Goal: Task Accomplishment & Management: Complete application form

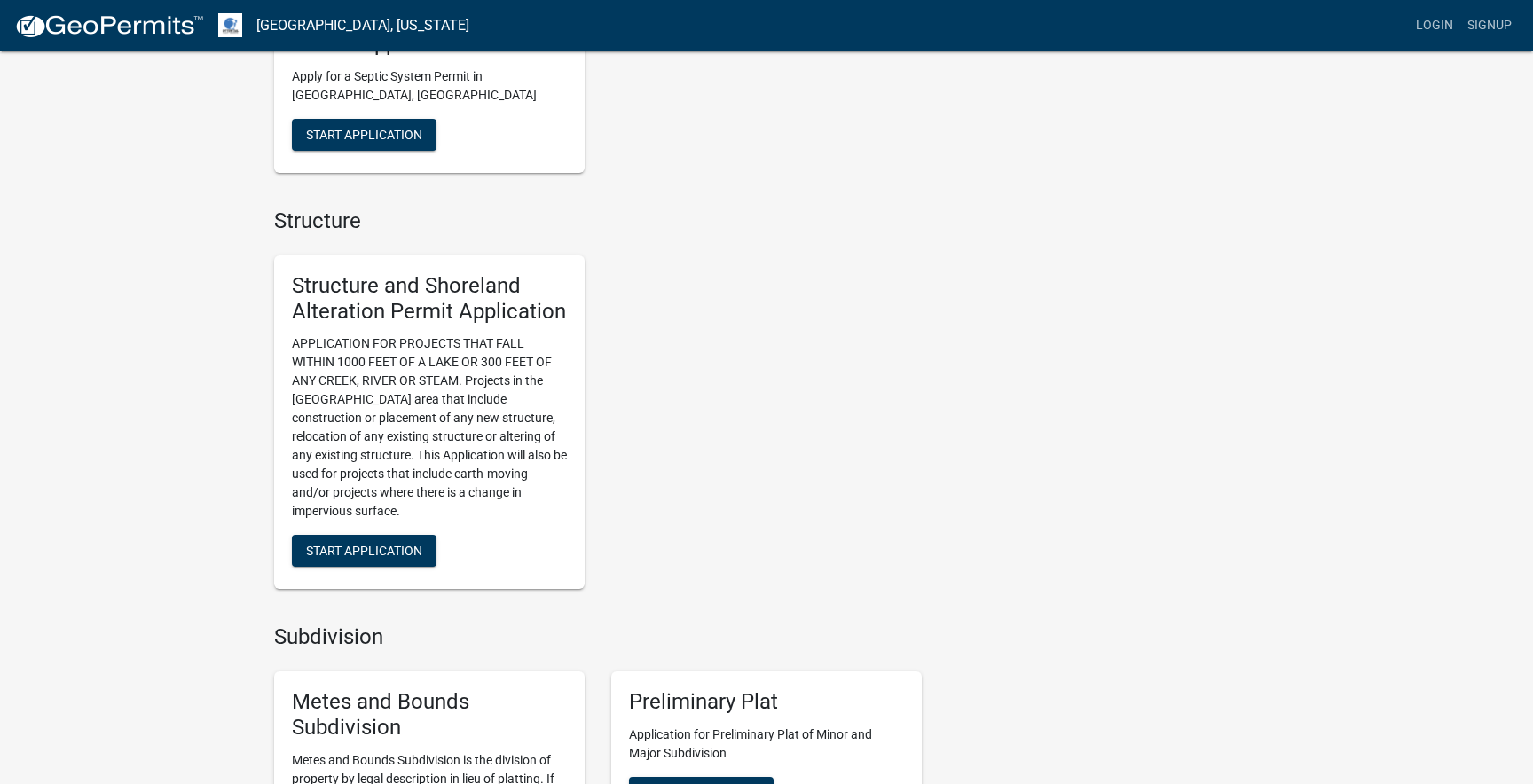
scroll to position [1047, 0]
click at [373, 544] on span "Start Application" at bounding box center [364, 551] width 116 height 14
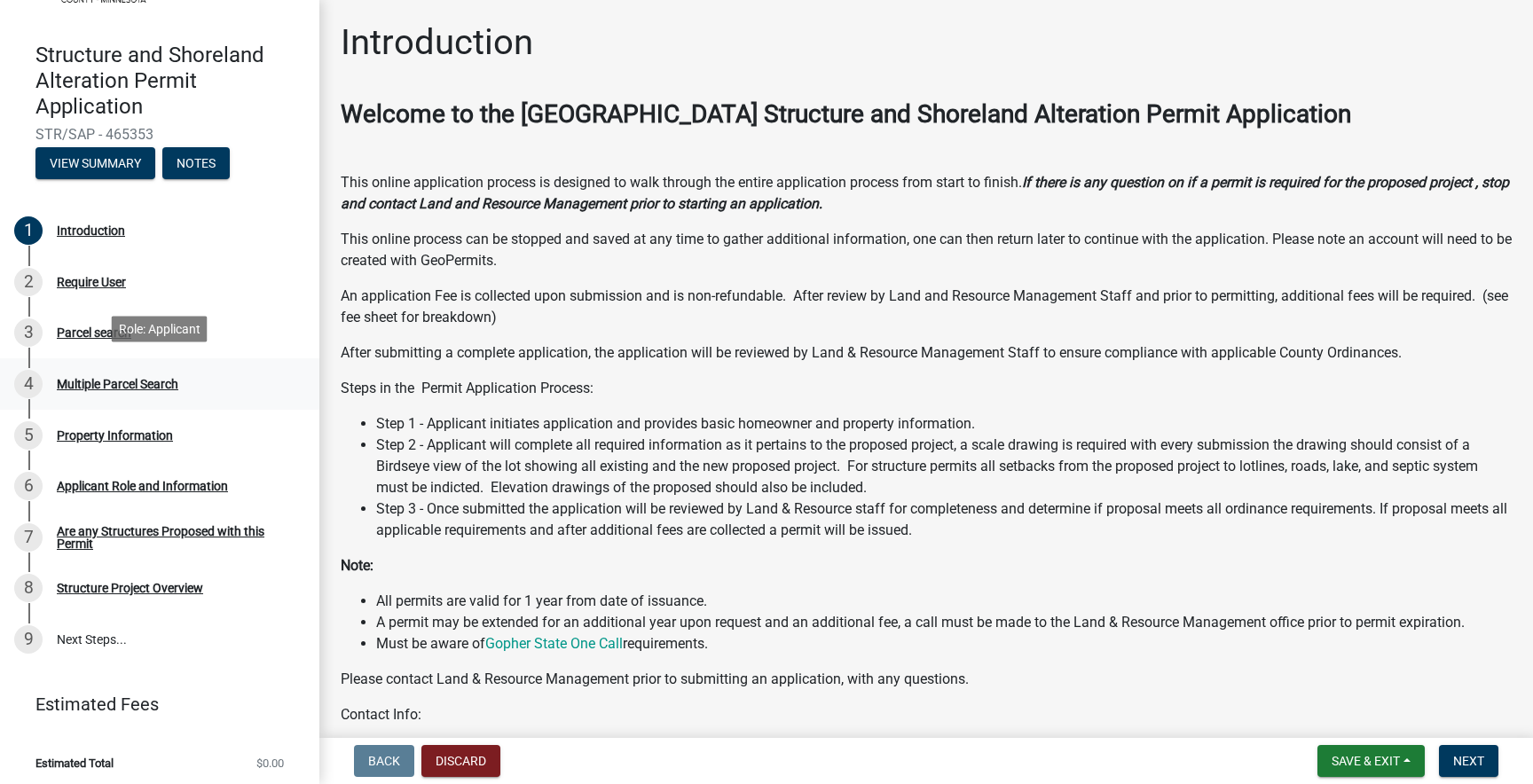
scroll to position [133, 0]
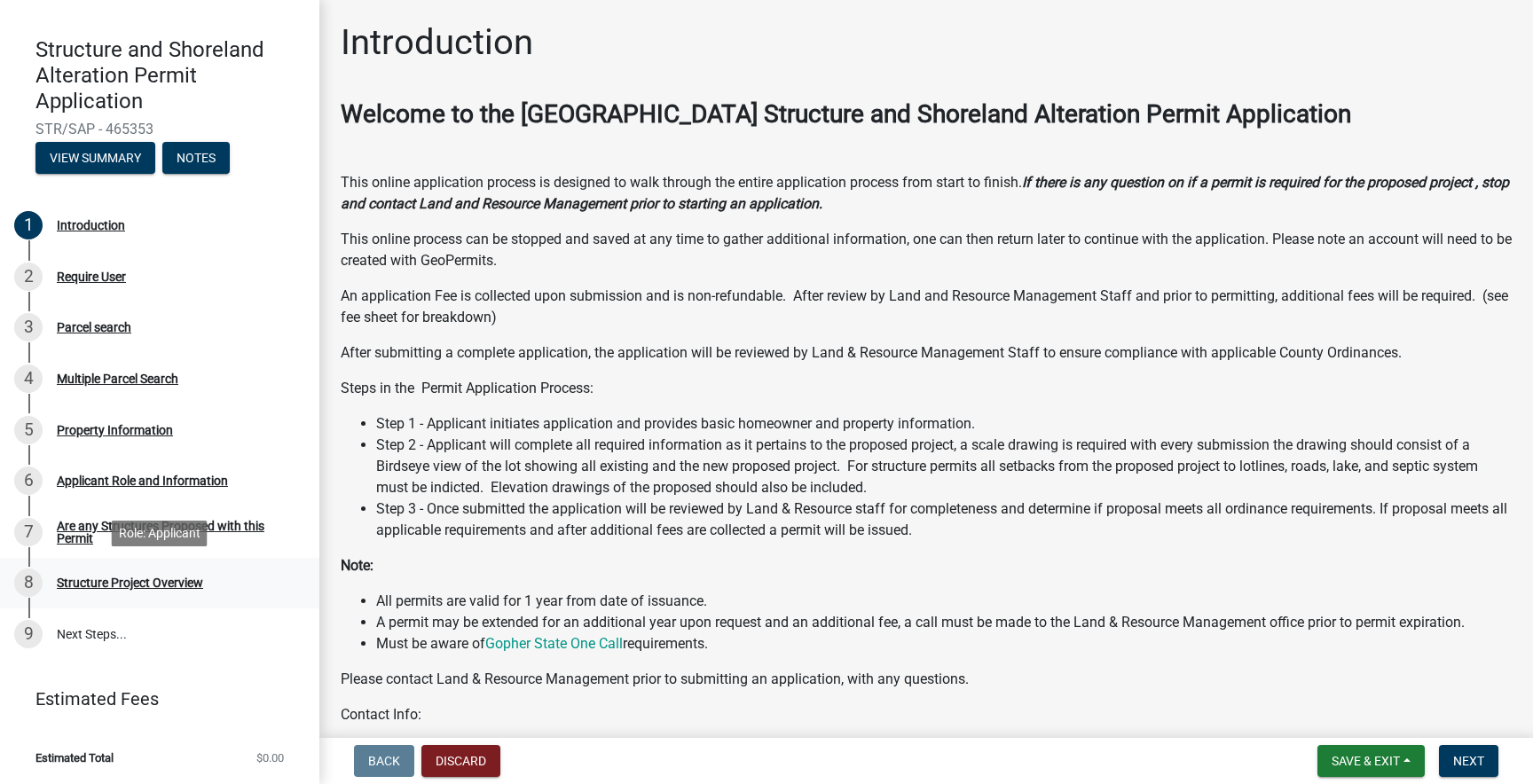
click at [156, 585] on div "Structure Project Overview" at bounding box center [130, 583] width 146 height 12
click at [209, 156] on button "Notes" at bounding box center [196, 158] width 68 height 32
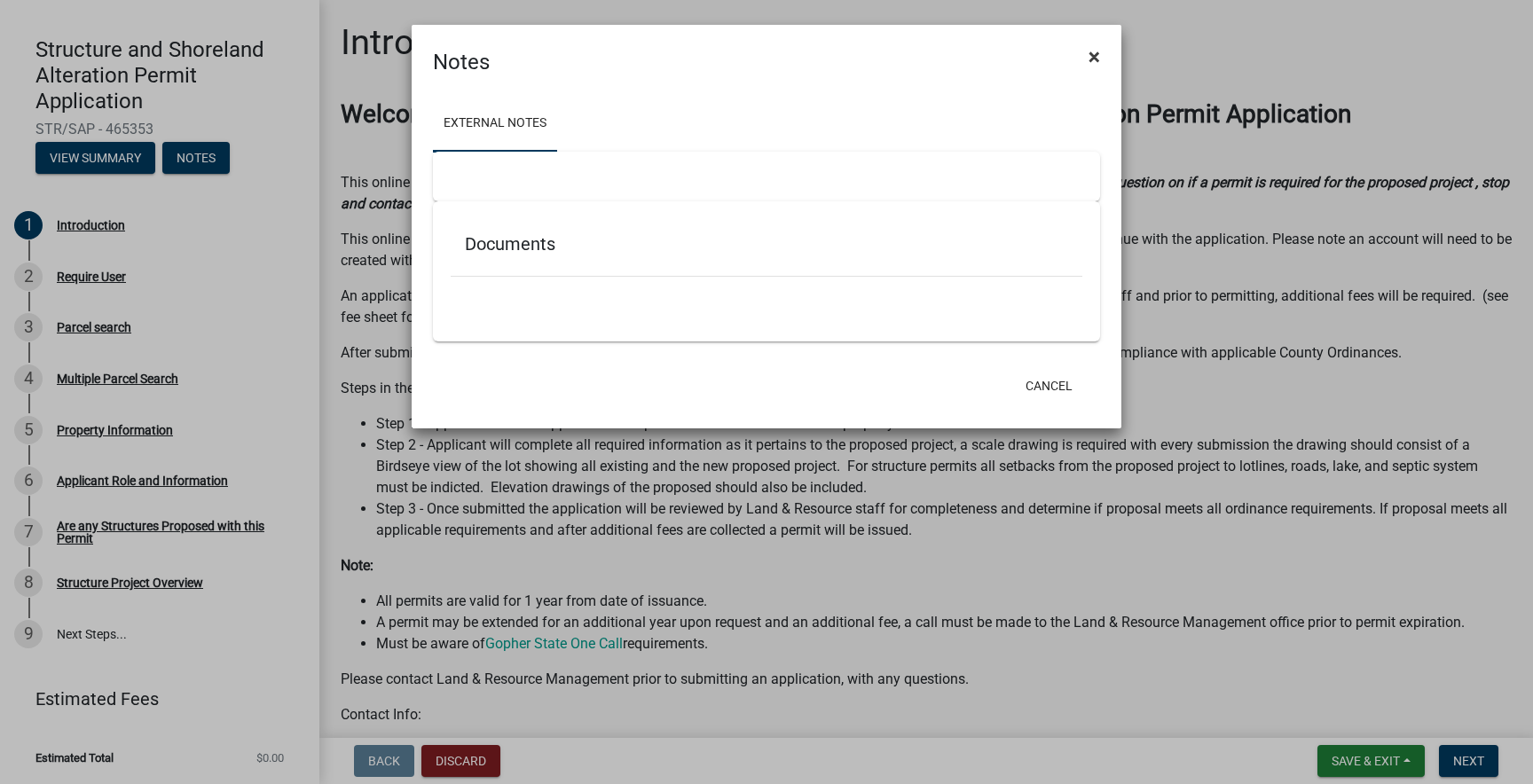
click at [1095, 57] on span "×" at bounding box center [1094, 57] width 12 height 25
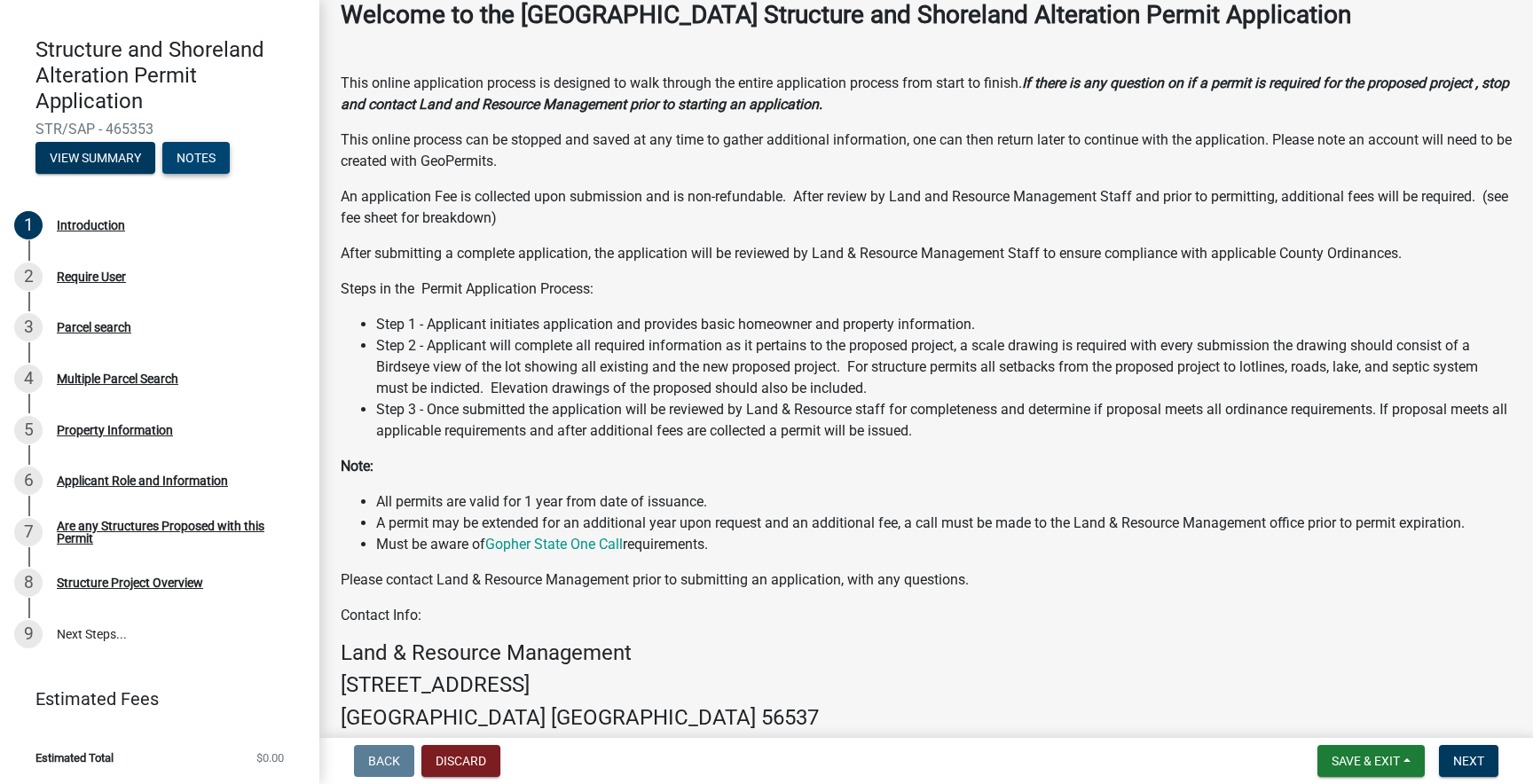
scroll to position [94, 0]
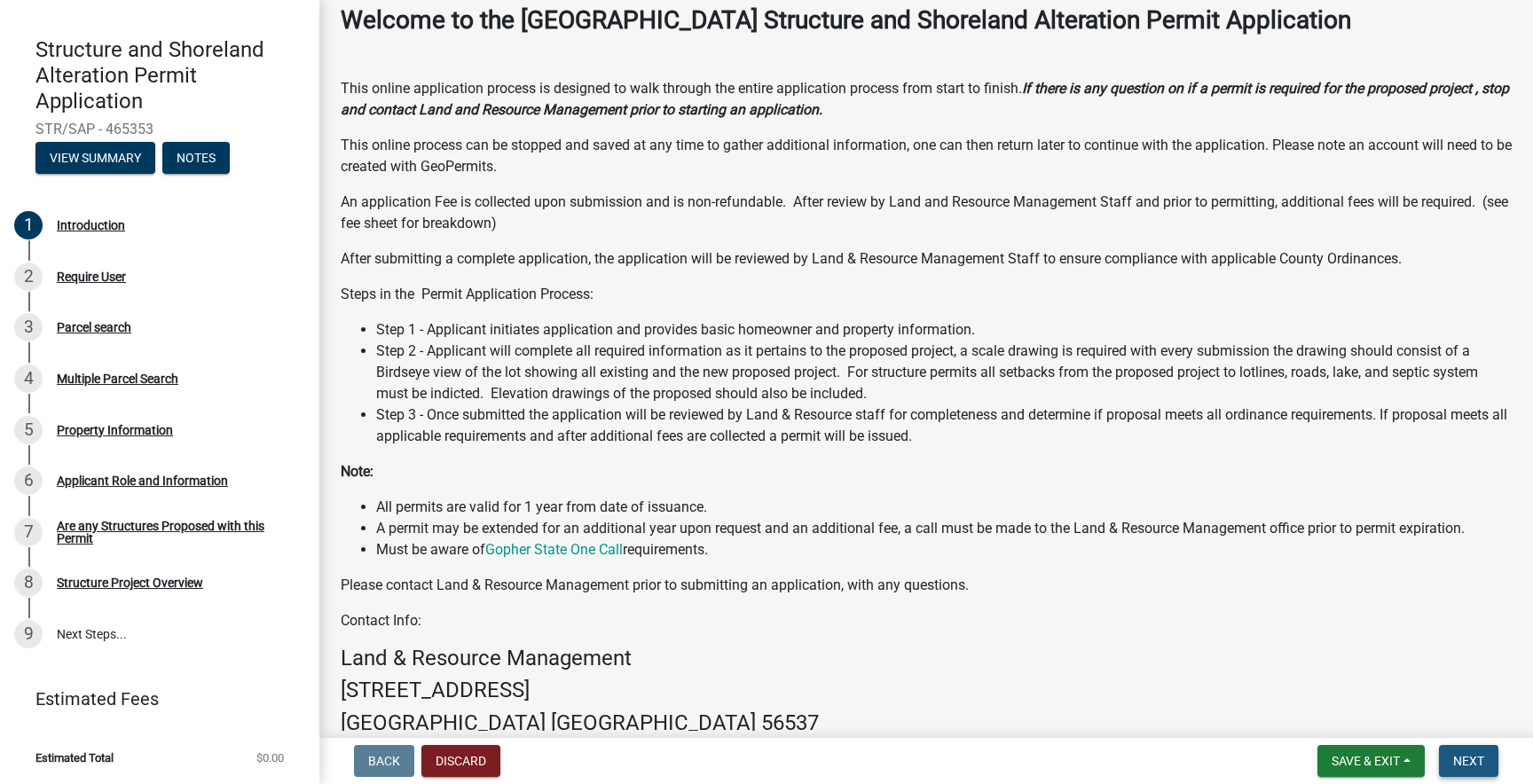
click at [1478, 756] on span "Next" at bounding box center [1468, 761] width 31 height 14
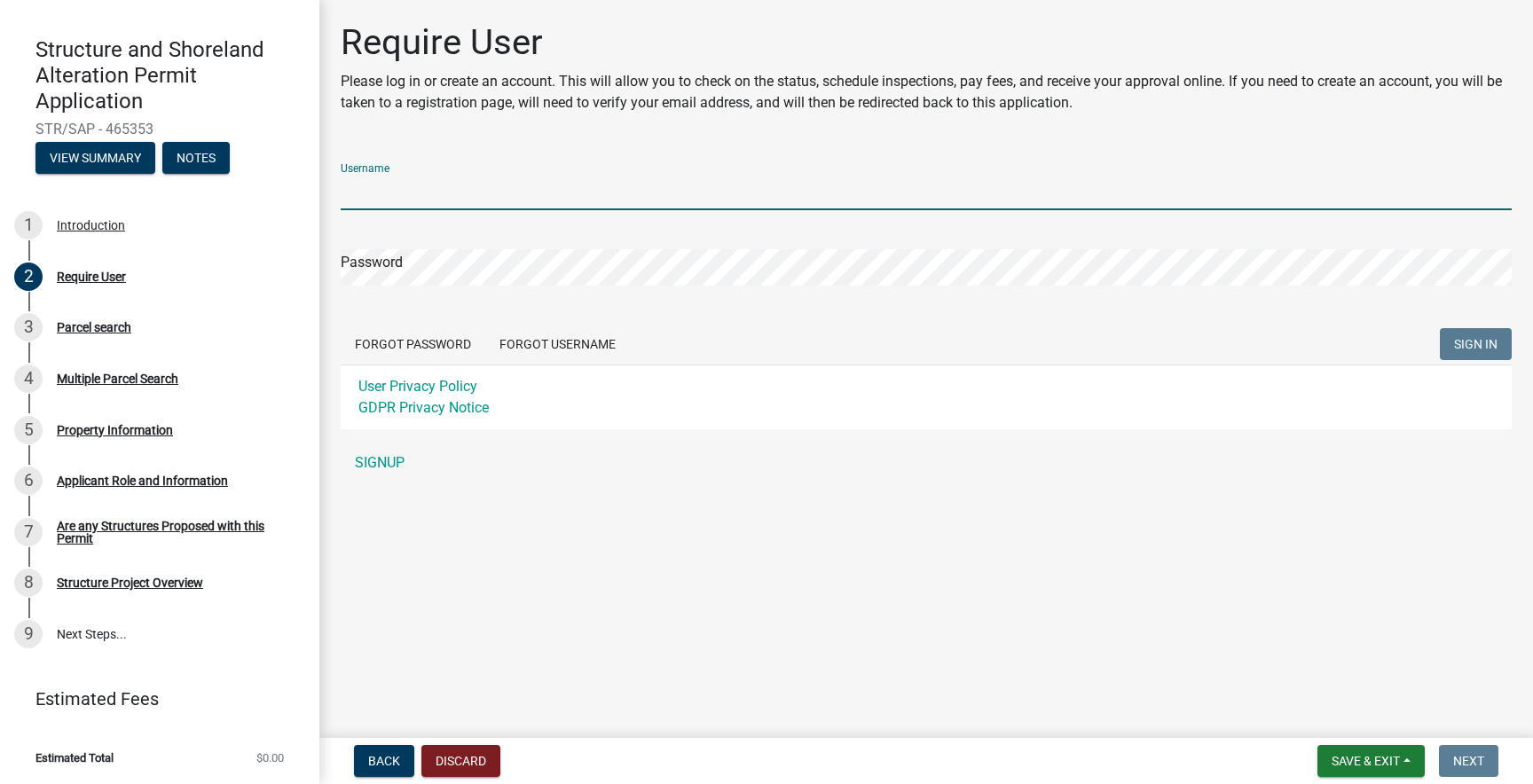
click at [393, 193] on input "Username" at bounding box center [926, 192] width 1171 height 37
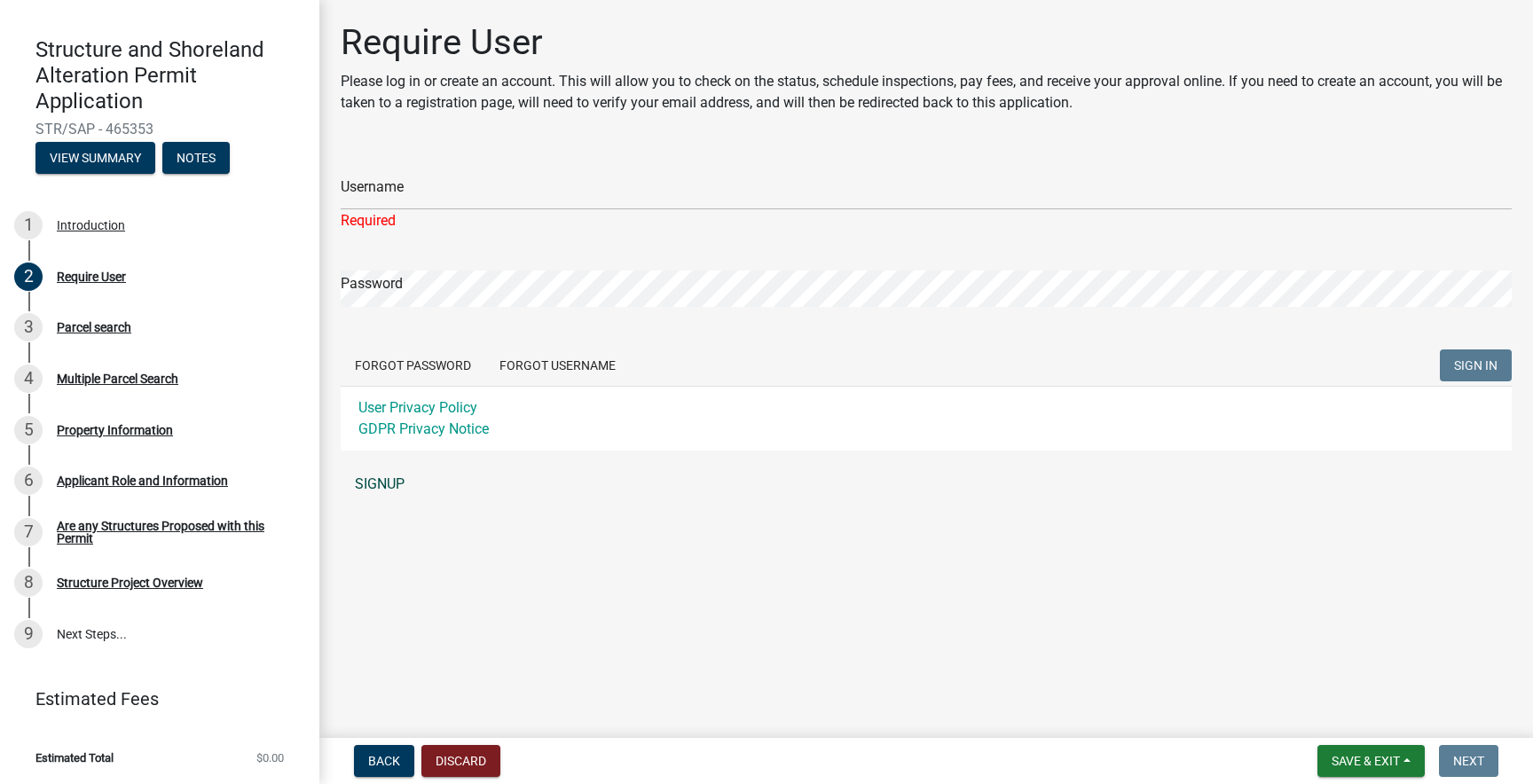
click at [397, 461] on div "Username Required Password Forgot Password Forgot Username SIGN IN User Privacy…" at bounding box center [926, 325] width 1171 height 353
click at [388, 484] on link "SIGNUP" at bounding box center [926, 485] width 1171 height 36
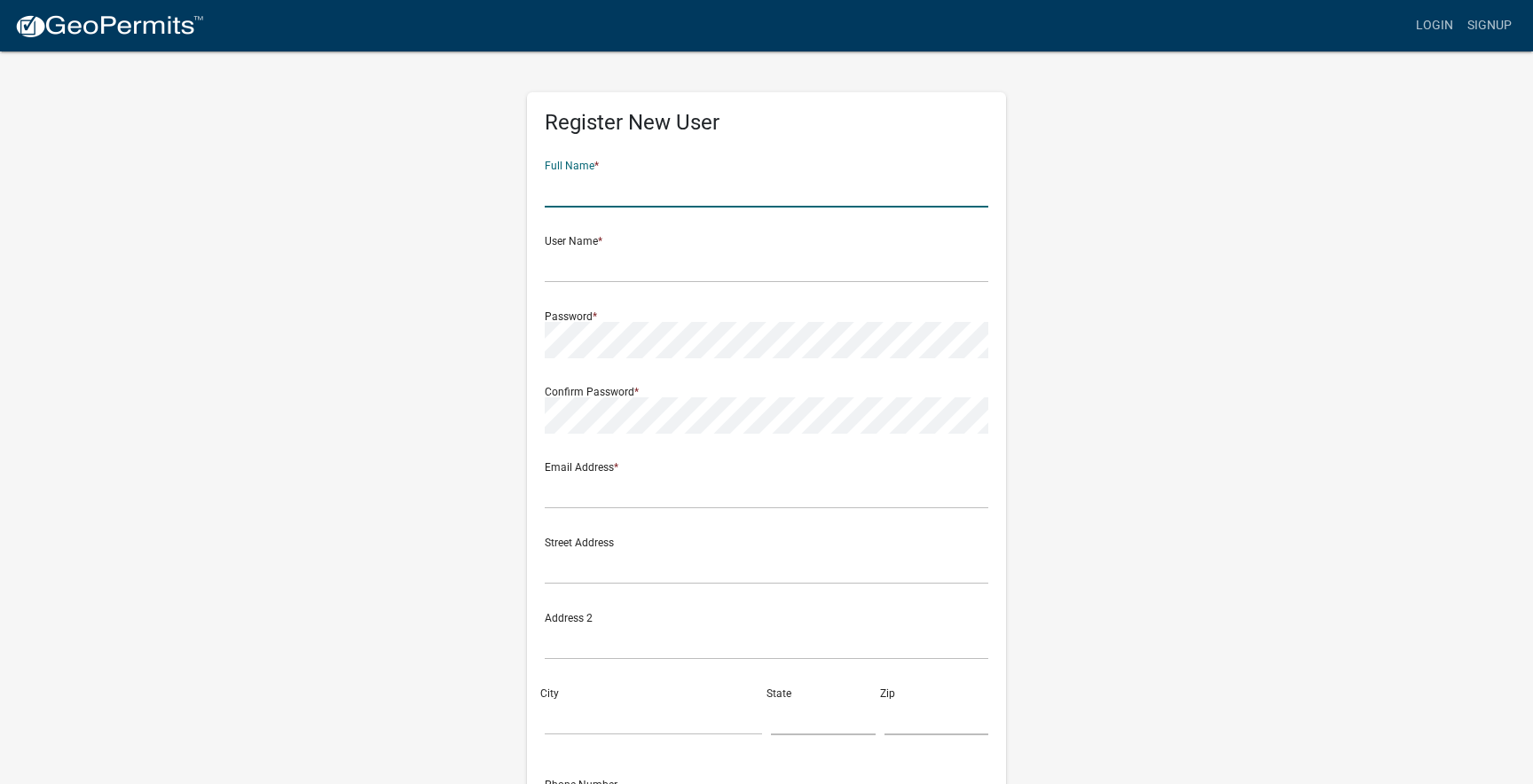
click at [586, 194] on input "text" at bounding box center [766, 189] width 444 height 37
type input "[PERSON_NAME]"
type input "[EMAIL_ADDRESS][DOMAIN_NAME]"
type input "[STREET_ADDRESS]"
type input "[GEOGRAPHIC_DATA]"
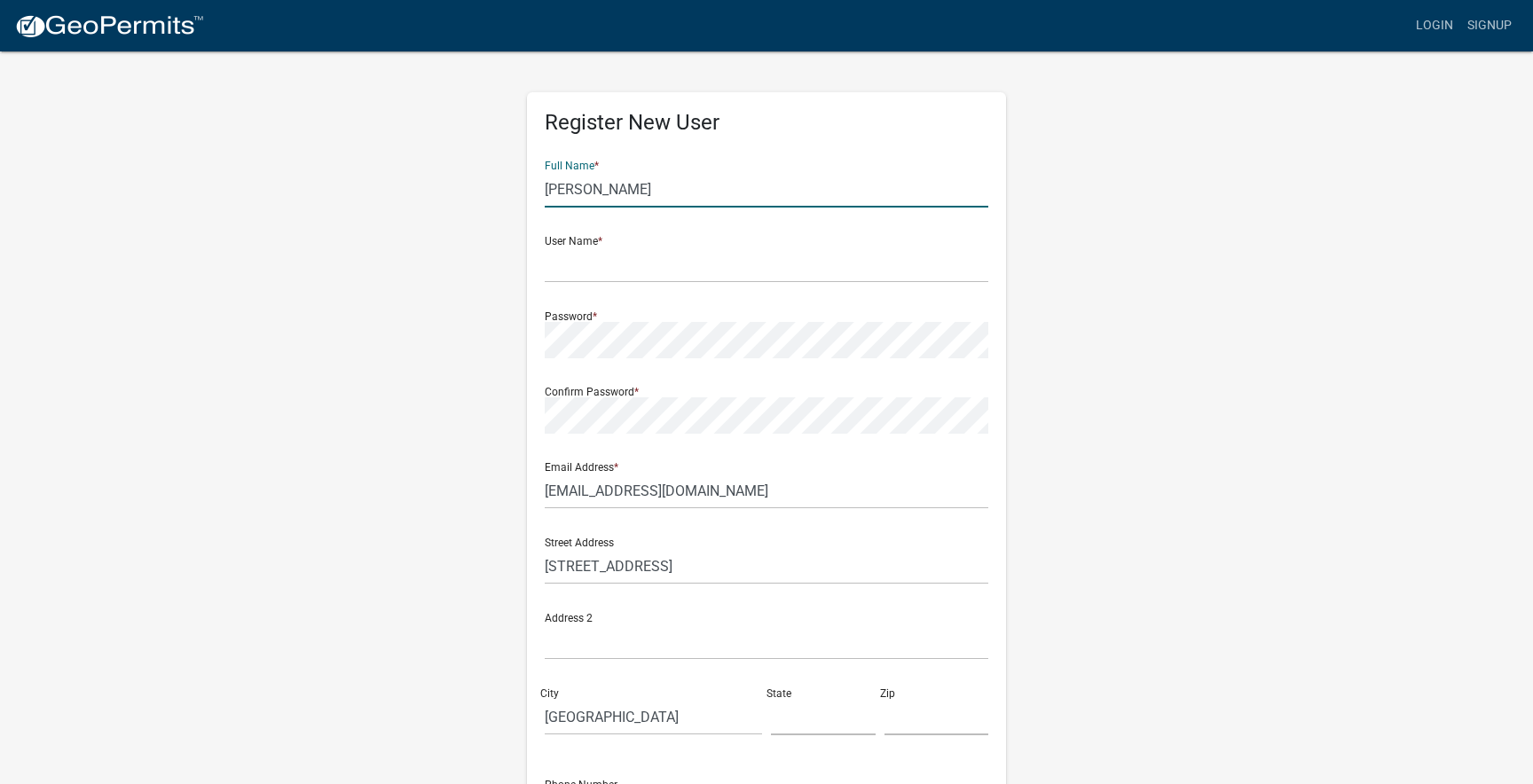
type input "MN"
type input "56501"
type input "2182346488"
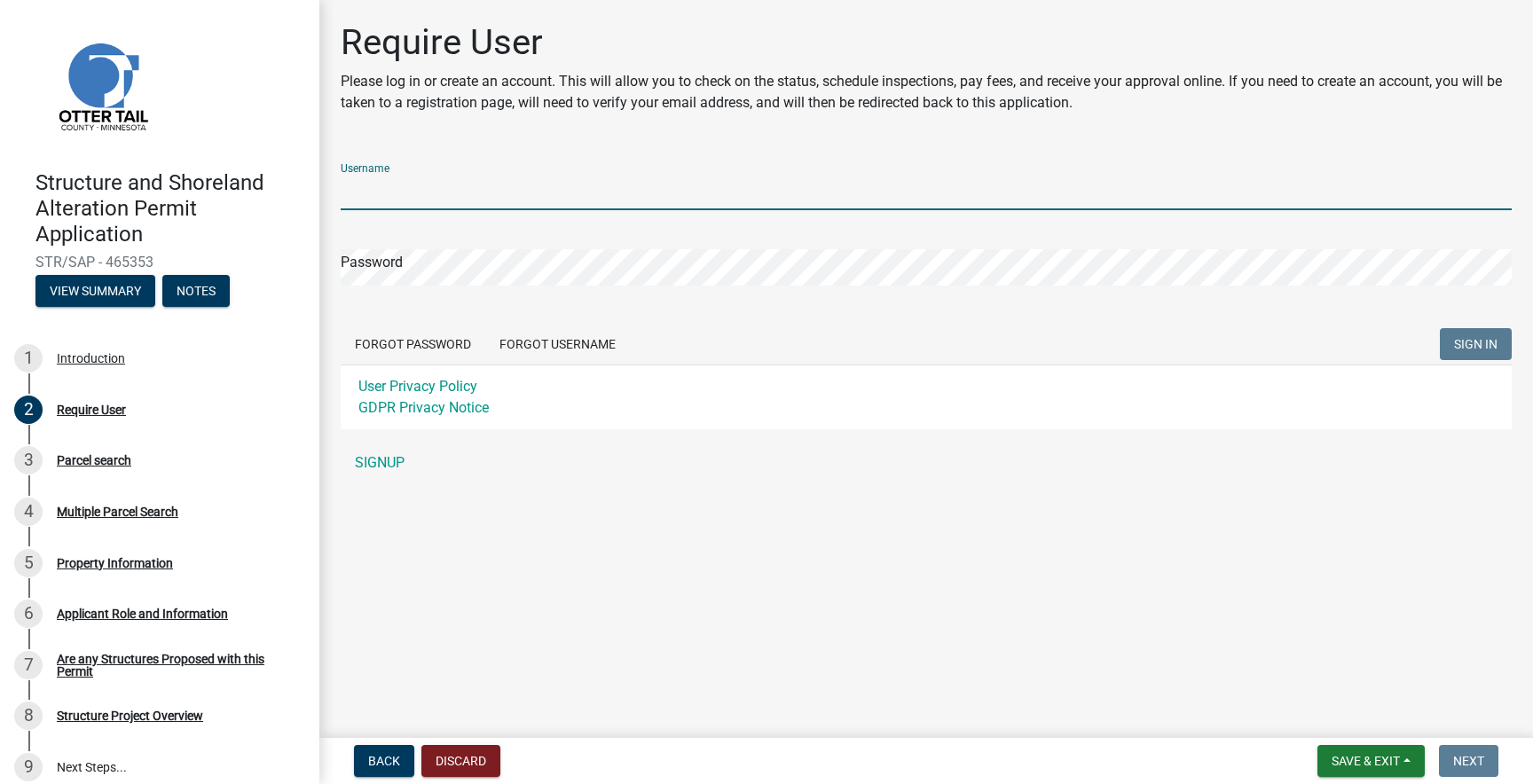
click at [398, 189] on input "Username" at bounding box center [926, 192] width 1171 height 37
type input "[PERSON_NAME]"
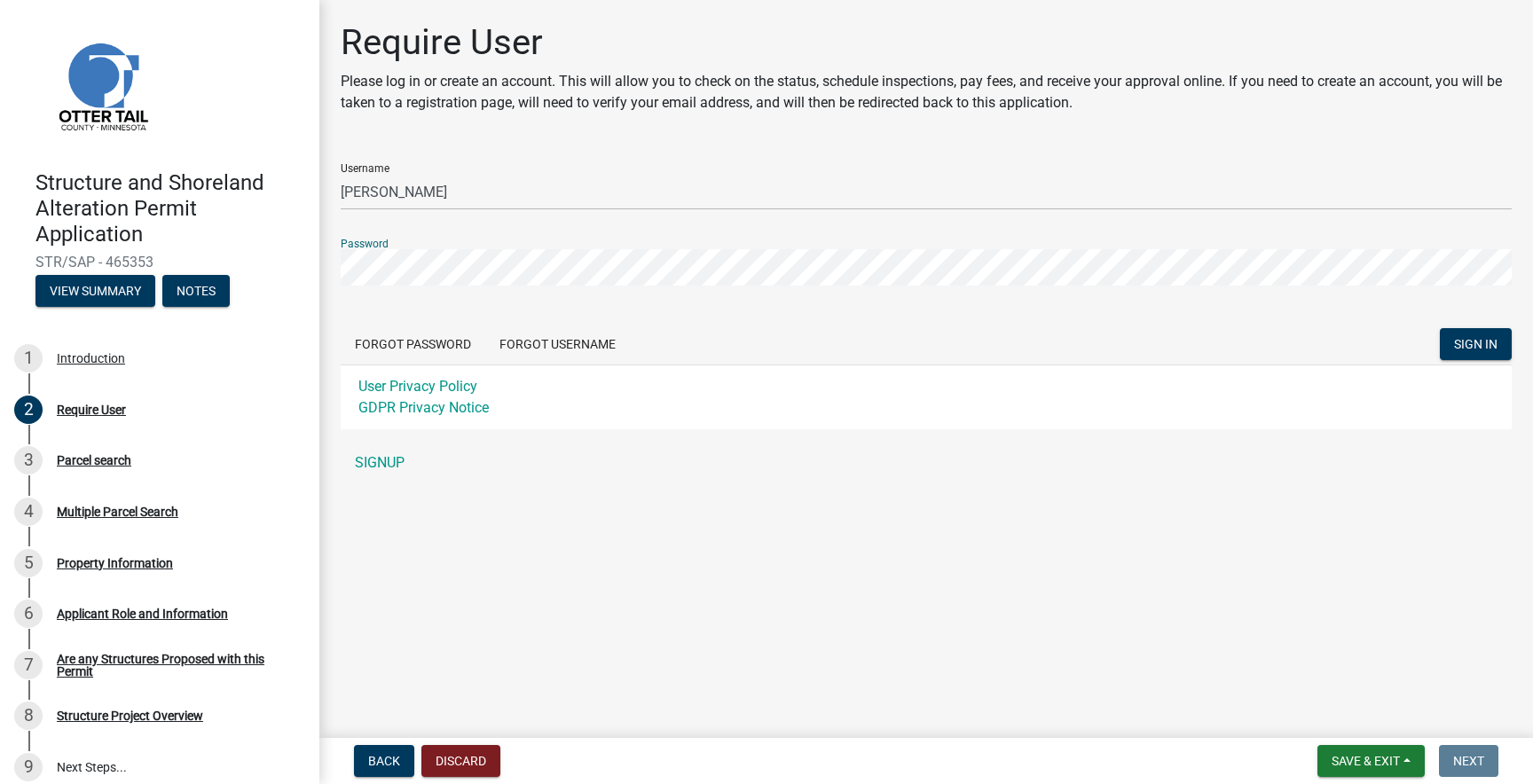
click at [1439, 328] on button "SIGN IN" at bounding box center [1475, 344] width 72 height 32
click at [378, 463] on link "SIGNUP" at bounding box center [926, 463] width 1171 height 36
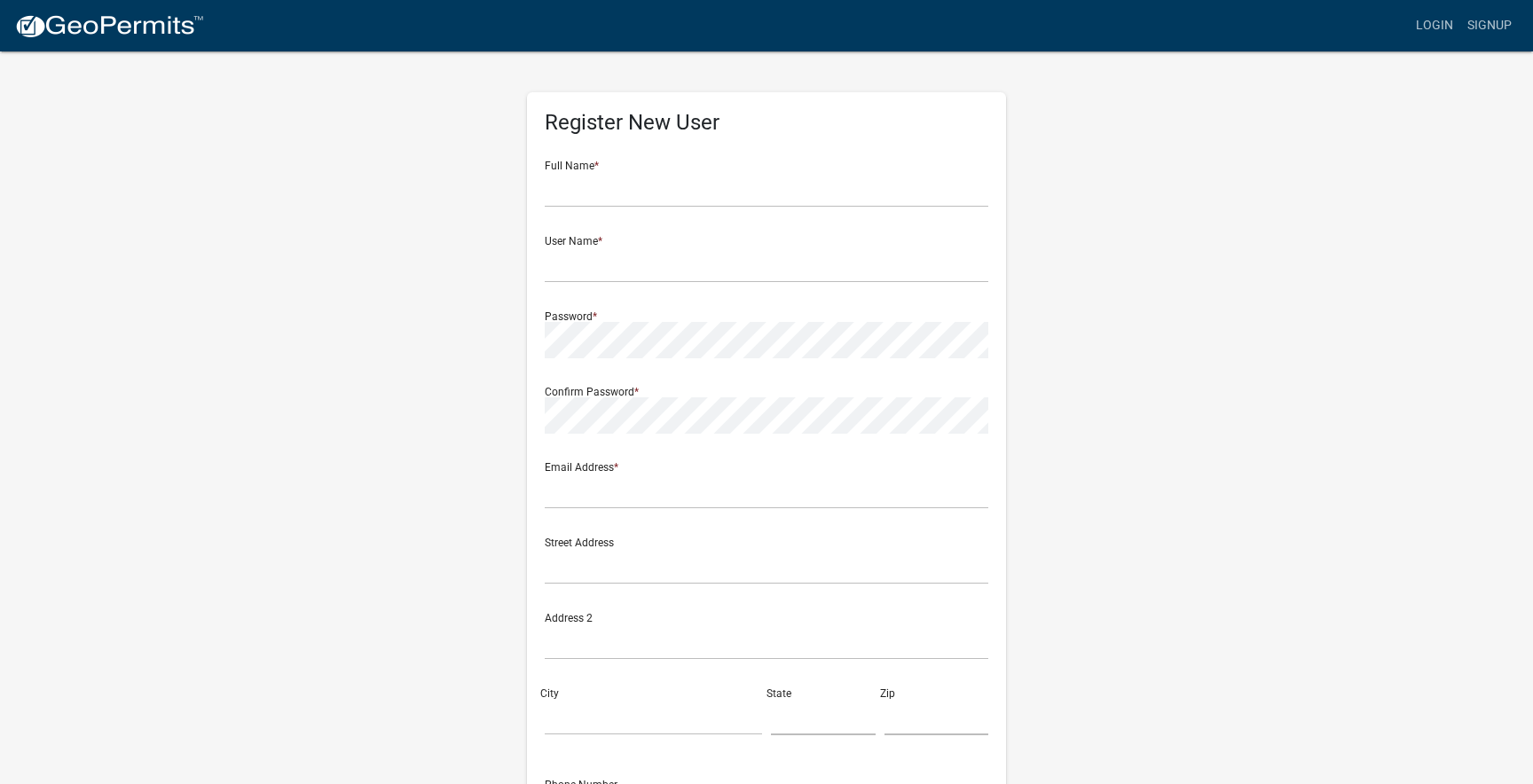
click at [1047, 261] on div "Register New User Full Name * User Name * Password * Confirm Password * Email A…" at bounding box center [766, 524] width 1012 height 949
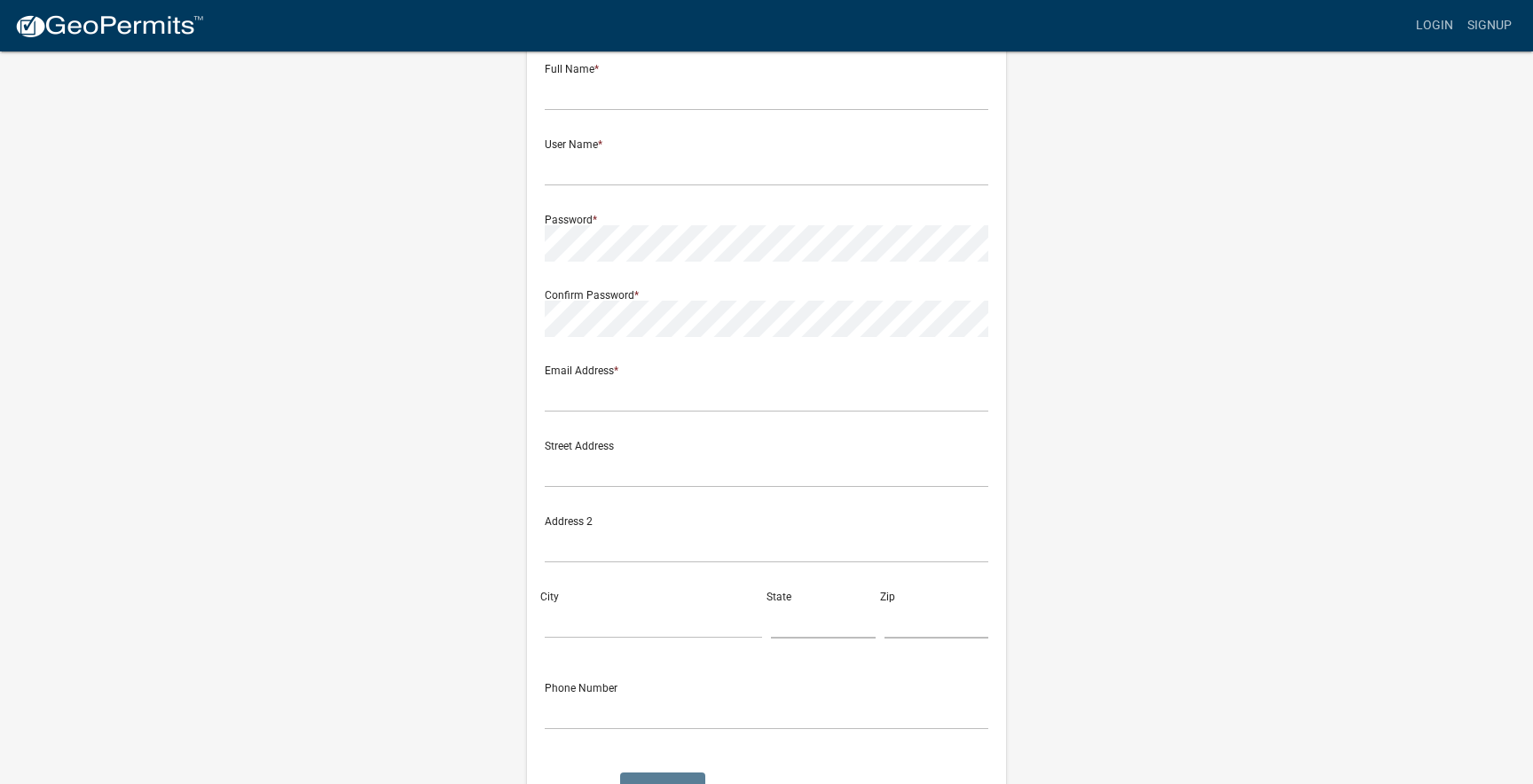
scroll to position [215, 0]
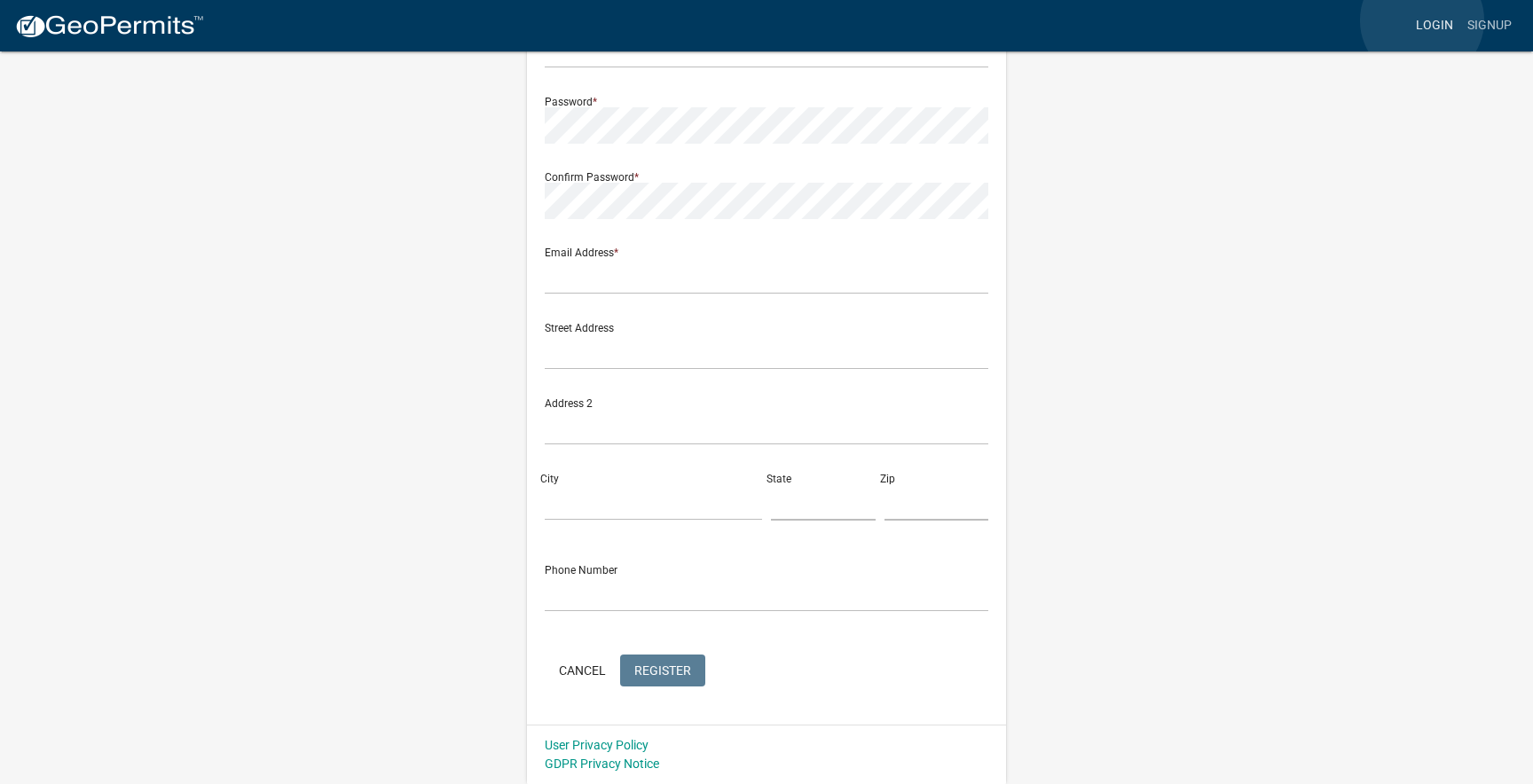
click at [1422, 20] on link "Login" at bounding box center [1435, 26] width 52 height 34
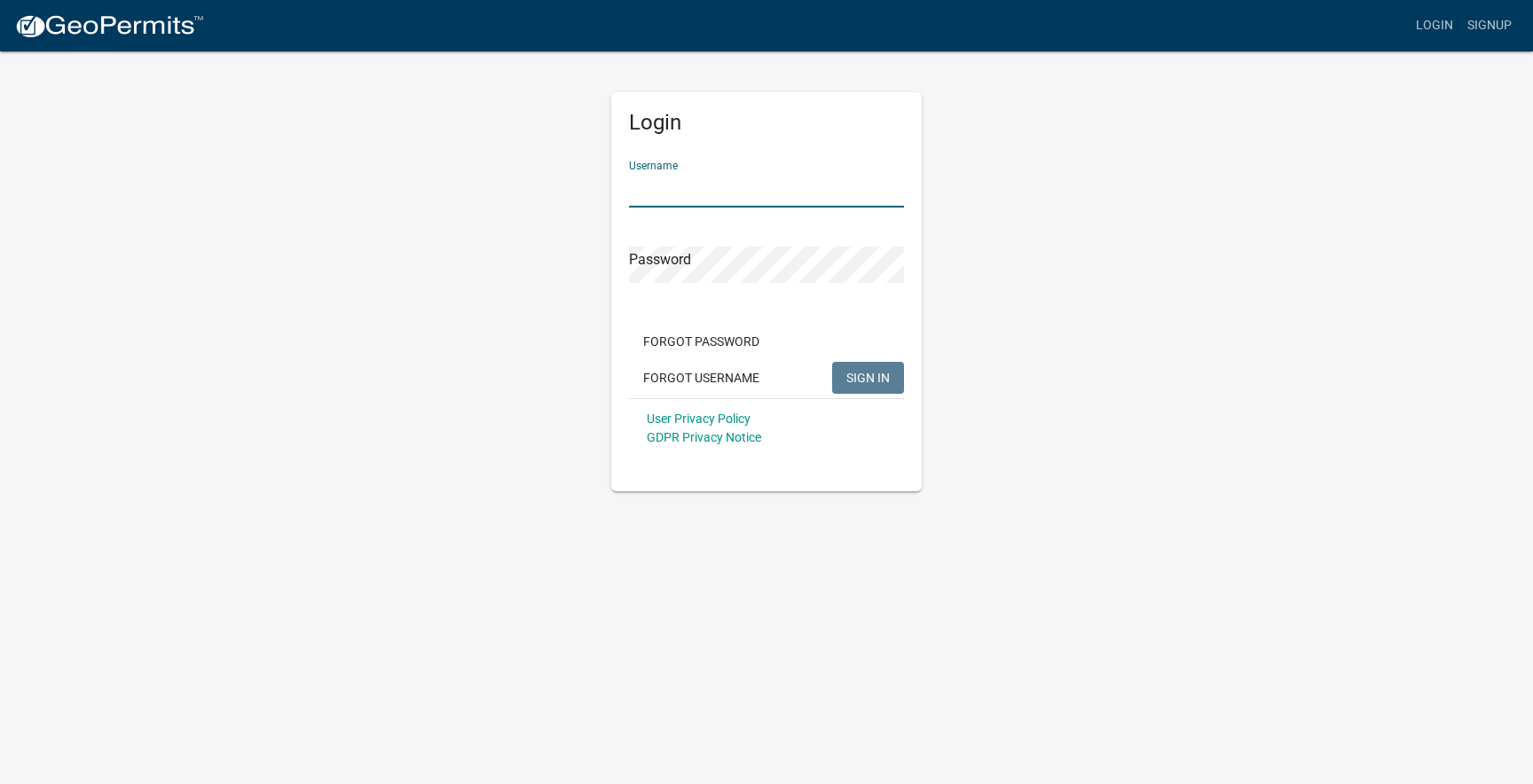
click at [683, 184] on input "Username" at bounding box center [766, 189] width 275 height 37
type input "[PERSON_NAME]"
click at [832, 362] on button "SIGN IN" at bounding box center [868, 378] width 72 height 32
click at [1488, 26] on link "Signup" at bounding box center [1489, 26] width 59 height 34
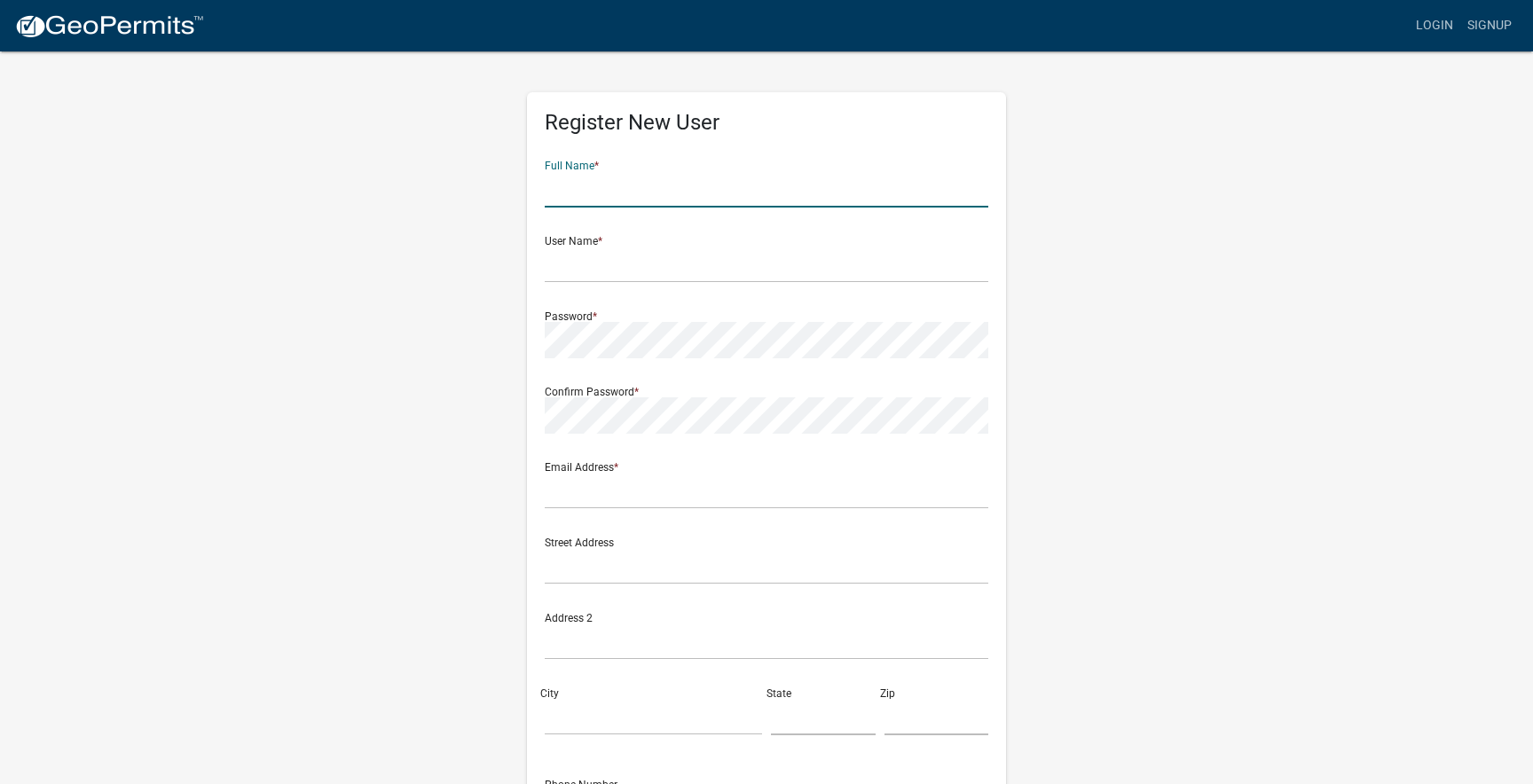
click at [612, 200] on input "text" at bounding box center [766, 189] width 444 height 37
type input "[PERSON_NAME]"
type input "[EMAIL_ADDRESS][DOMAIN_NAME]"
type input "[STREET_ADDRESS]"
type input "[GEOGRAPHIC_DATA]"
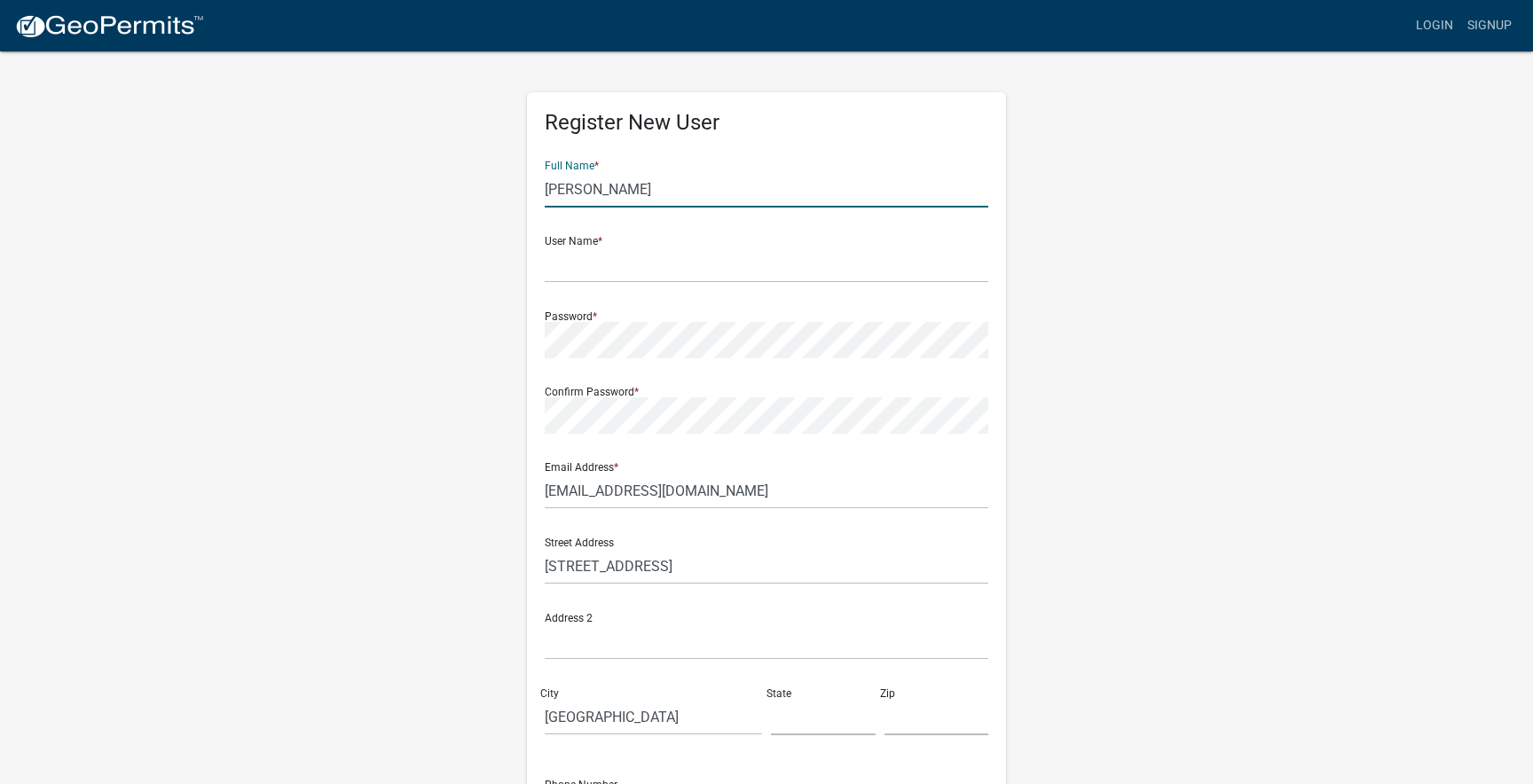
type input "MN"
type input "56501"
type input "2182346488"
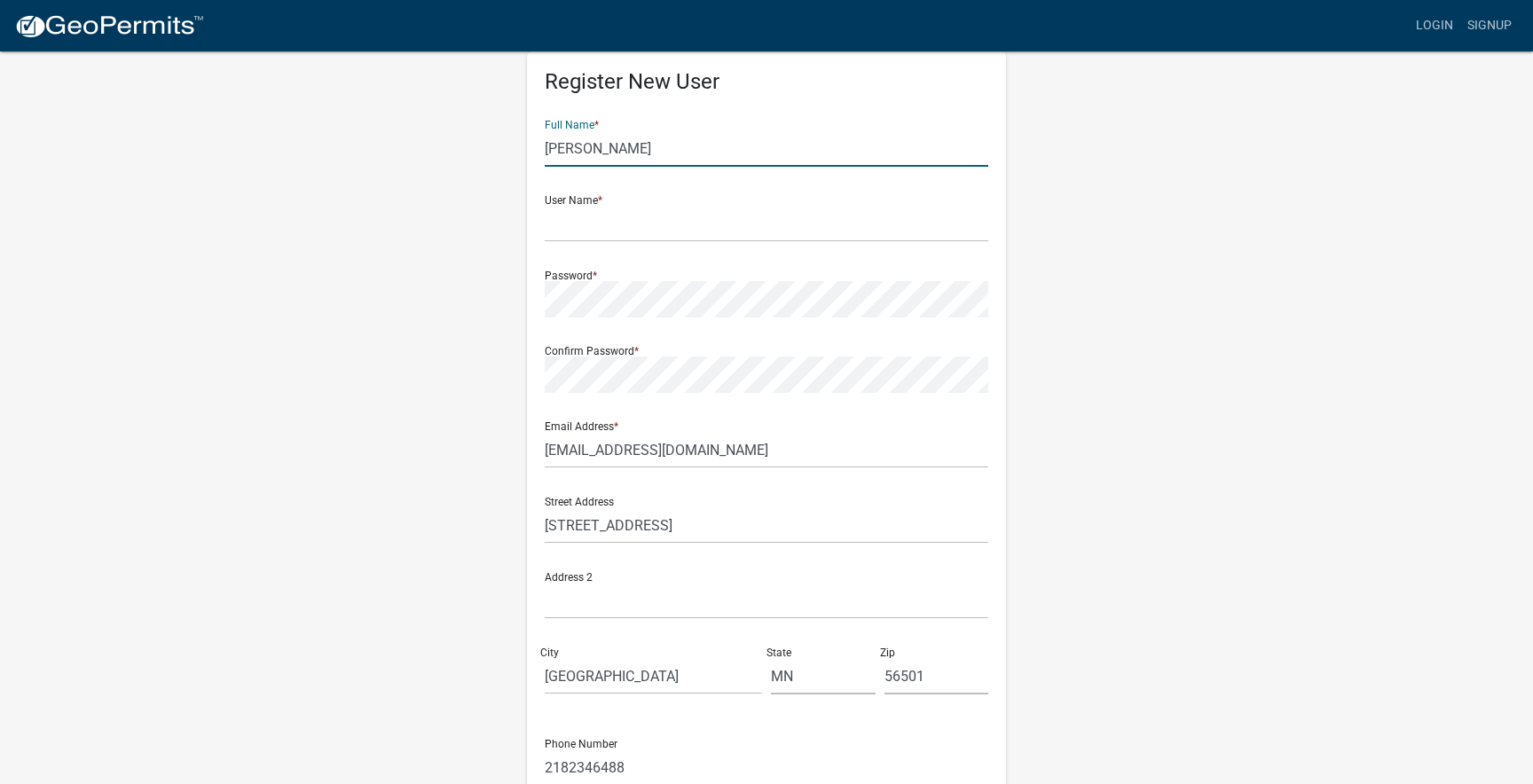
scroll to position [56, 0]
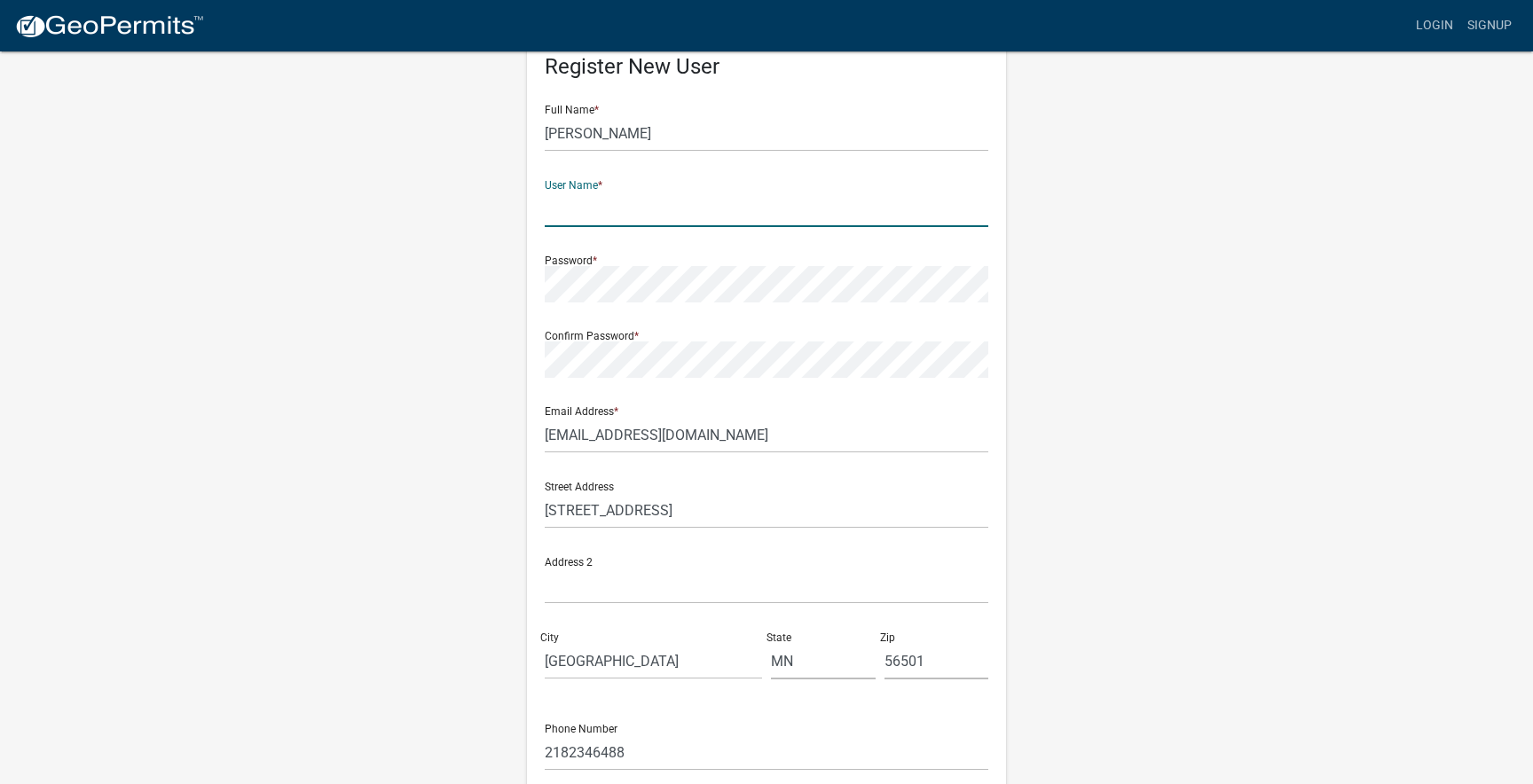
click at [565, 213] on input "text" at bounding box center [766, 208] width 444 height 37
type input "dgschupp"
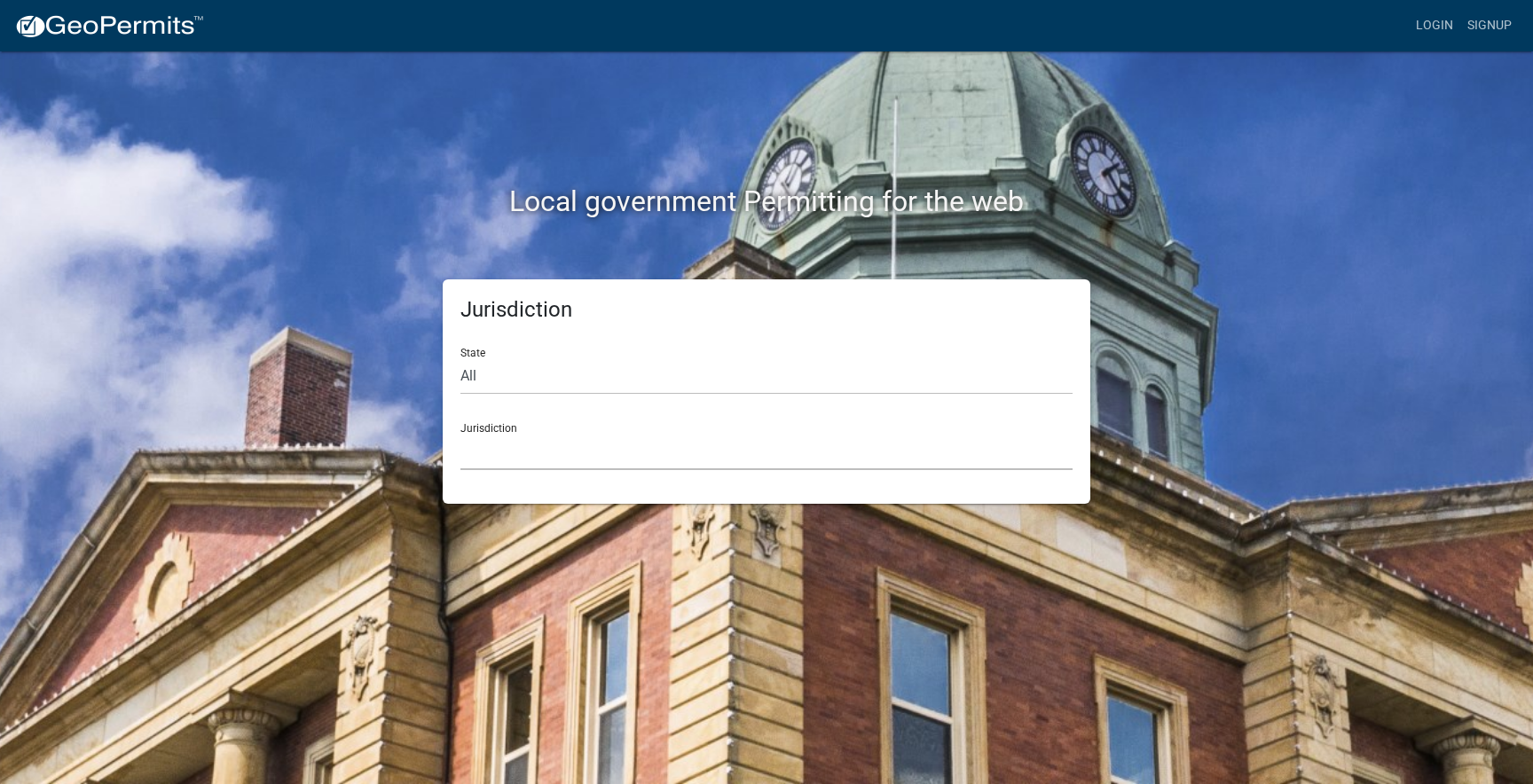
click at [479, 450] on select "[GEOGRAPHIC_DATA], [US_STATE] [GEOGRAPHIC_DATA], [US_STATE][PERSON_NAME][GEOGRA…" at bounding box center [766, 452] width 612 height 37
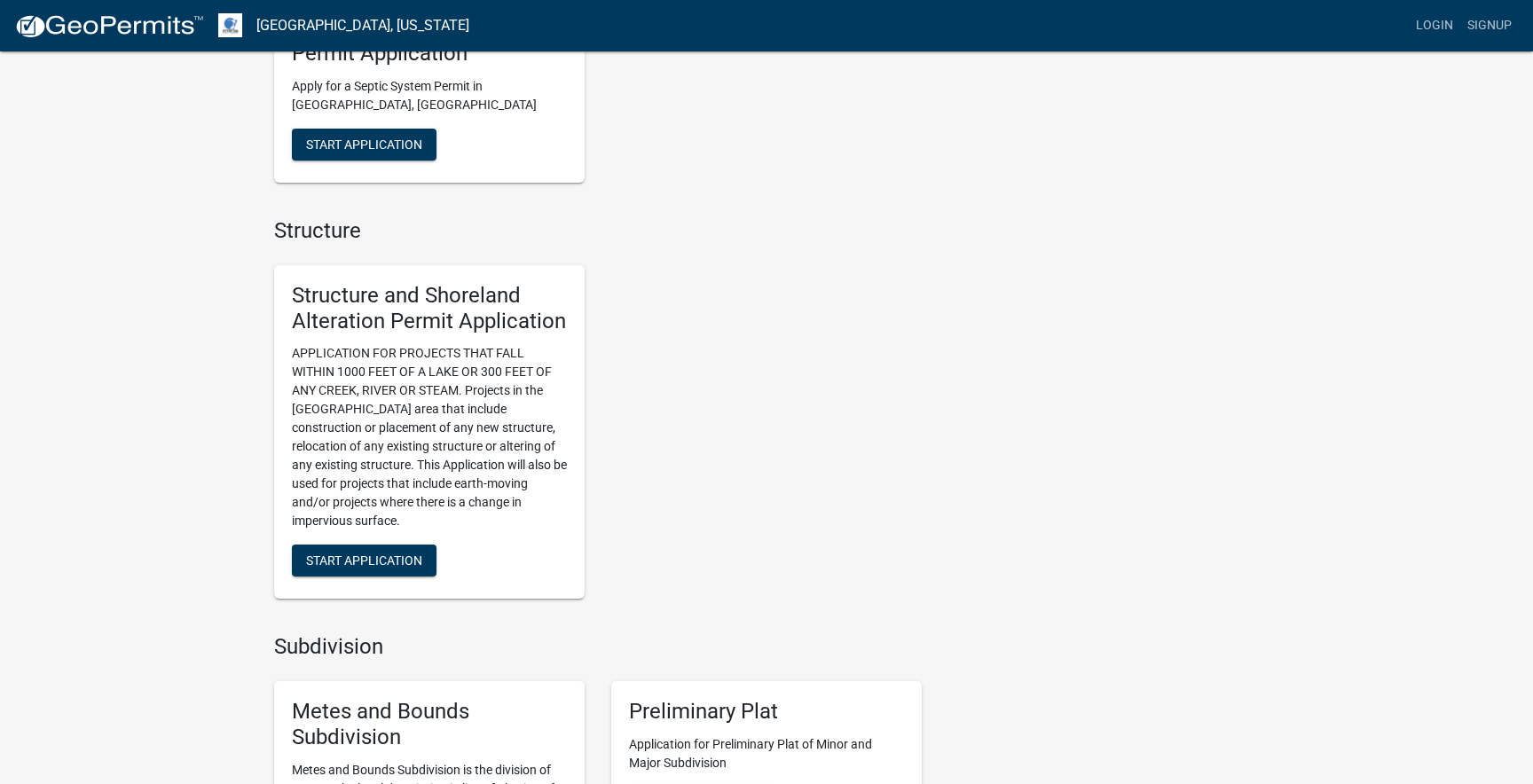
scroll to position [1042, 0]
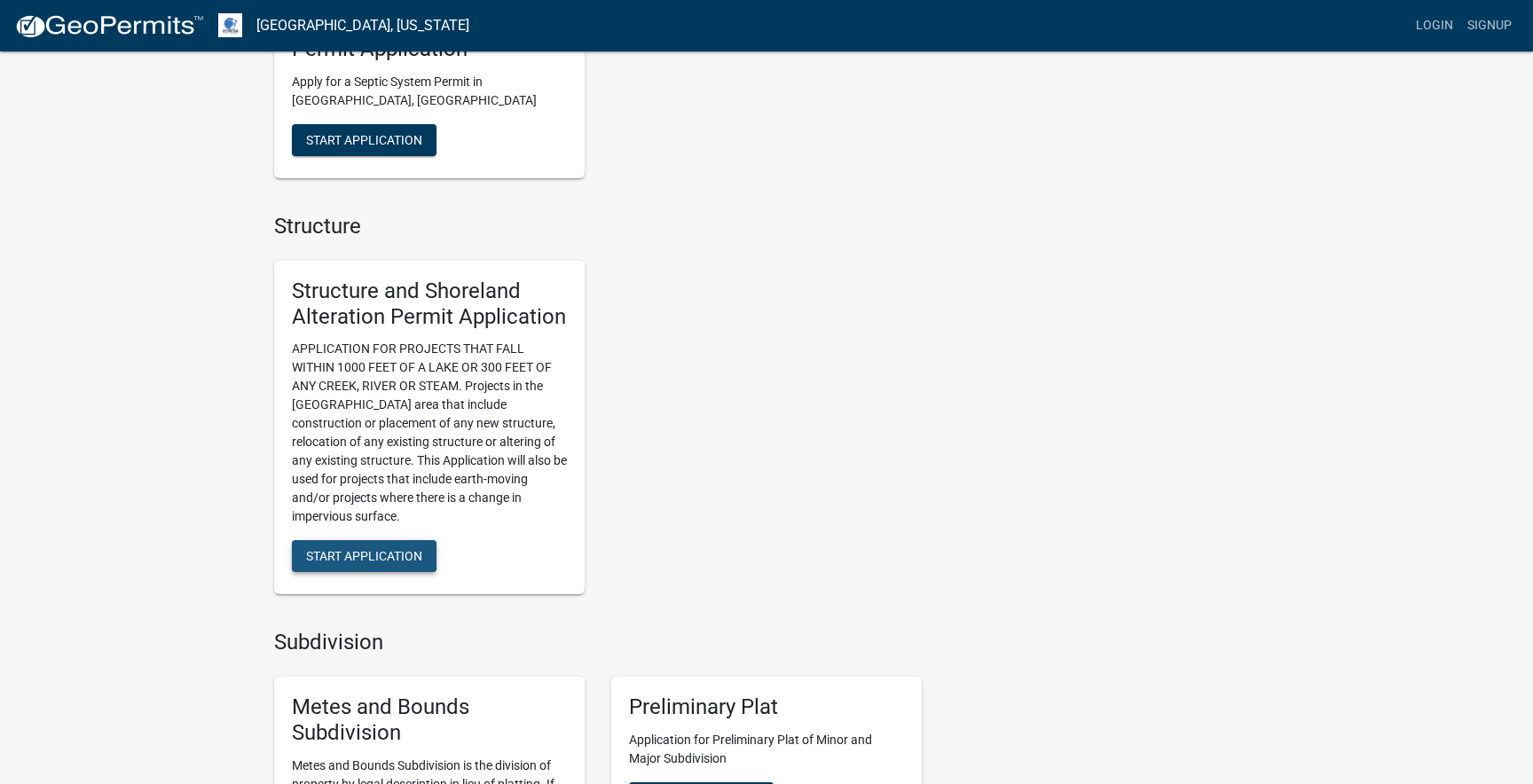
click at [375, 554] on span "Start Application" at bounding box center [364, 556] width 116 height 14
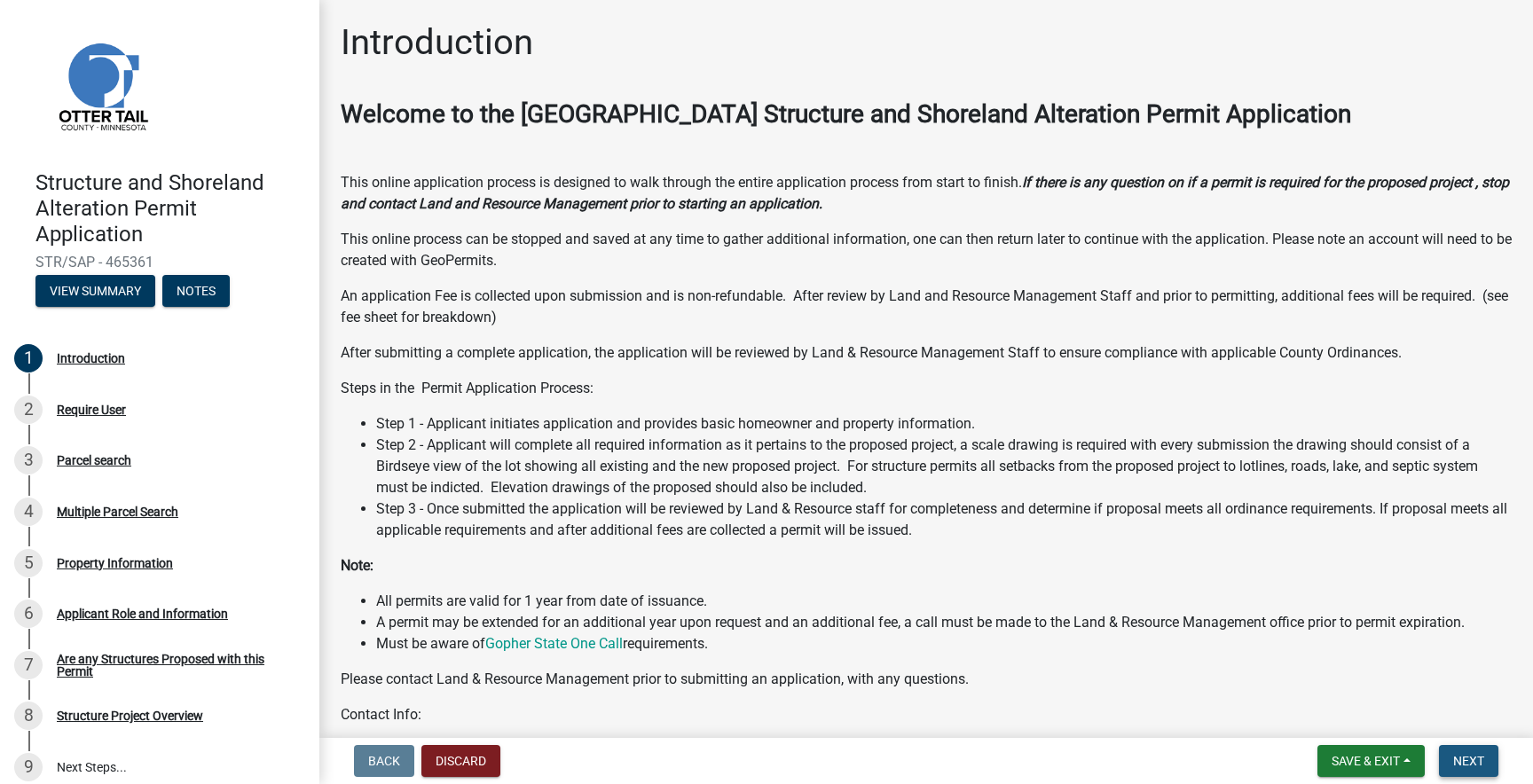
click at [1473, 760] on span "Next" at bounding box center [1468, 761] width 31 height 14
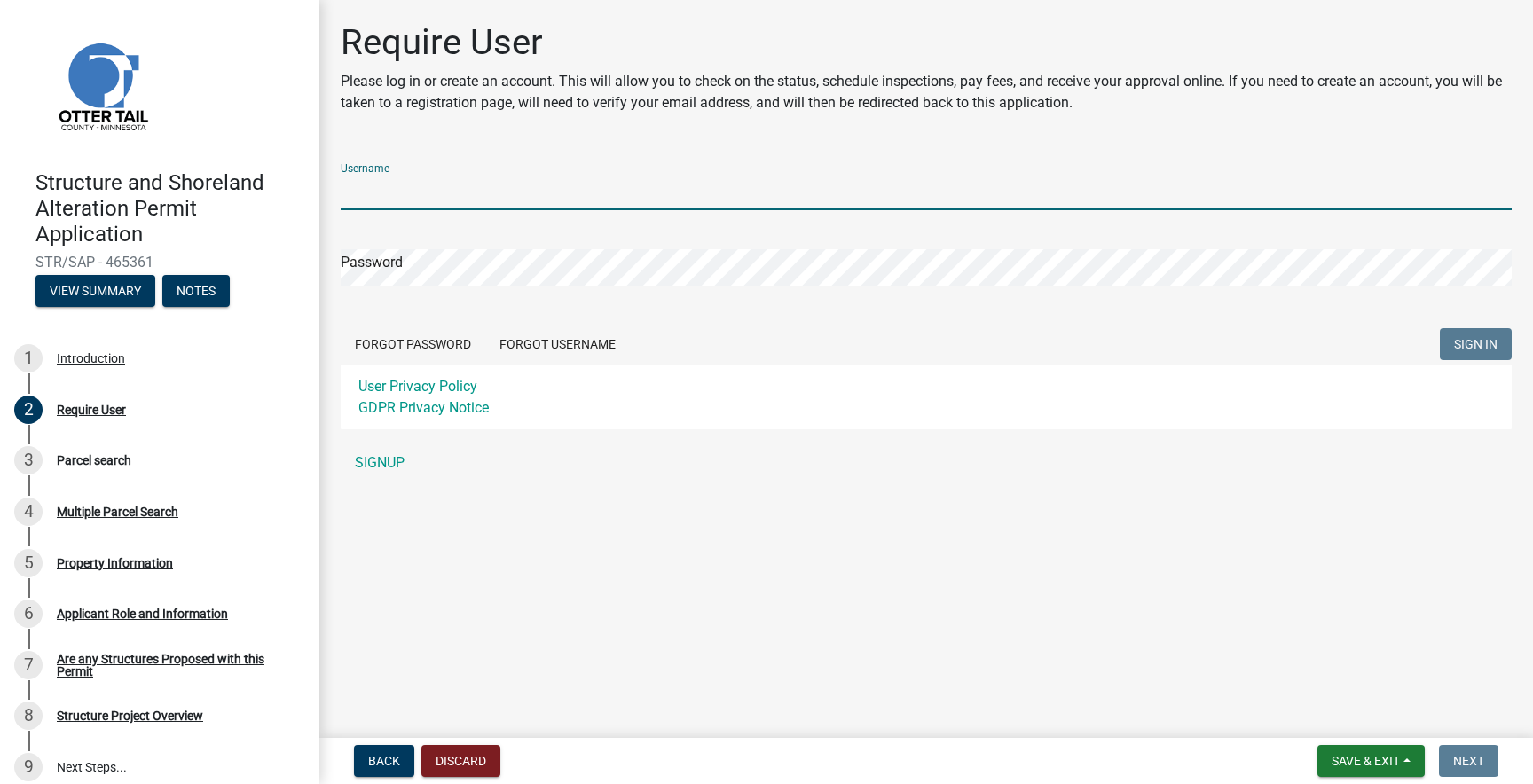
click at [438, 187] on input "Username" at bounding box center [926, 192] width 1171 height 37
type input "dgschupp"
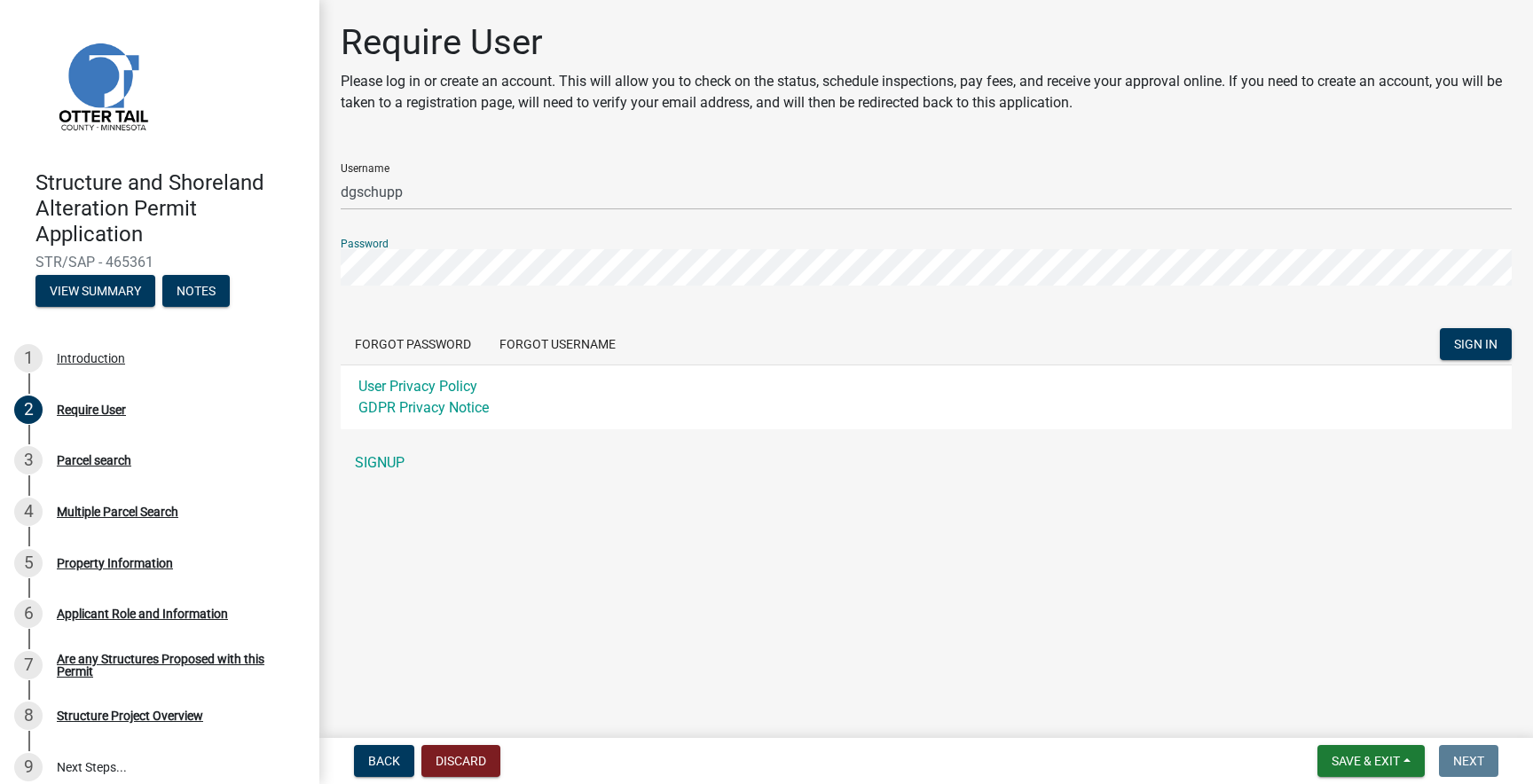
click at [1439, 328] on button "SIGN IN" at bounding box center [1475, 344] width 72 height 32
click at [1488, 339] on span "SIGN IN" at bounding box center [1475, 344] width 44 height 14
click at [1476, 344] on span "SIGN IN" at bounding box center [1475, 344] width 44 height 14
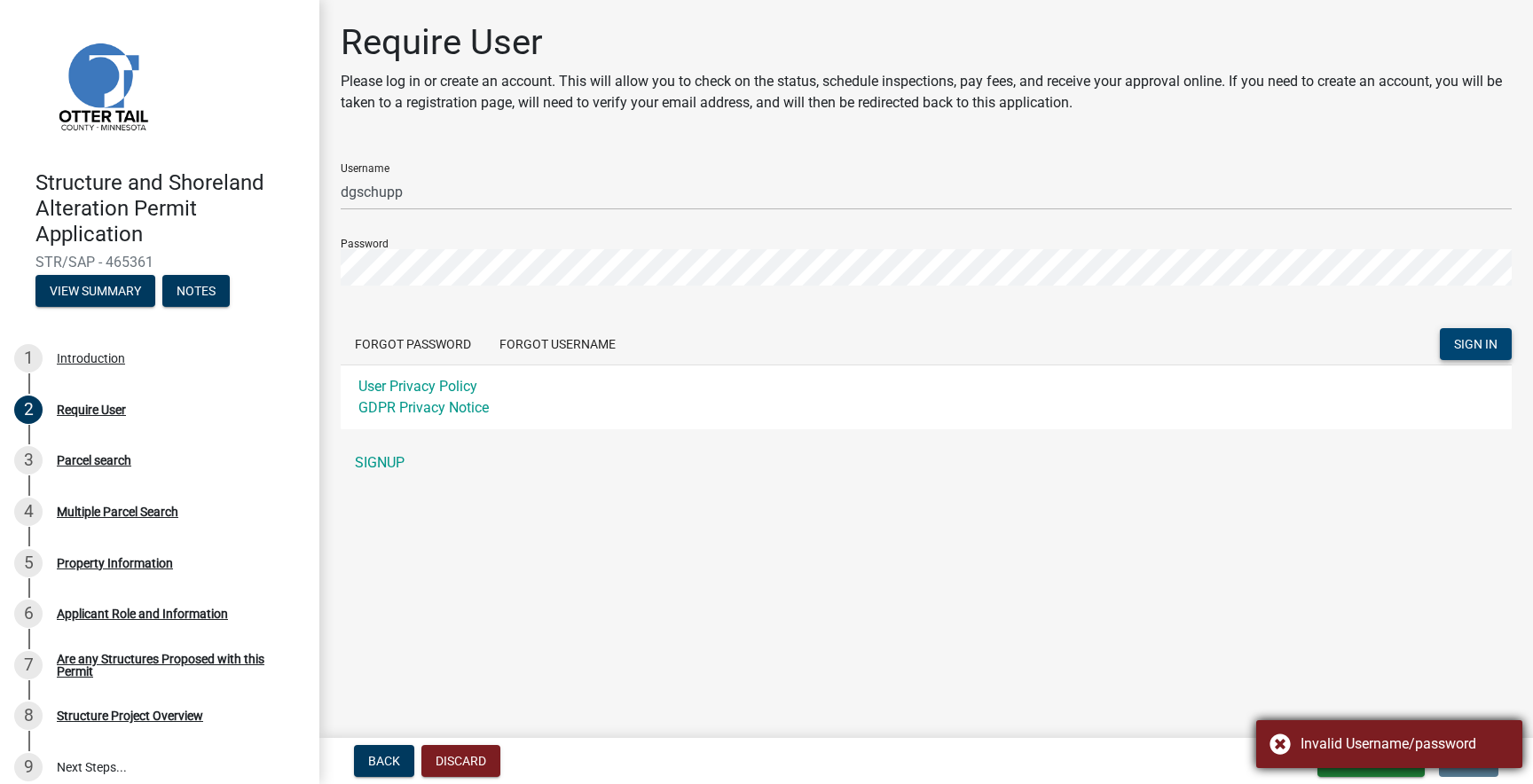
click at [1284, 744] on div "Invalid Username/password" at bounding box center [1389, 744] width 266 height 48
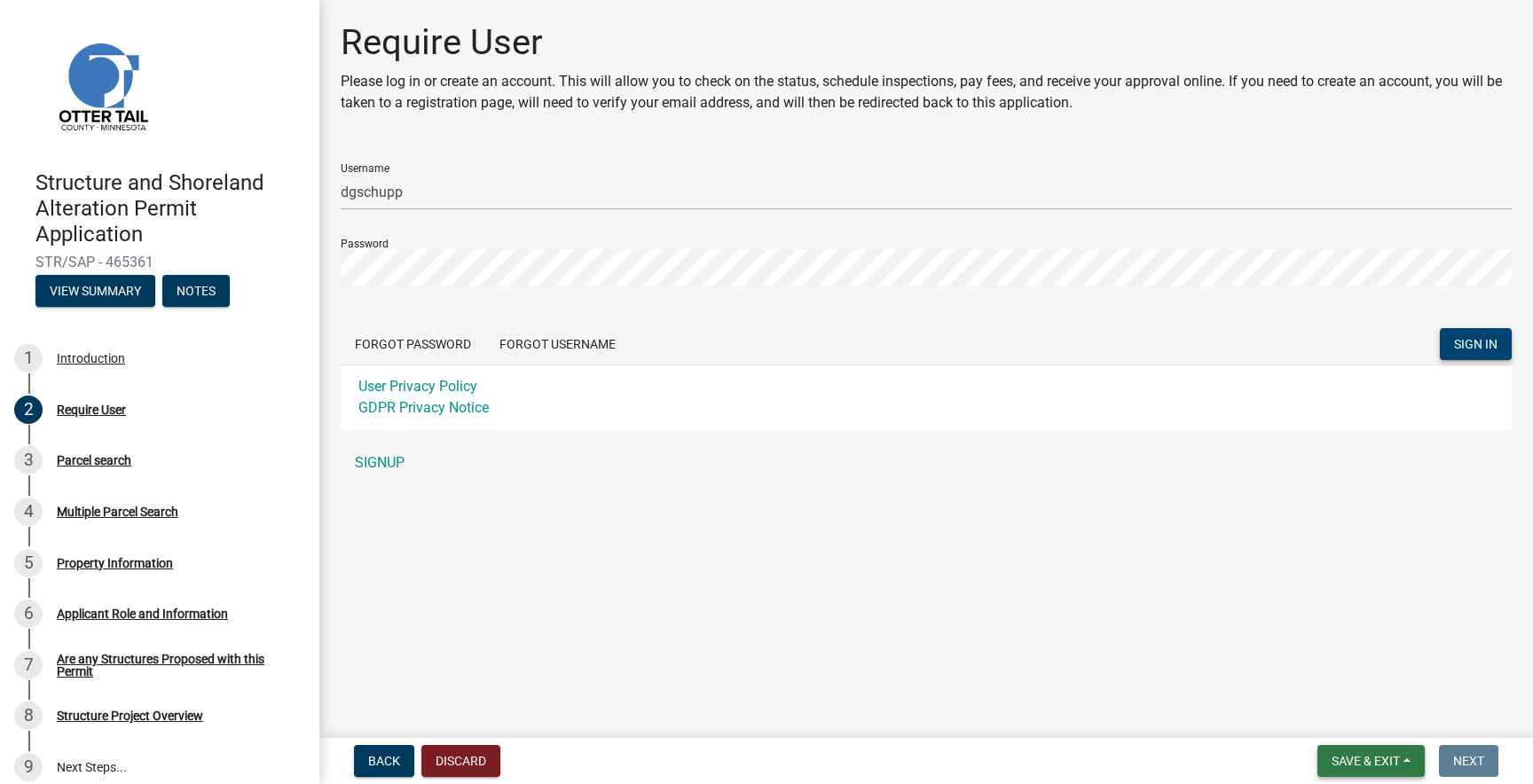
click at [1357, 760] on span "Save & Exit" at bounding box center [1365, 761] width 69 height 14
click at [1340, 674] on button "Save" at bounding box center [1353, 673] width 142 height 43
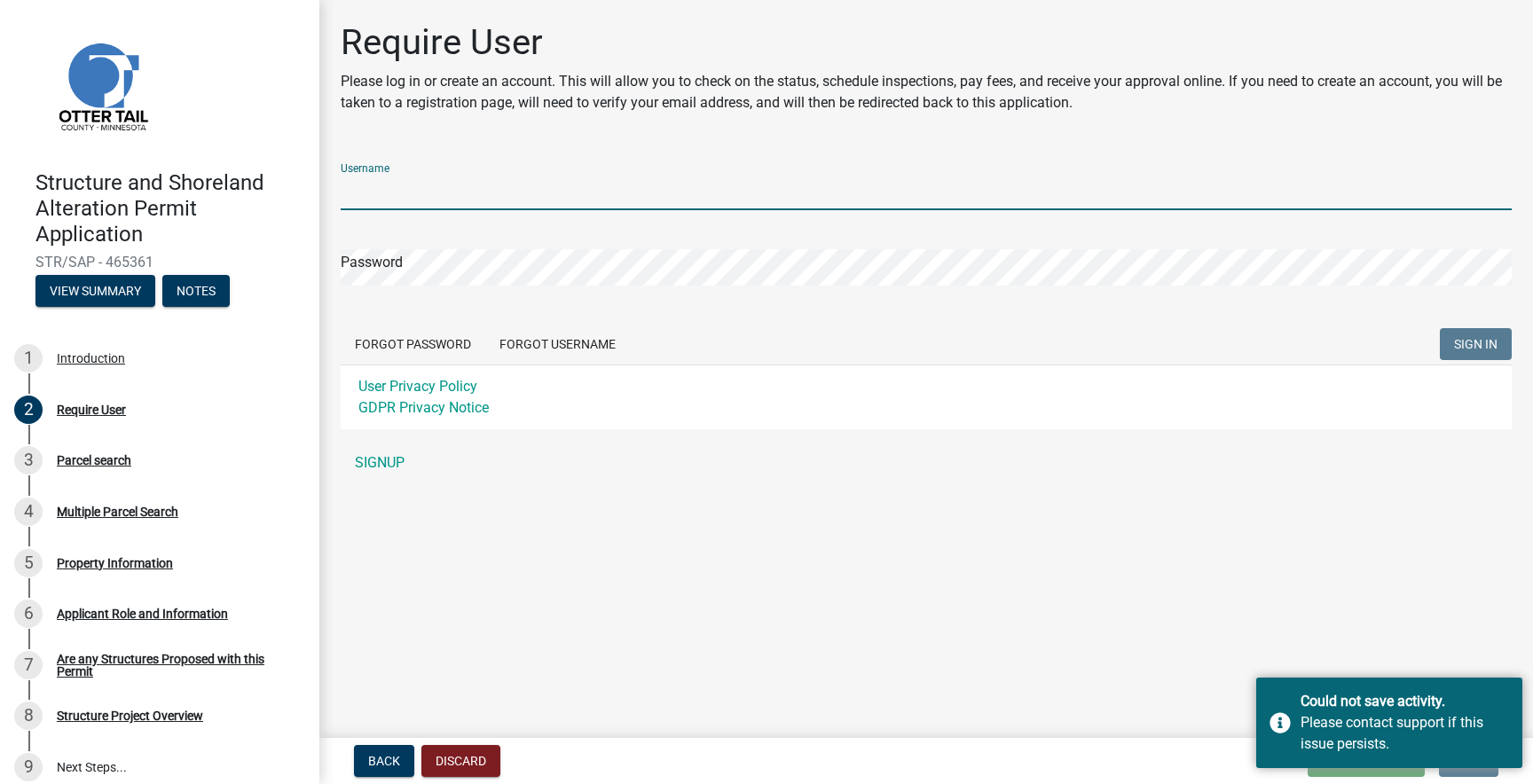
click at [421, 192] on input "Username" at bounding box center [926, 192] width 1171 height 37
type input "dgschupp"
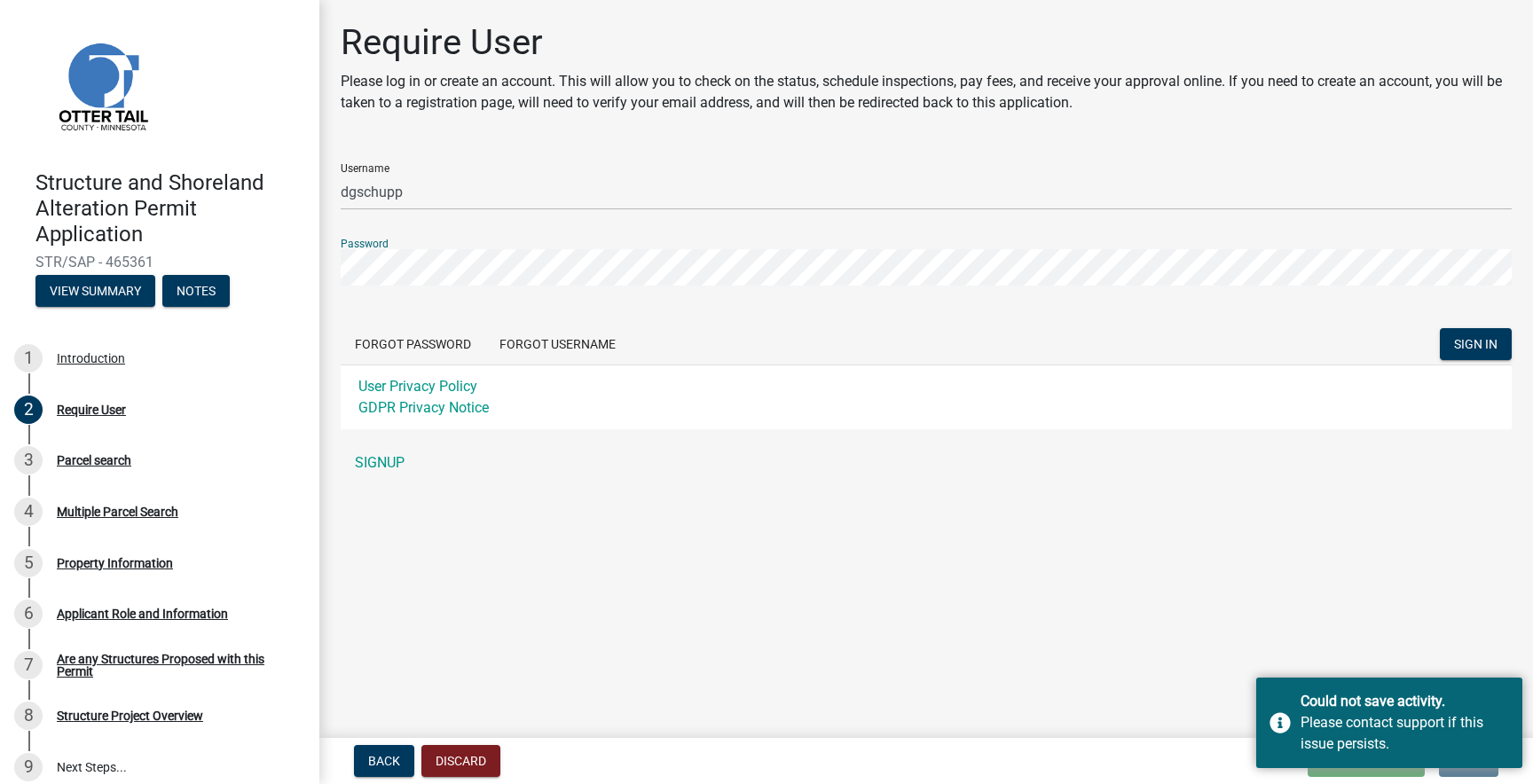
click at [1439, 328] on button "SIGN IN" at bounding box center [1475, 344] width 72 height 32
click at [1252, 663] on main "Require User Please log in or create an account. This will allow you to check o…" at bounding box center [926, 365] width 1214 height 731
click at [473, 761] on button "Discard" at bounding box center [461, 761] width 79 height 32
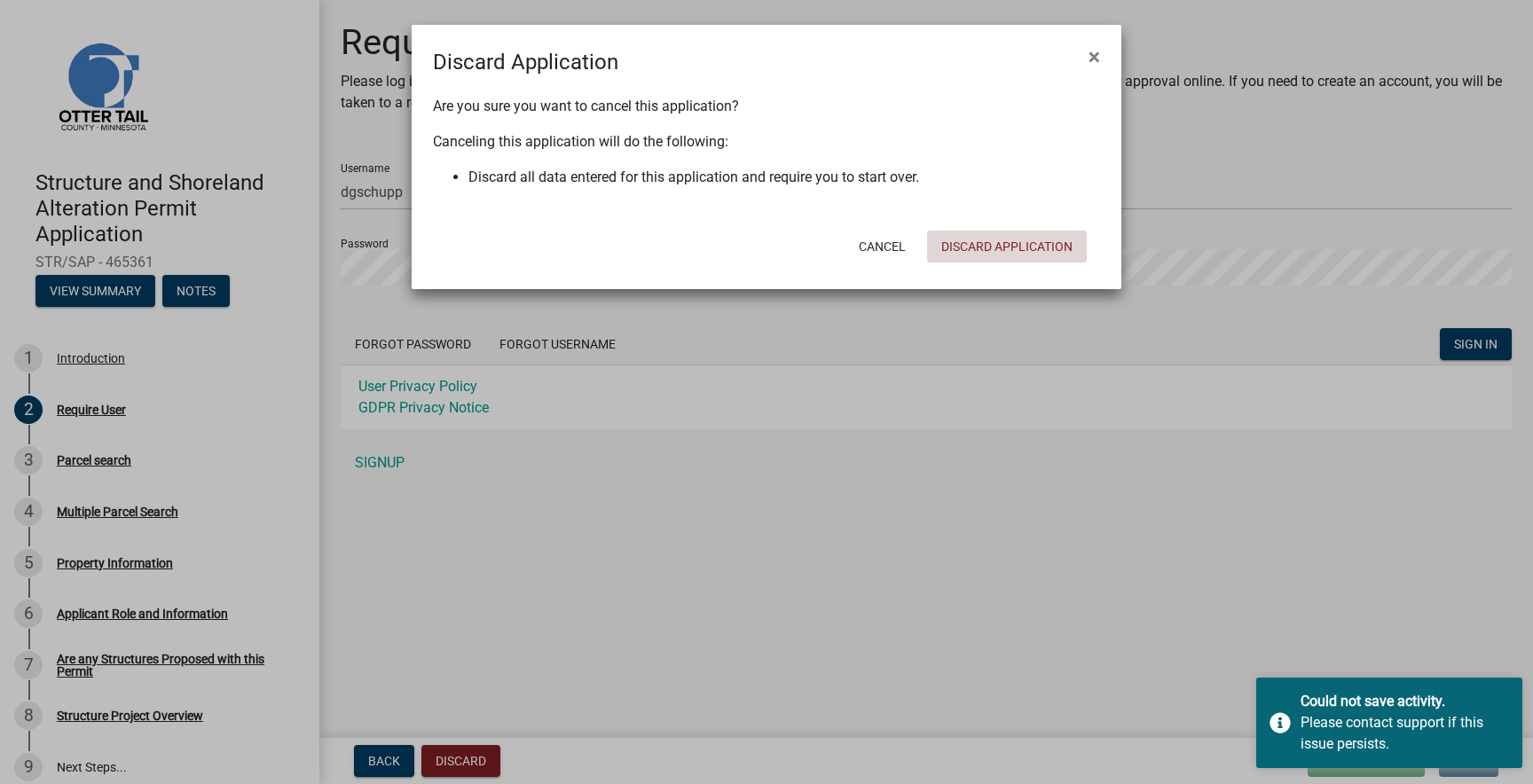
click at [973, 242] on button "Discard Application" at bounding box center [1006, 247] width 160 height 32
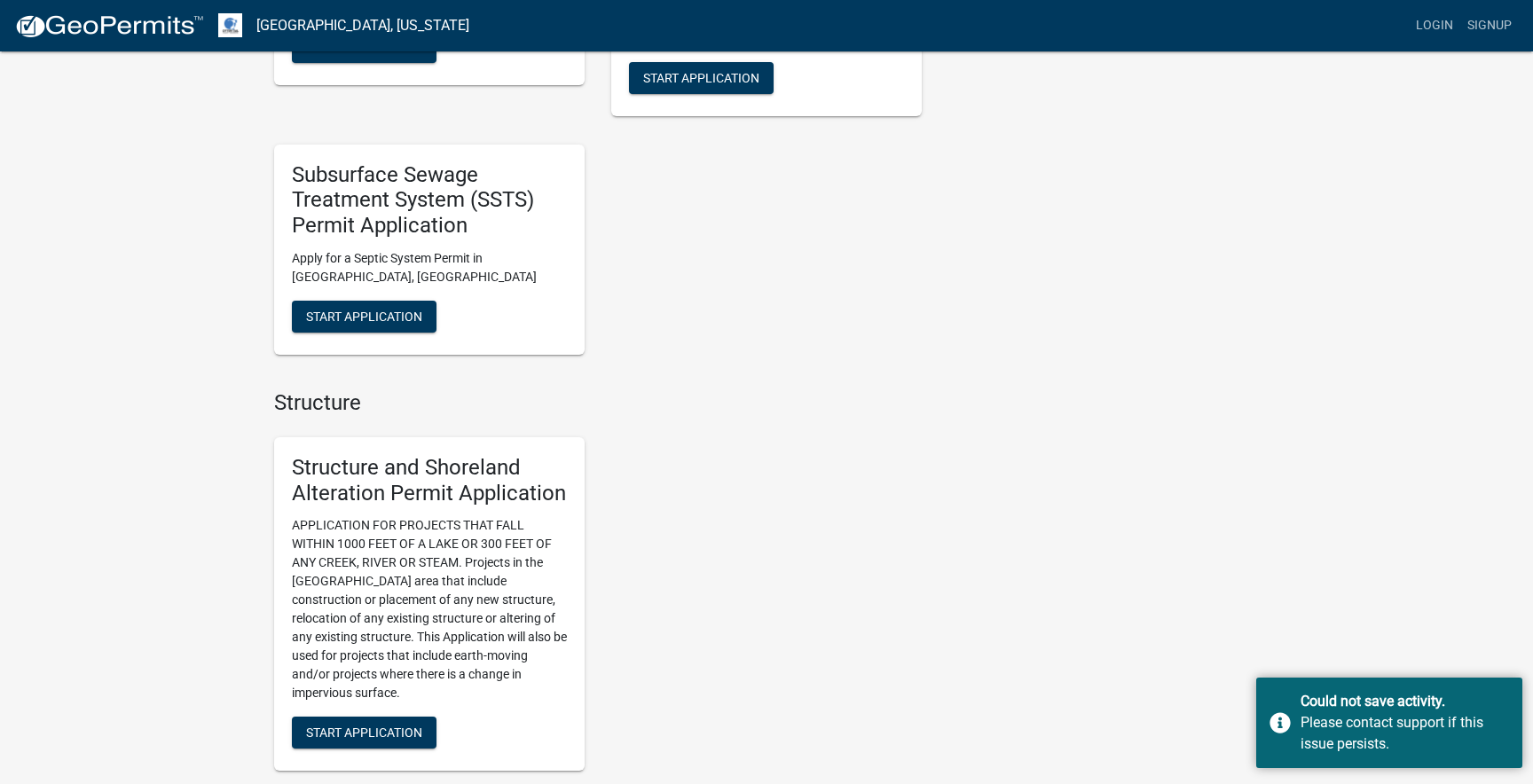
scroll to position [894, 0]
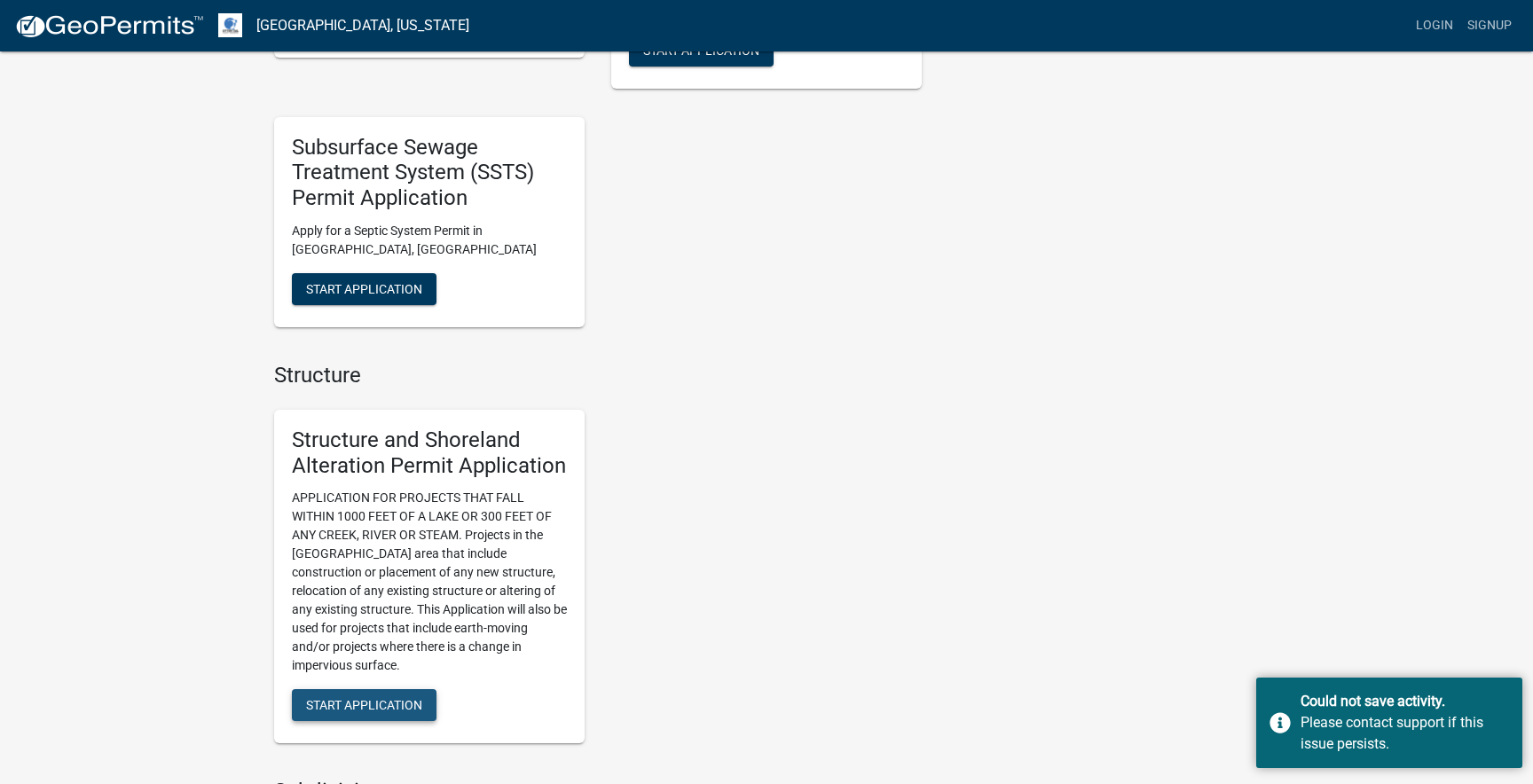
click at [357, 706] on span "Start Application" at bounding box center [364, 705] width 116 height 14
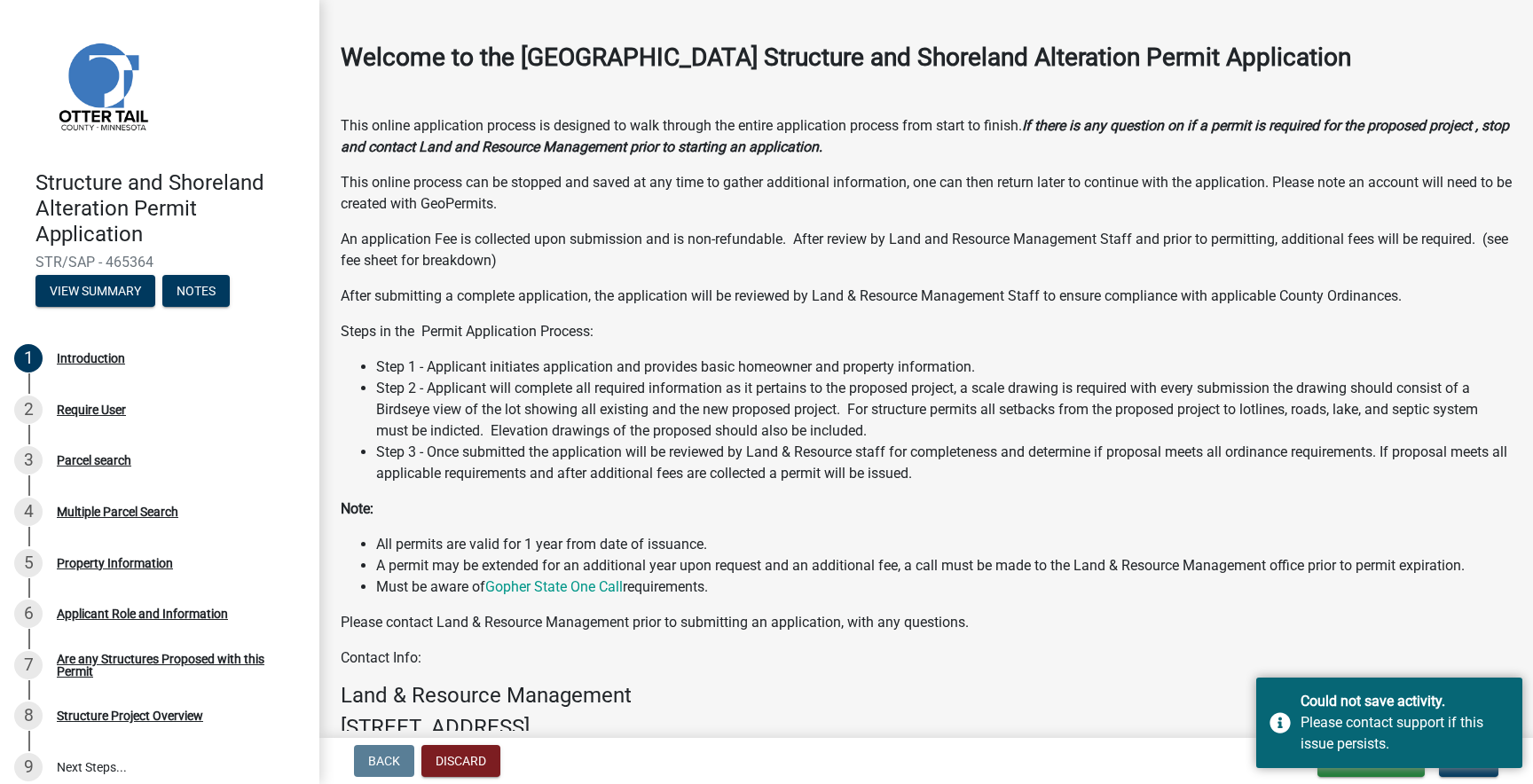
scroll to position [56, 0]
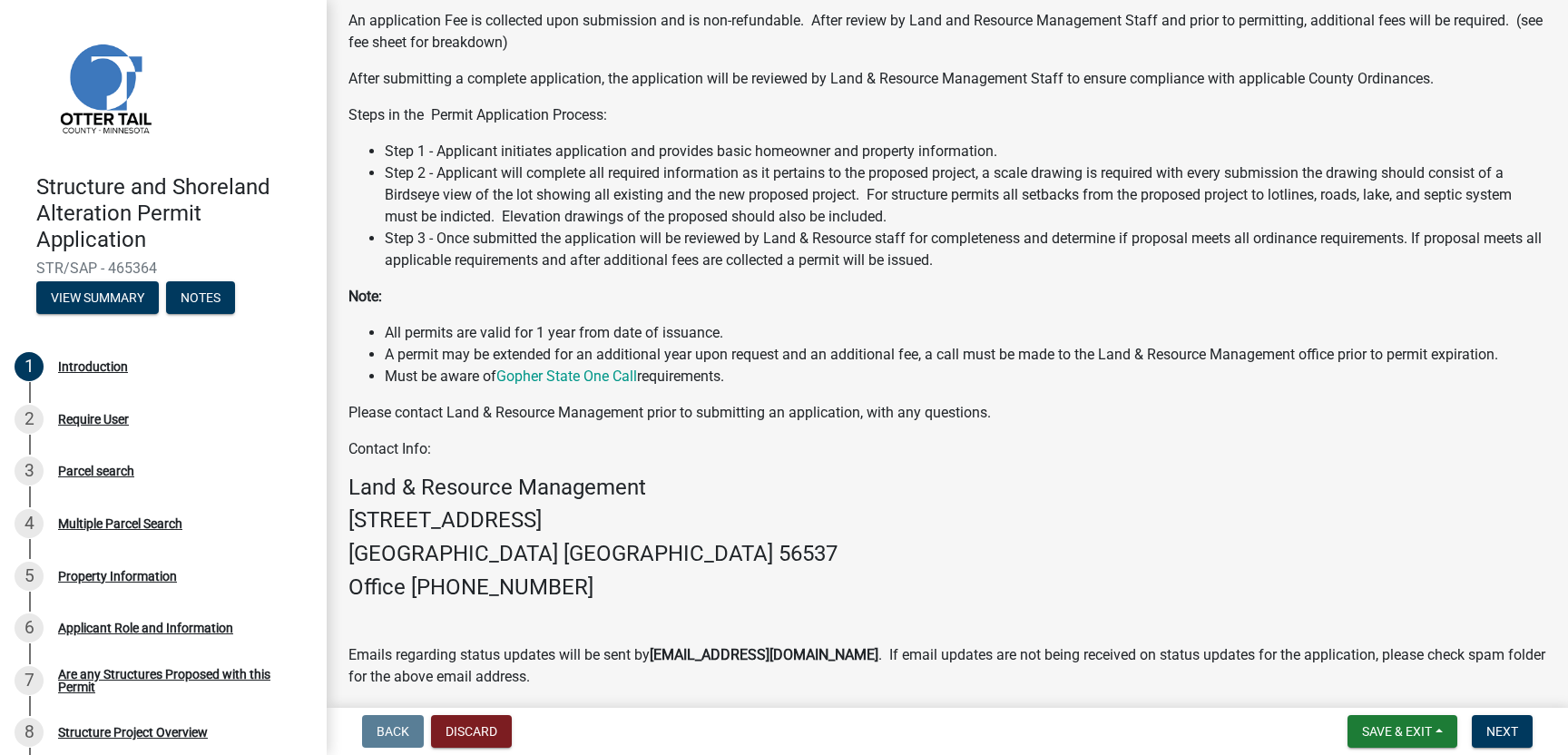
scroll to position [291, 0]
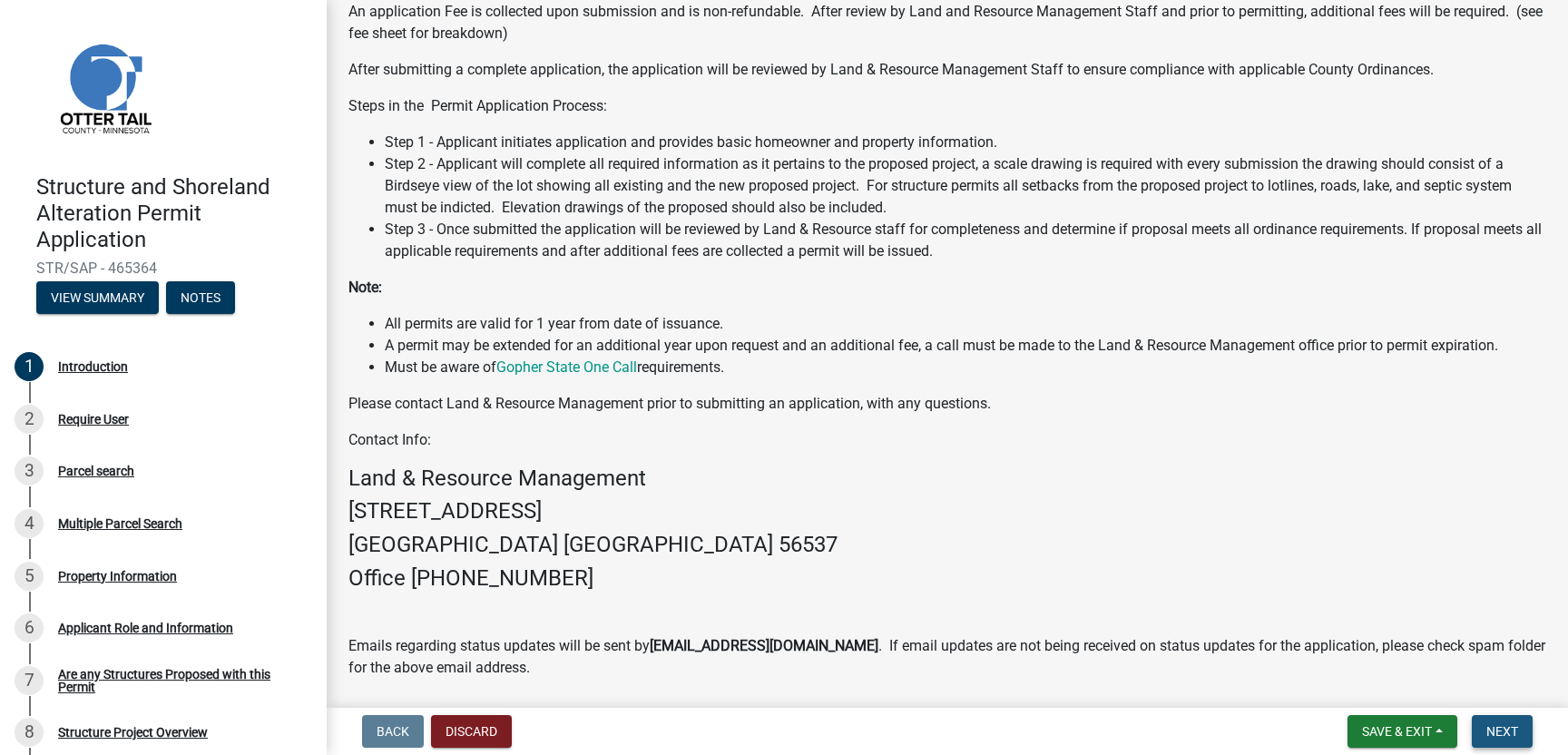
click at [1510, 733] on span "Next" at bounding box center [1501, 731] width 32 height 15
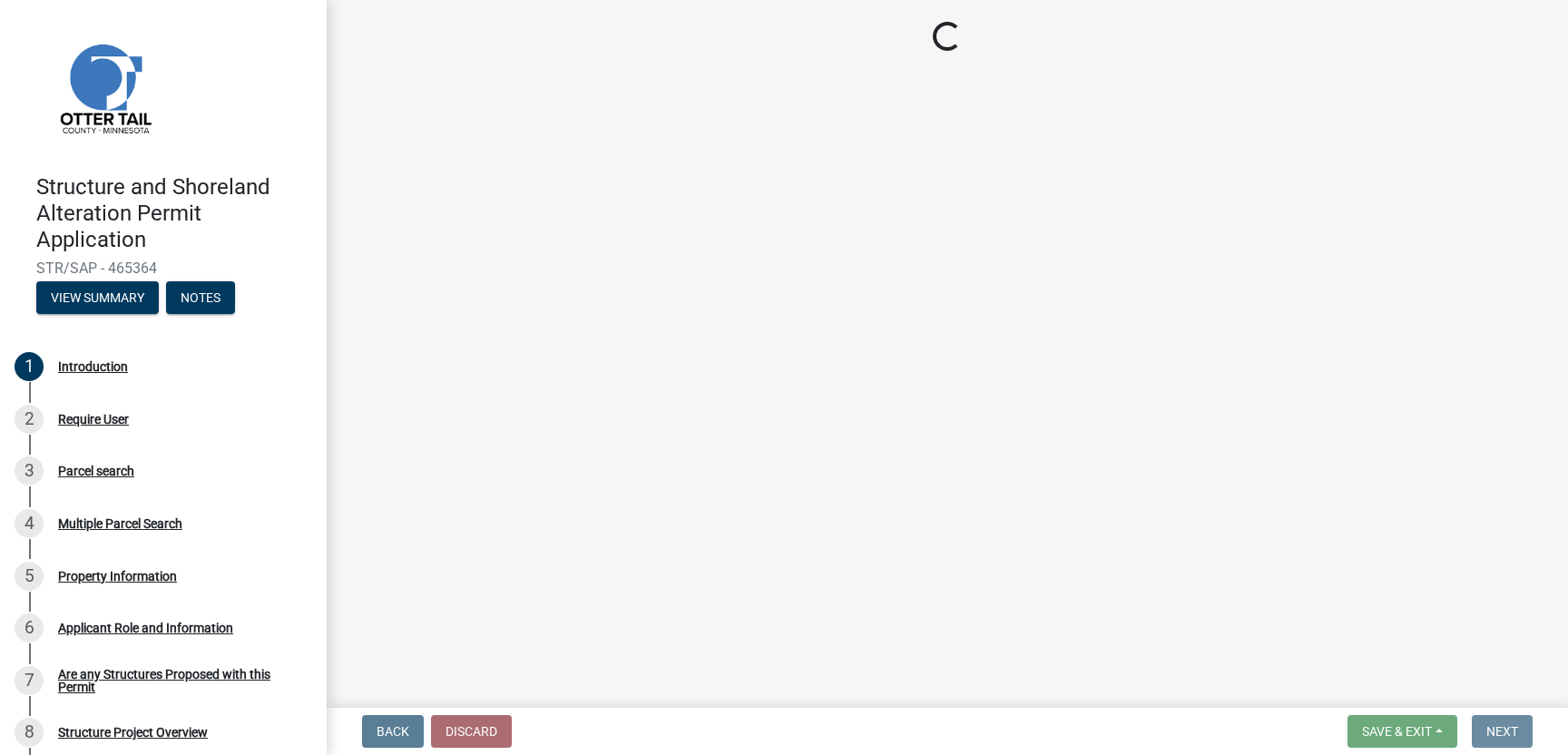
scroll to position [0, 0]
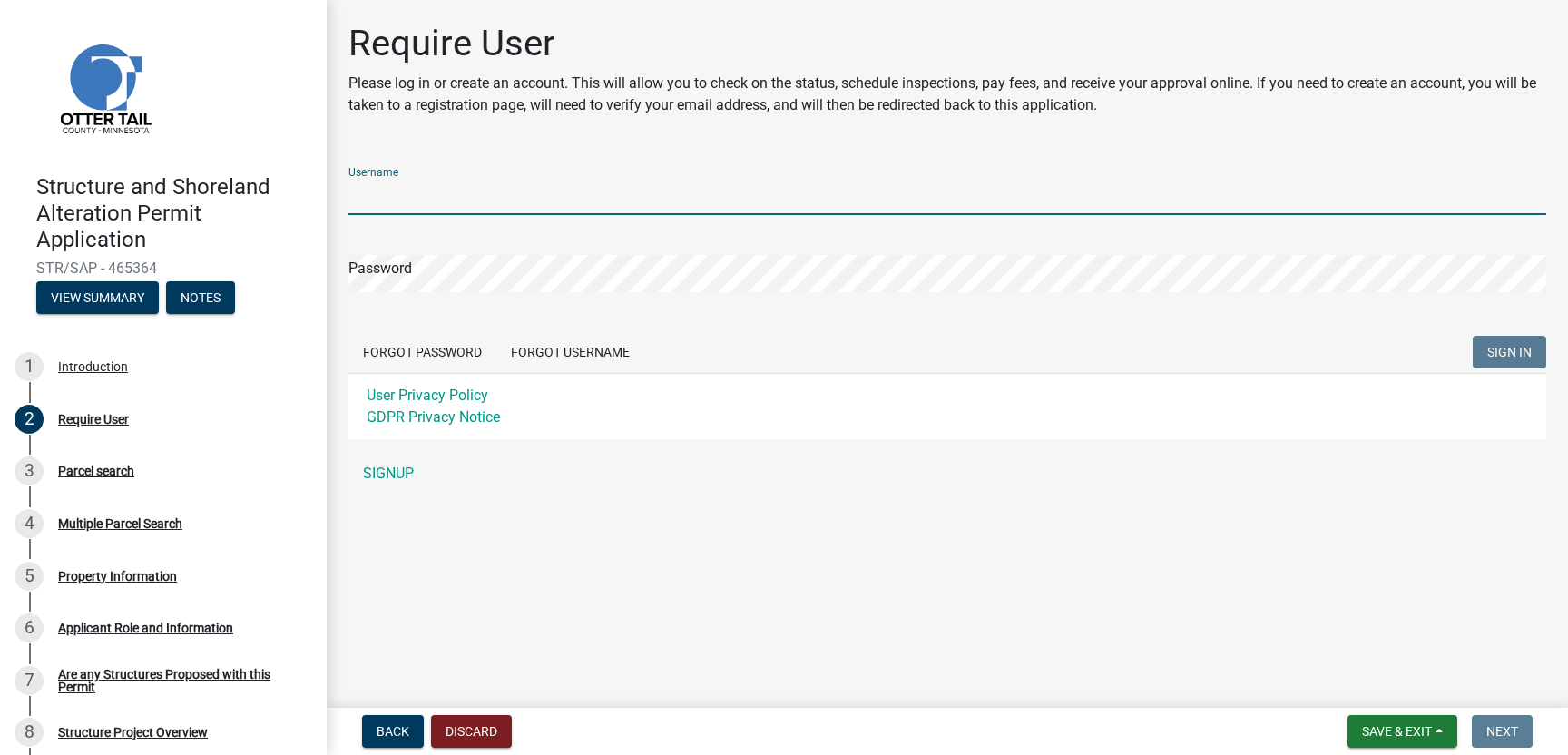
click at [382, 194] on input "Username" at bounding box center [947, 196] width 1198 height 37
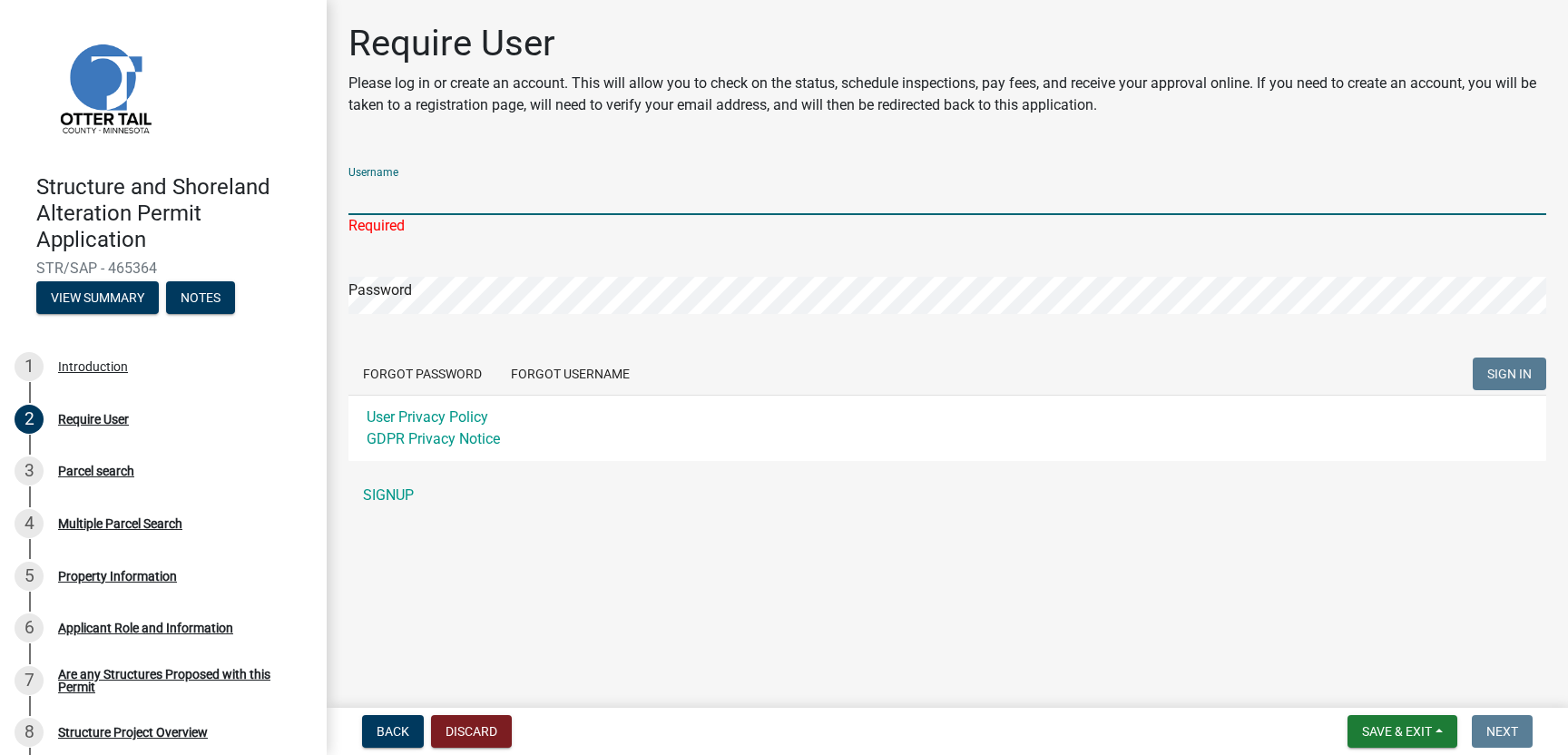
click at [422, 181] on input "Username" at bounding box center [947, 196] width 1198 height 37
drag, startPoint x: 422, startPoint y: 181, endPoint x: 477, endPoint y: 250, distance: 88.2
click at [477, 250] on form "Username Required Password Forgot Password Forgot Username SIGN IN User Privacy…" at bounding box center [947, 306] width 1198 height 308
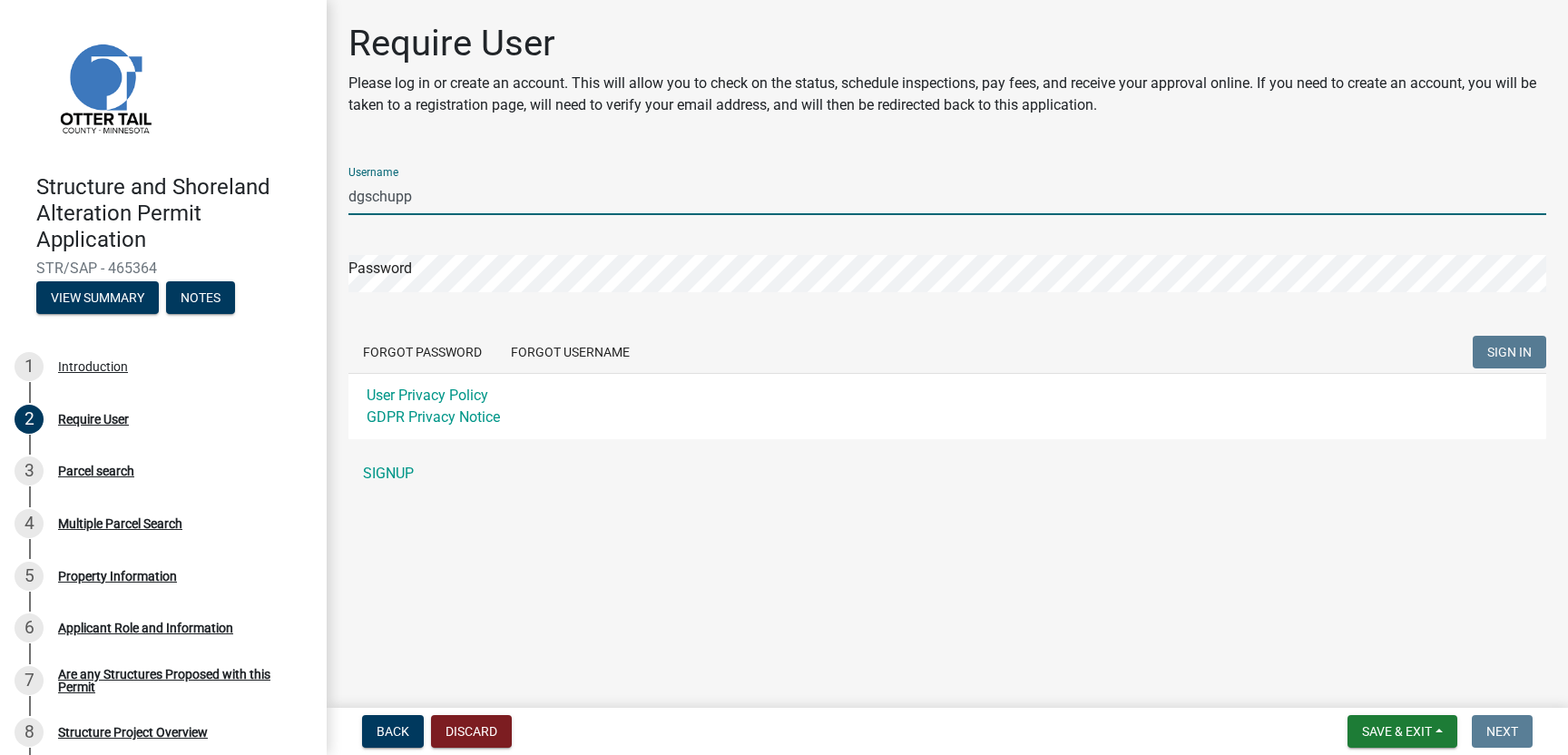
type input "dgschupp"
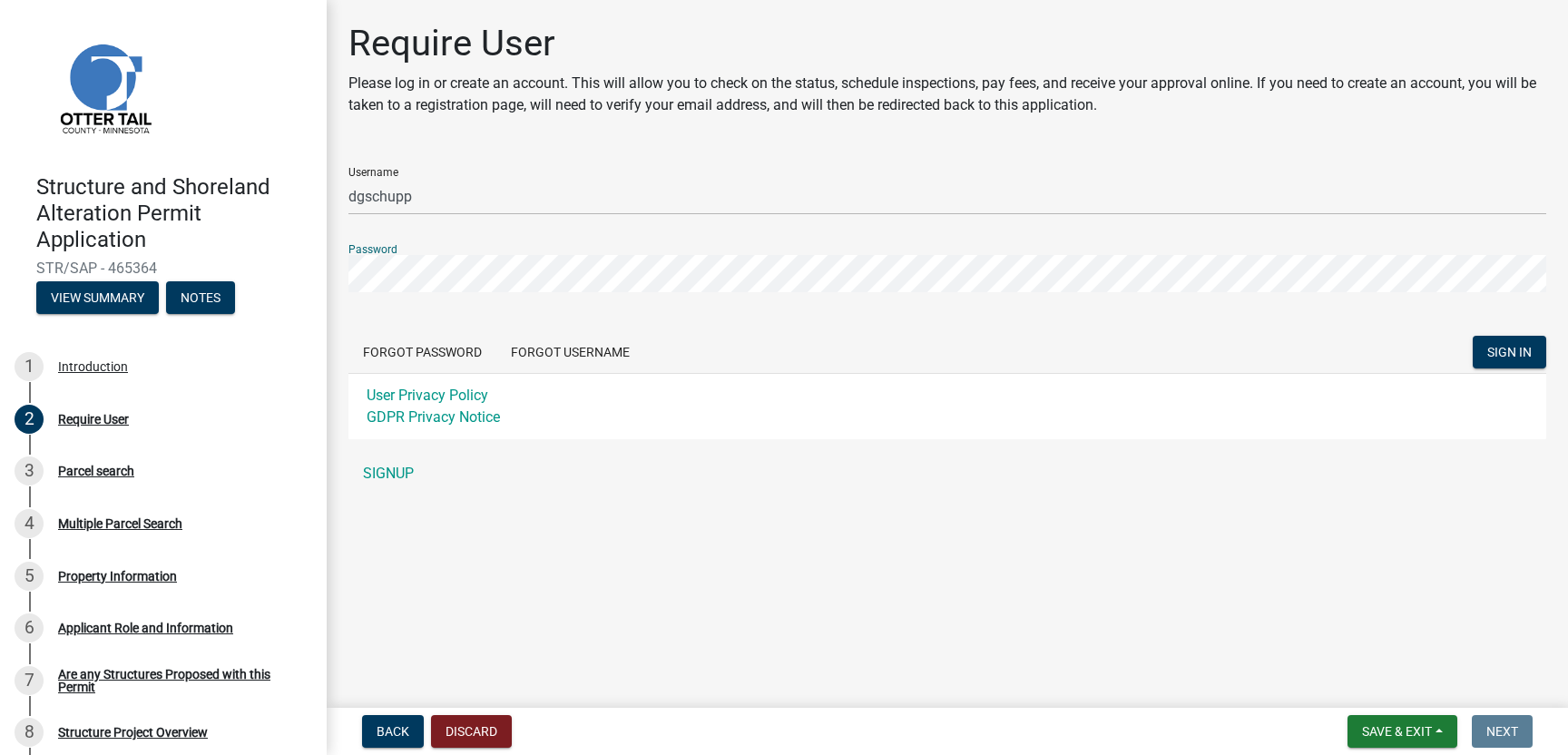
click at [1472, 336] on button "SIGN IN" at bounding box center [1509, 352] width 74 height 33
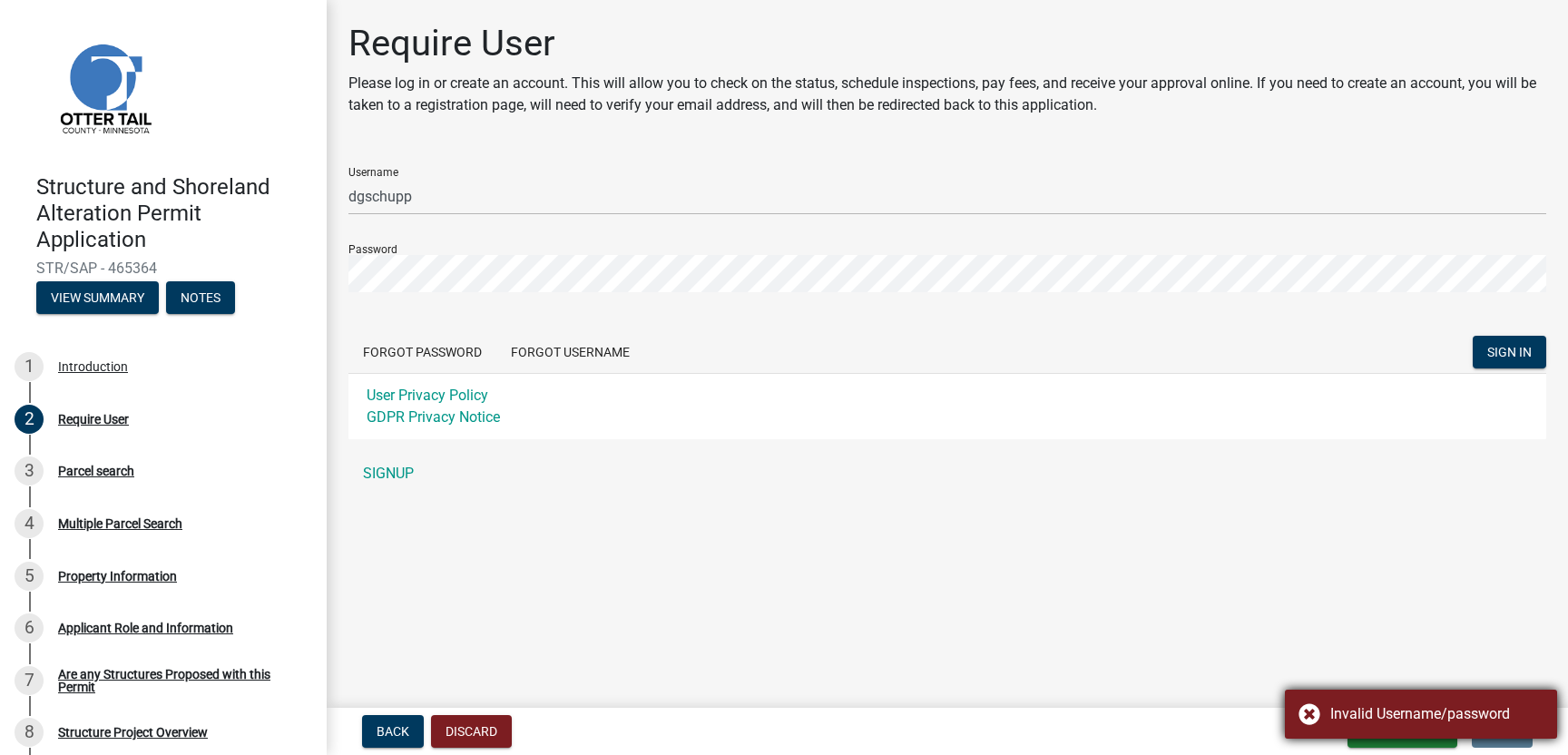
click at [1309, 717] on div "Invalid Username/password" at bounding box center [1420, 714] width 273 height 49
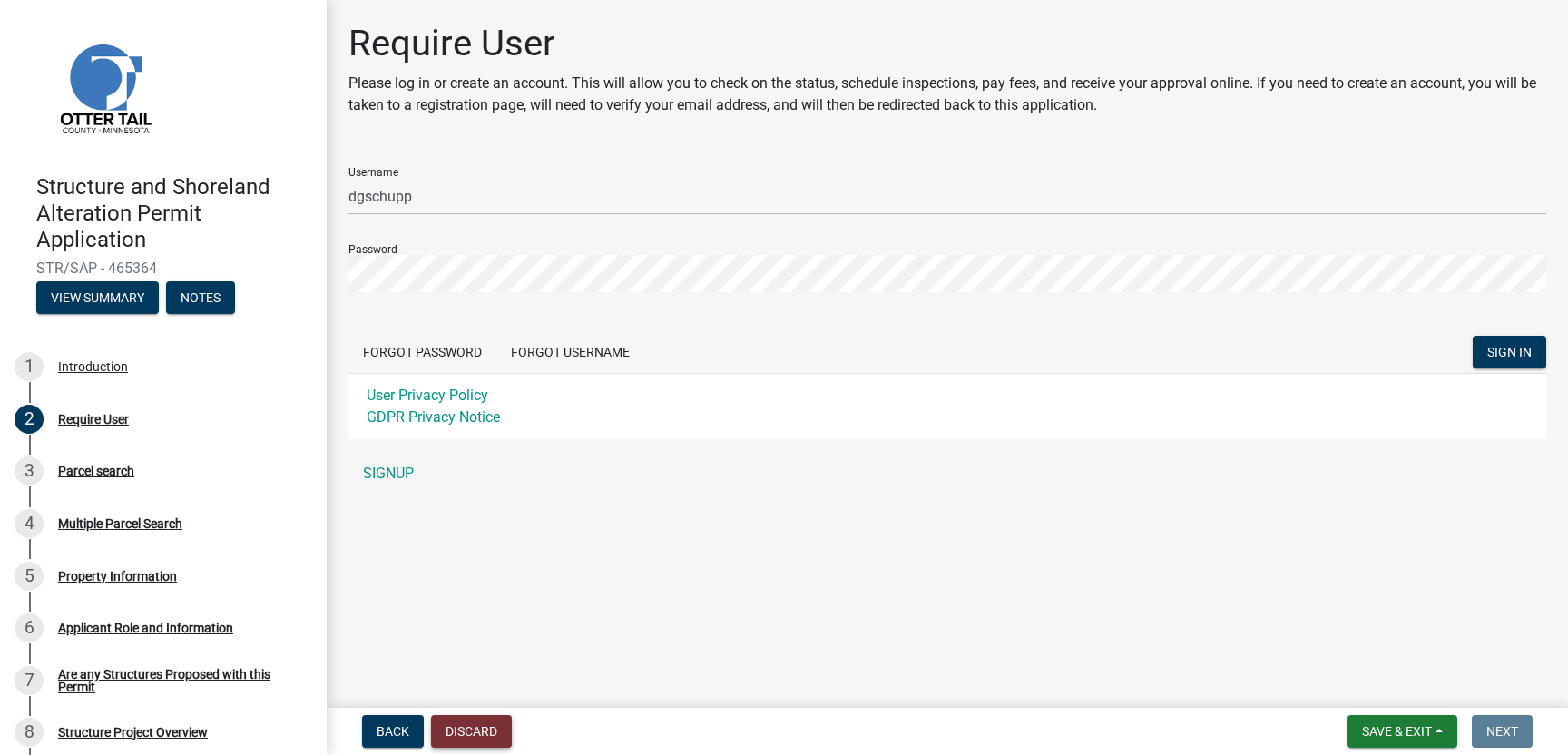
click at [466, 733] on button "Discard" at bounding box center [471, 731] width 81 height 33
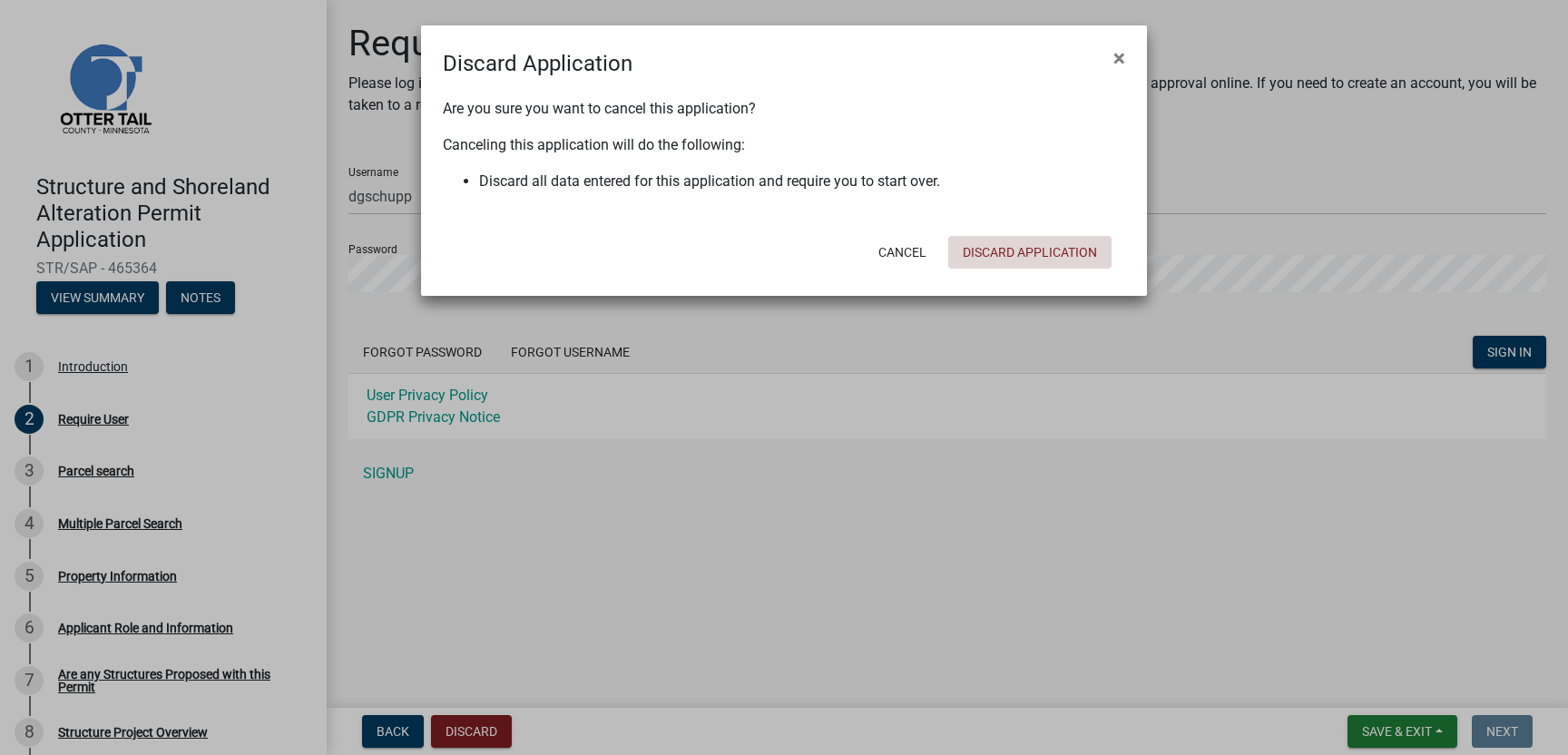
click at [992, 251] on button "Discard Application" at bounding box center [1029, 253] width 163 height 33
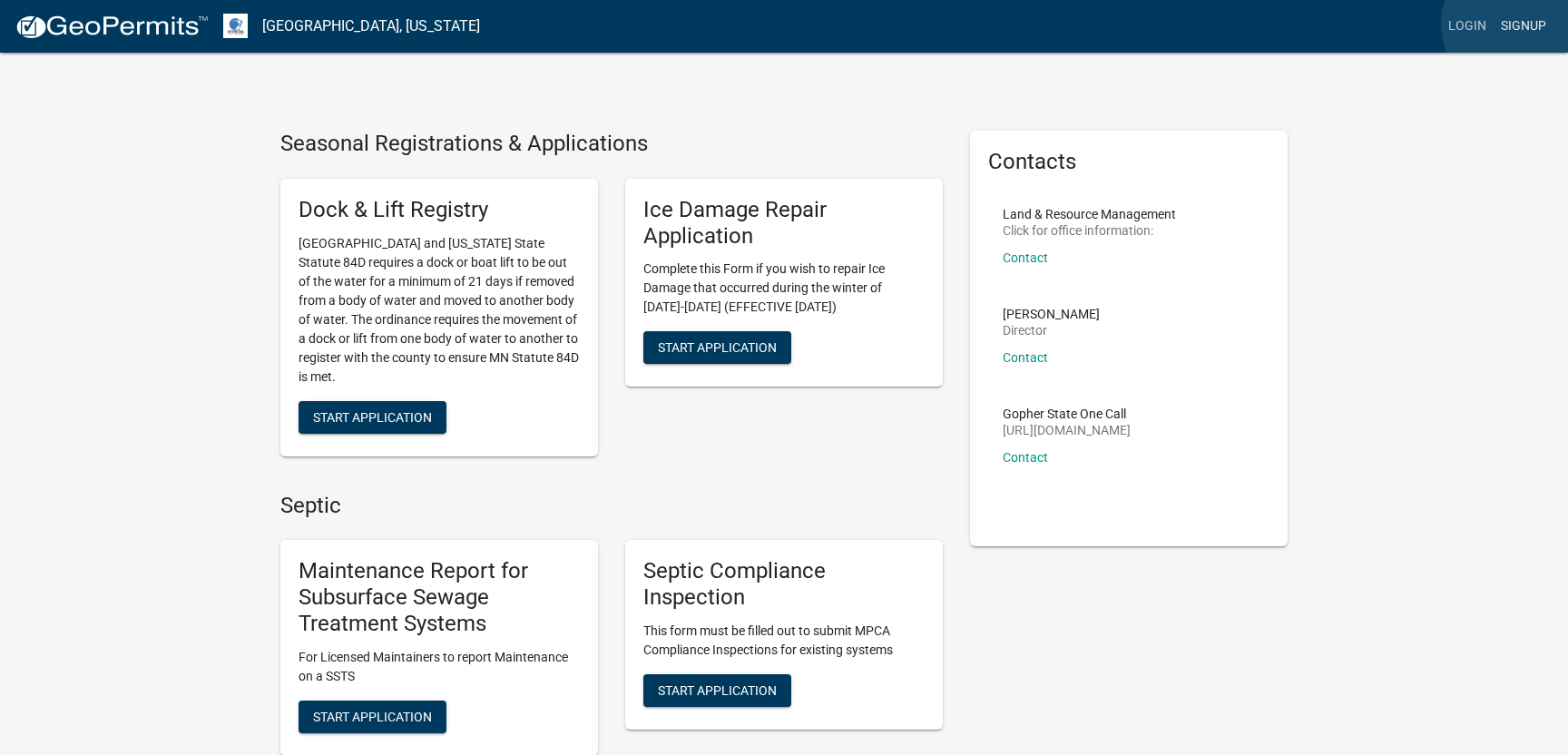
click at [1515, 24] on link "Signup" at bounding box center [1523, 26] width 60 height 35
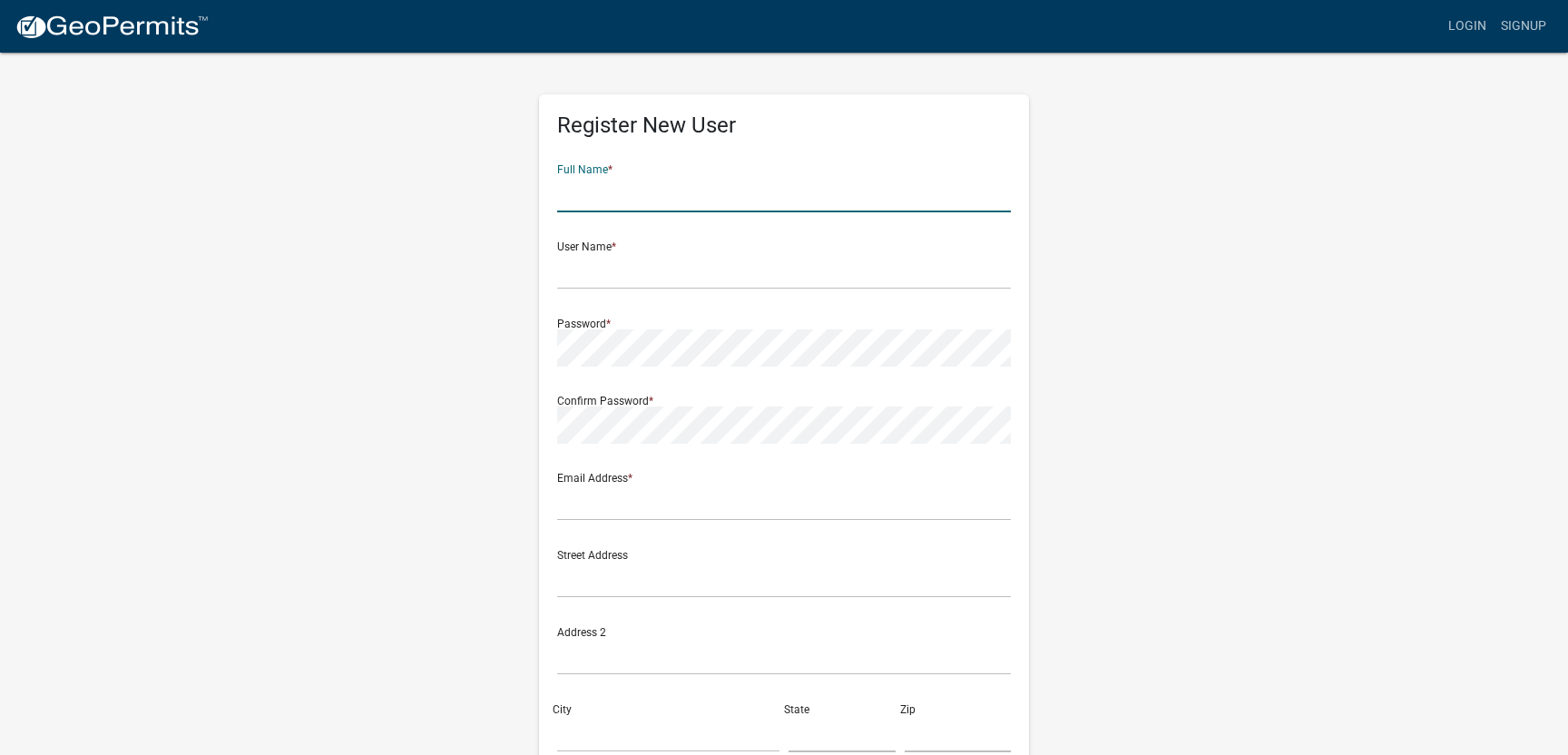
click at [570, 194] on input "text" at bounding box center [784, 193] width 454 height 37
type input "[PERSON_NAME]"
type input "[EMAIL_ADDRESS][DOMAIN_NAME]"
type input "[STREET_ADDRESS]"
type input "[GEOGRAPHIC_DATA]"
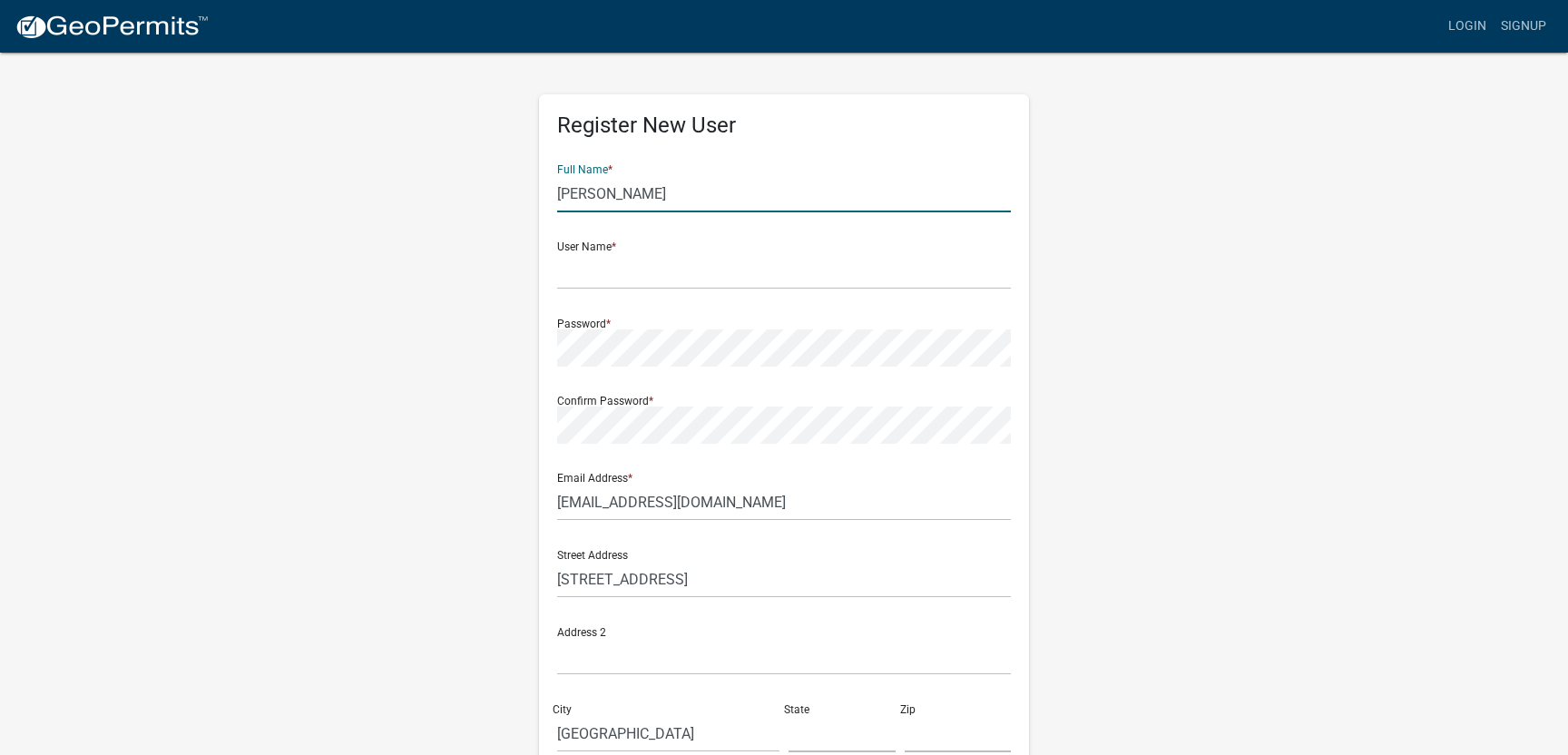
type input "MN"
type input "56501"
type input "2182346488"
click at [588, 269] on input "text" at bounding box center [784, 271] width 454 height 37
type input "dgschupp"
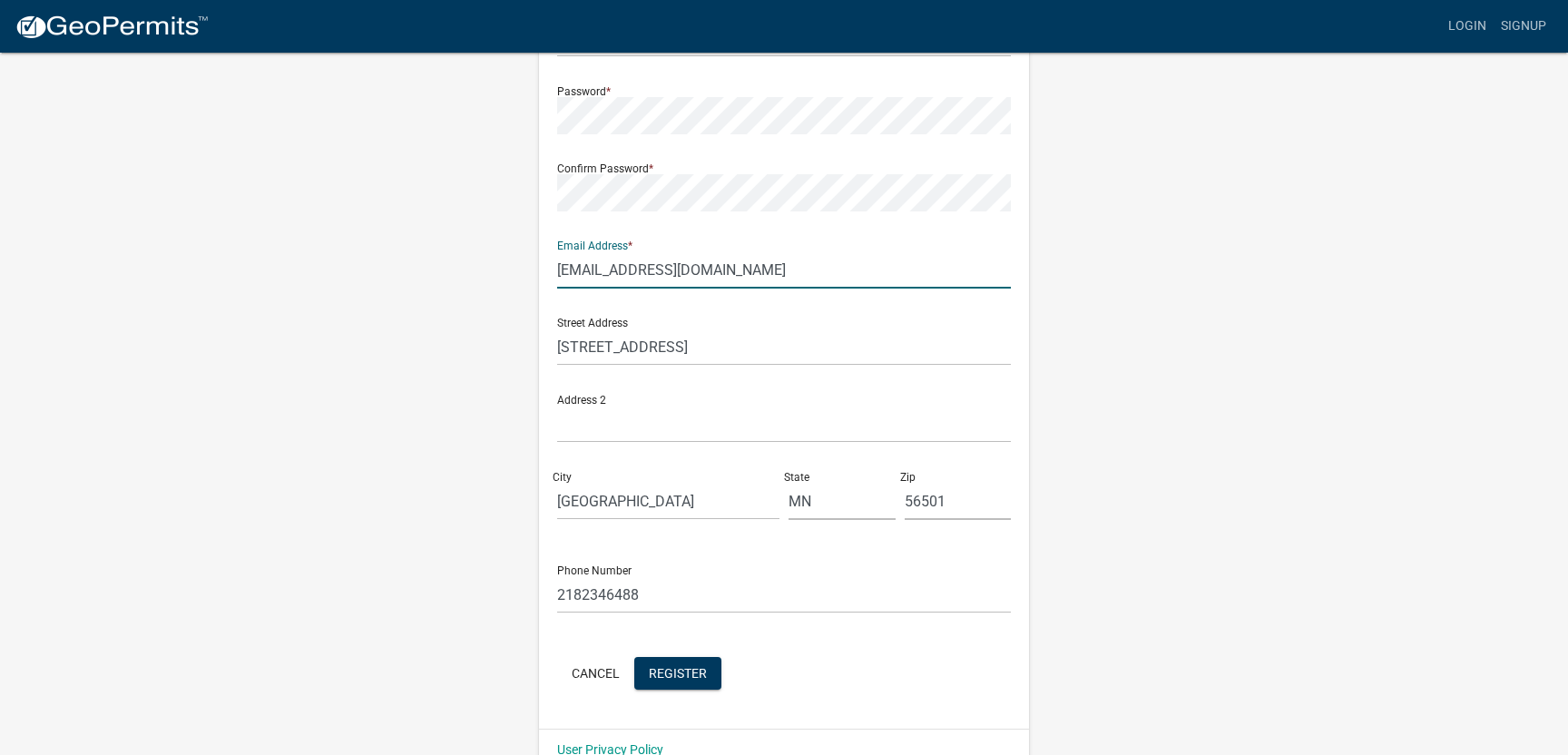
scroll to position [244, 0]
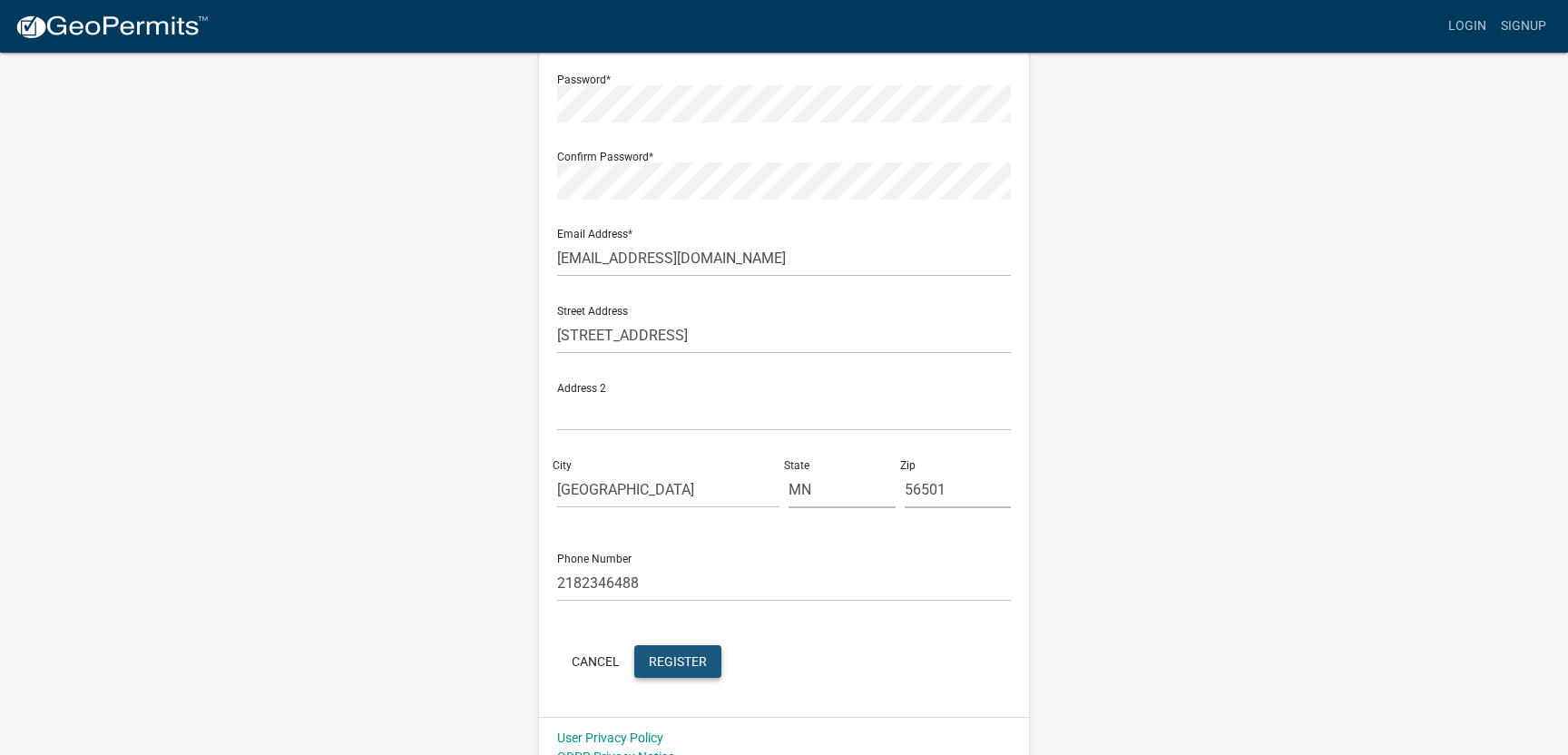
click at [691, 659] on span "Register" at bounding box center [678, 661] width 58 height 15
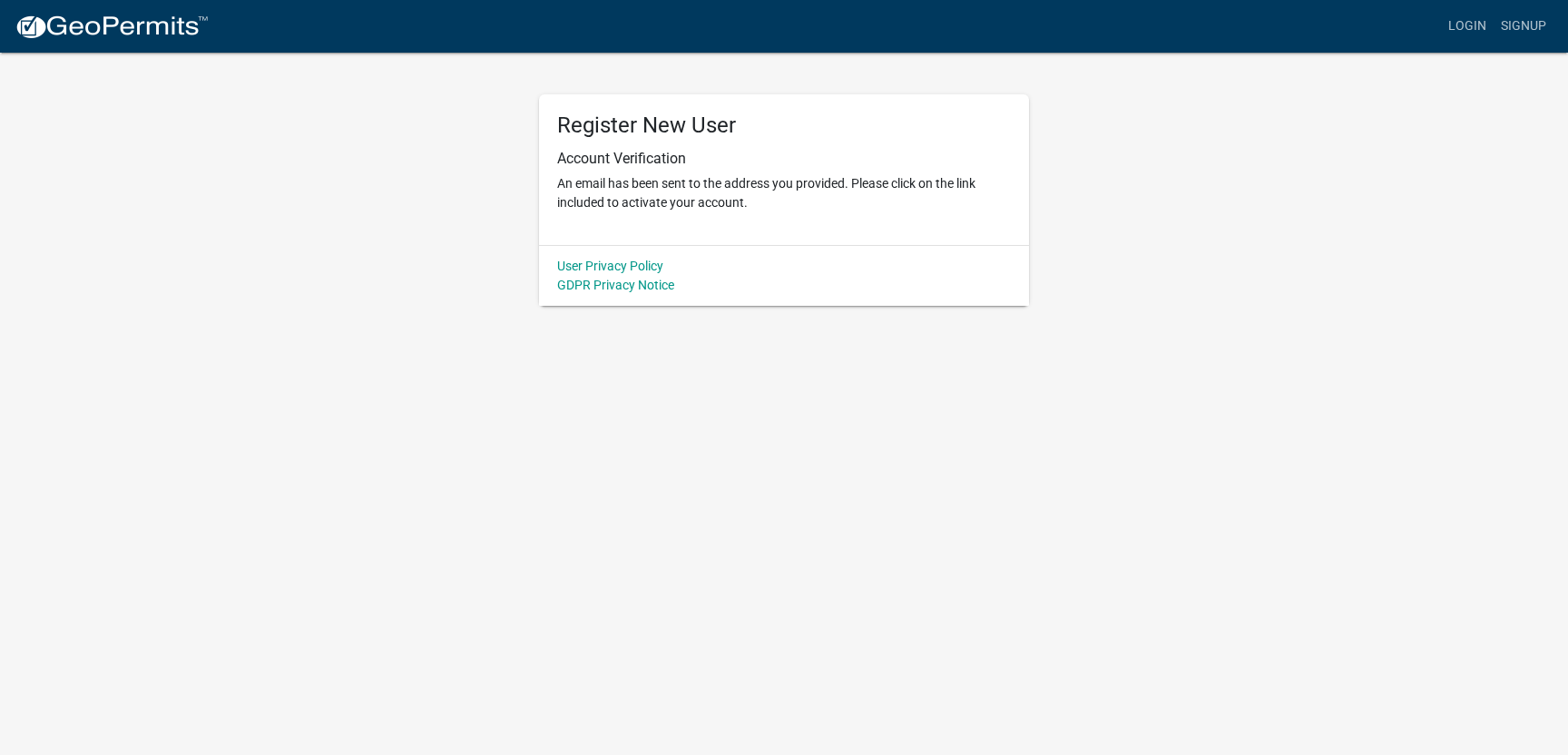
scroll to position [0, 0]
click at [1467, 23] on link "Login" at bounding box center [1468, 26] width 53 height 35
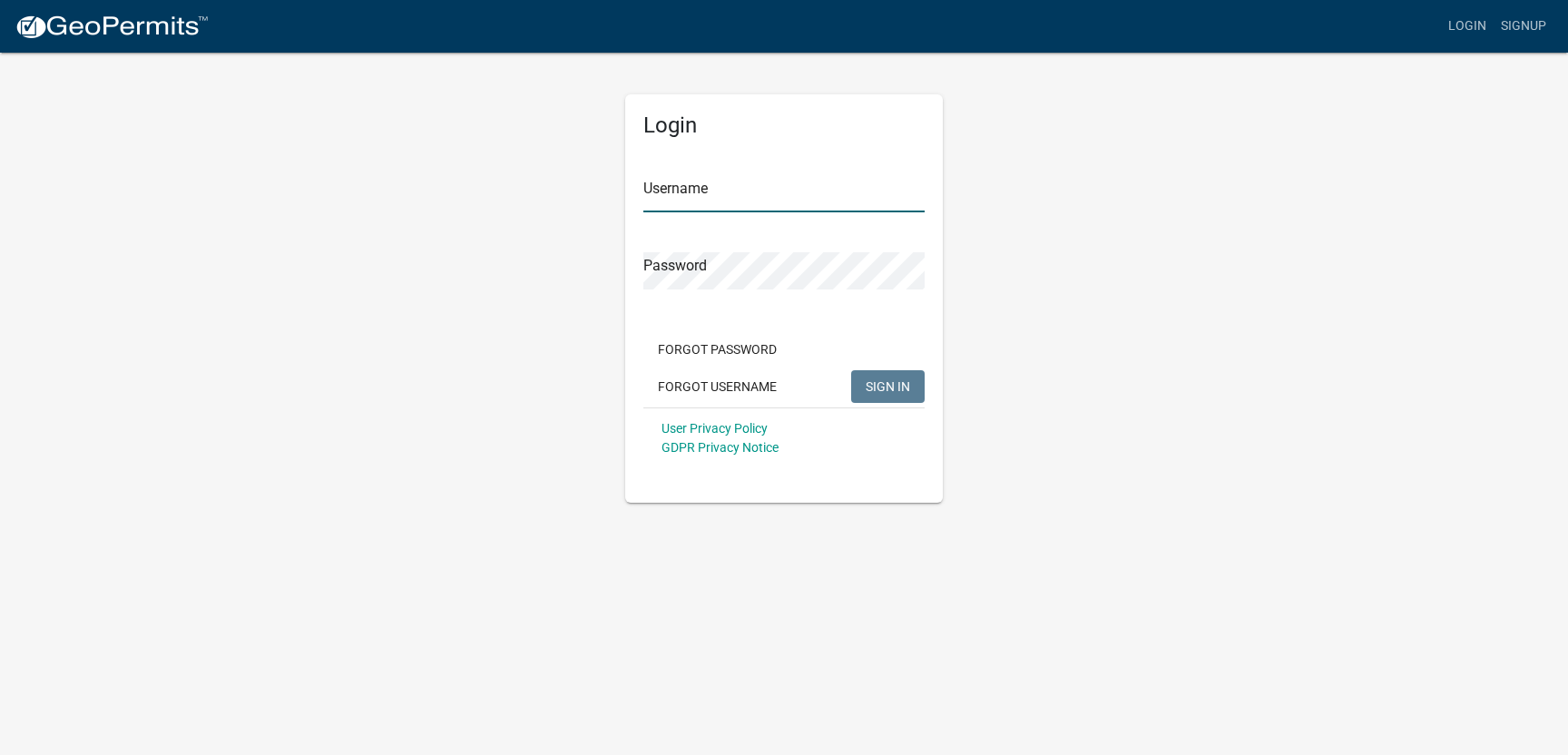
click at [710, 197] on input "Username" at bounding box center [784, 193] width 282 height 37
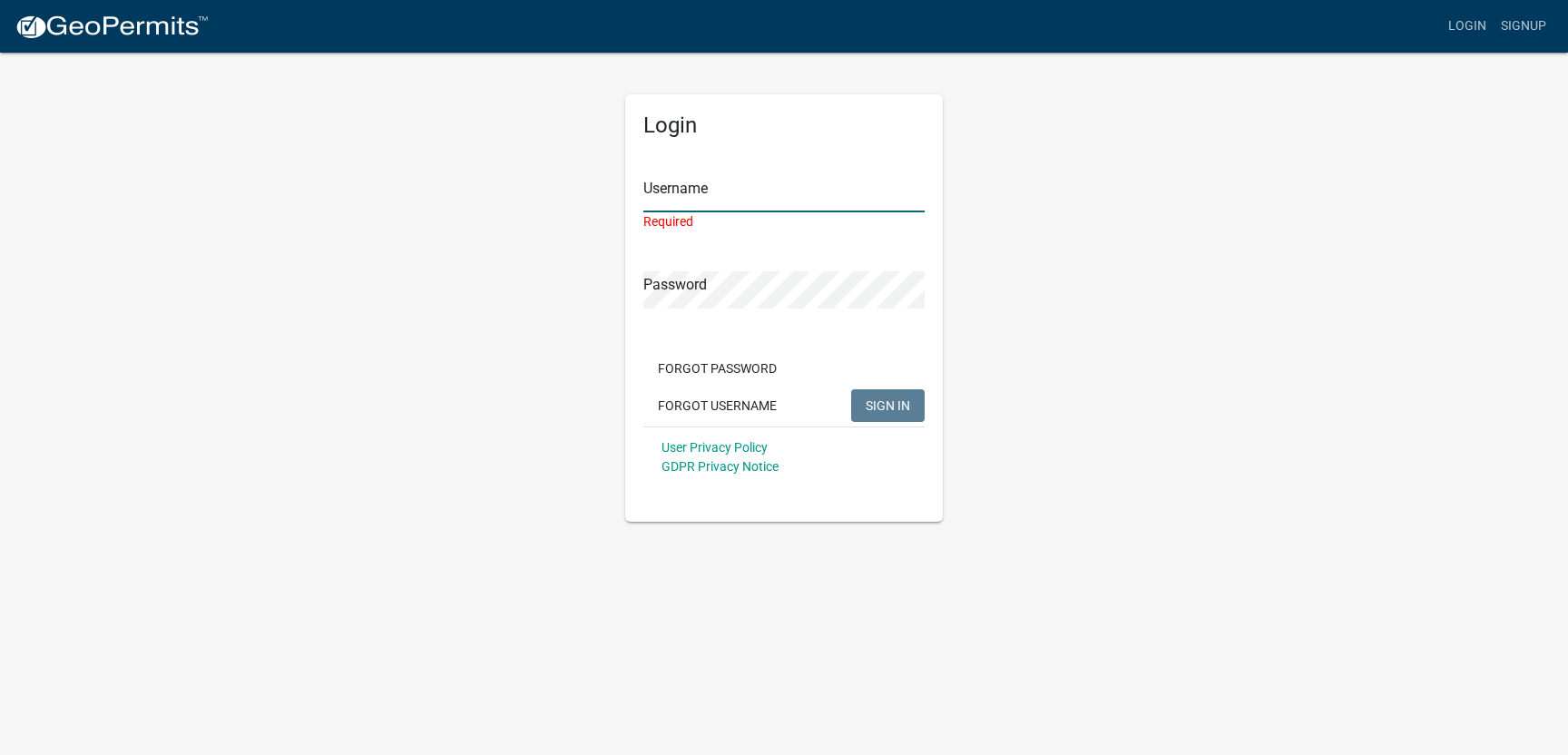
type input "dgschupp"
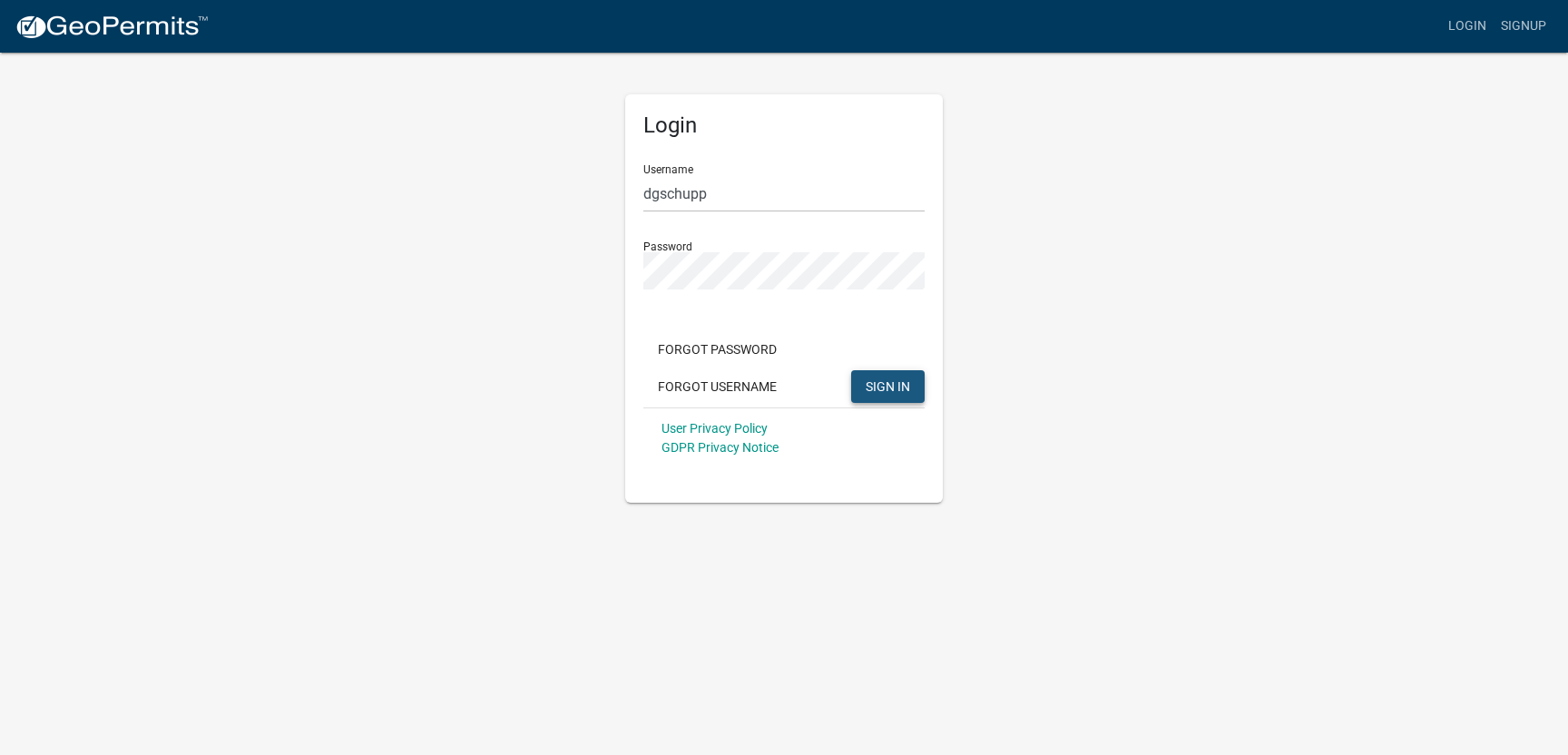
click at [896, 384] on span "SIGN IN" at bounding box center [888, 386] width 45 height 15
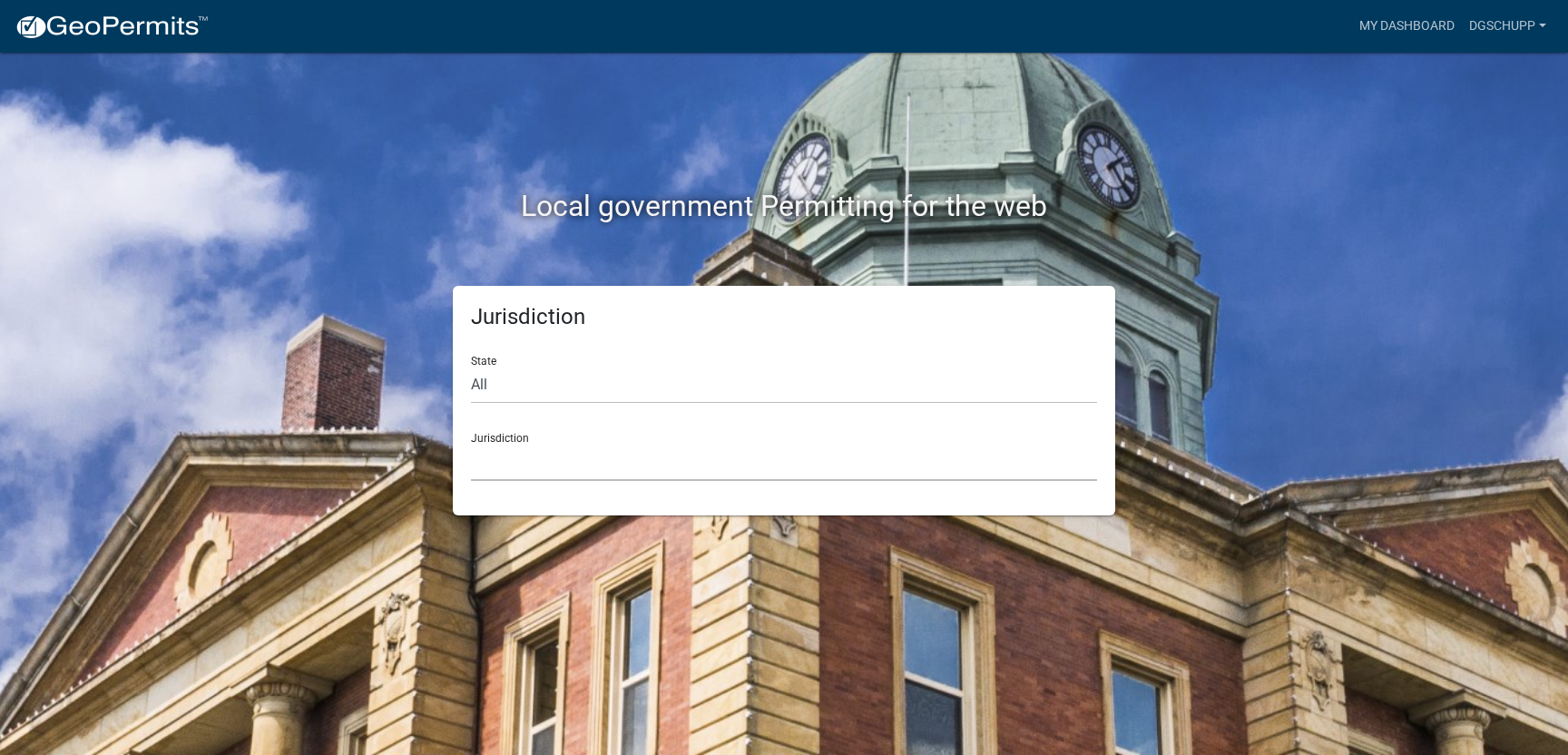
click at [616, 455] on select "[GEOGRAPHIC_DATA], [US_STATE] [GEOGRAPHIC_DATA], [US_STATE][PERSON_NAME][GEOGRA…" at bounding box center [784, 462] width 626 height 37
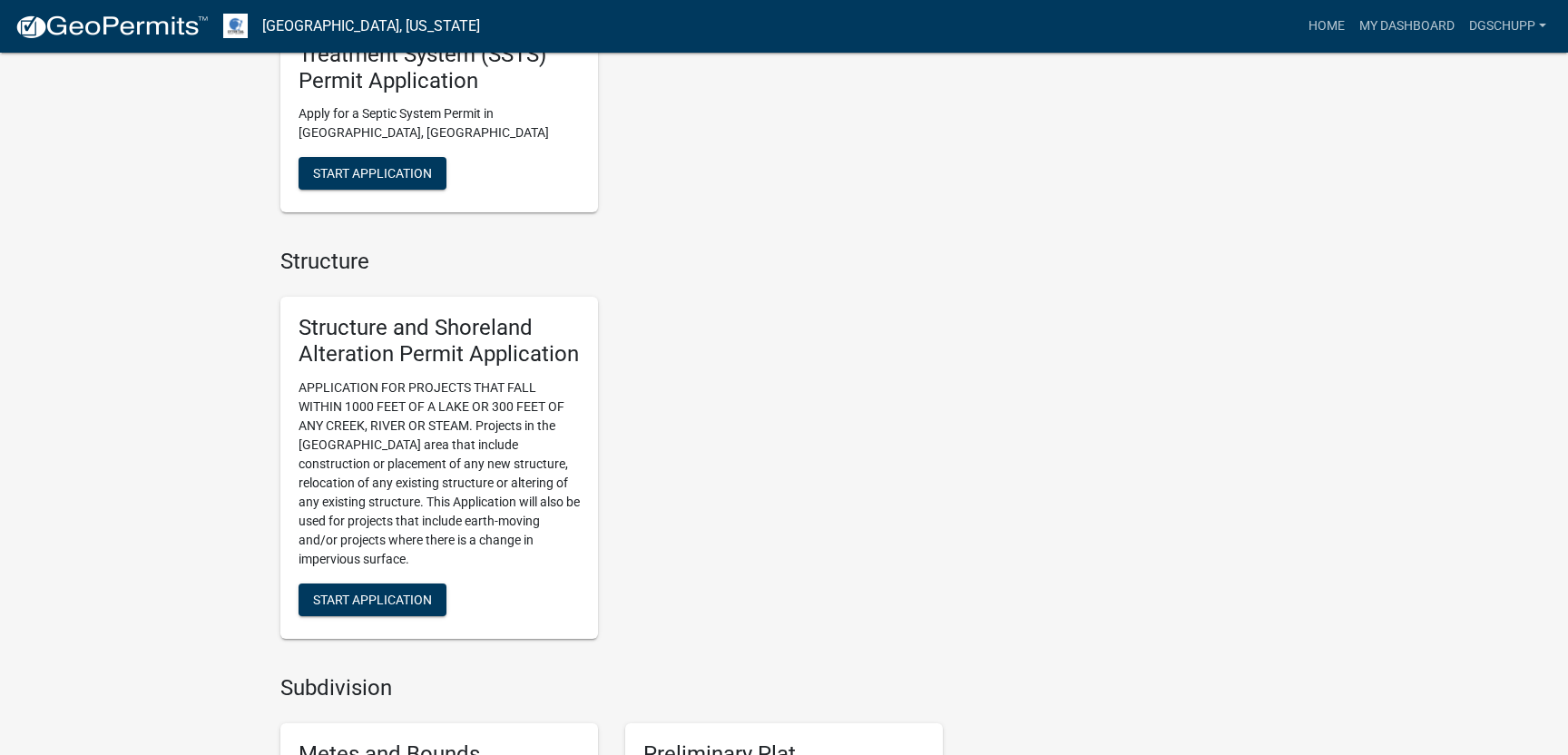
scroll to position [1144, 0]
click at [400, 595] on span "Start Application" at bounding box center [372, 598] width 119 height 15
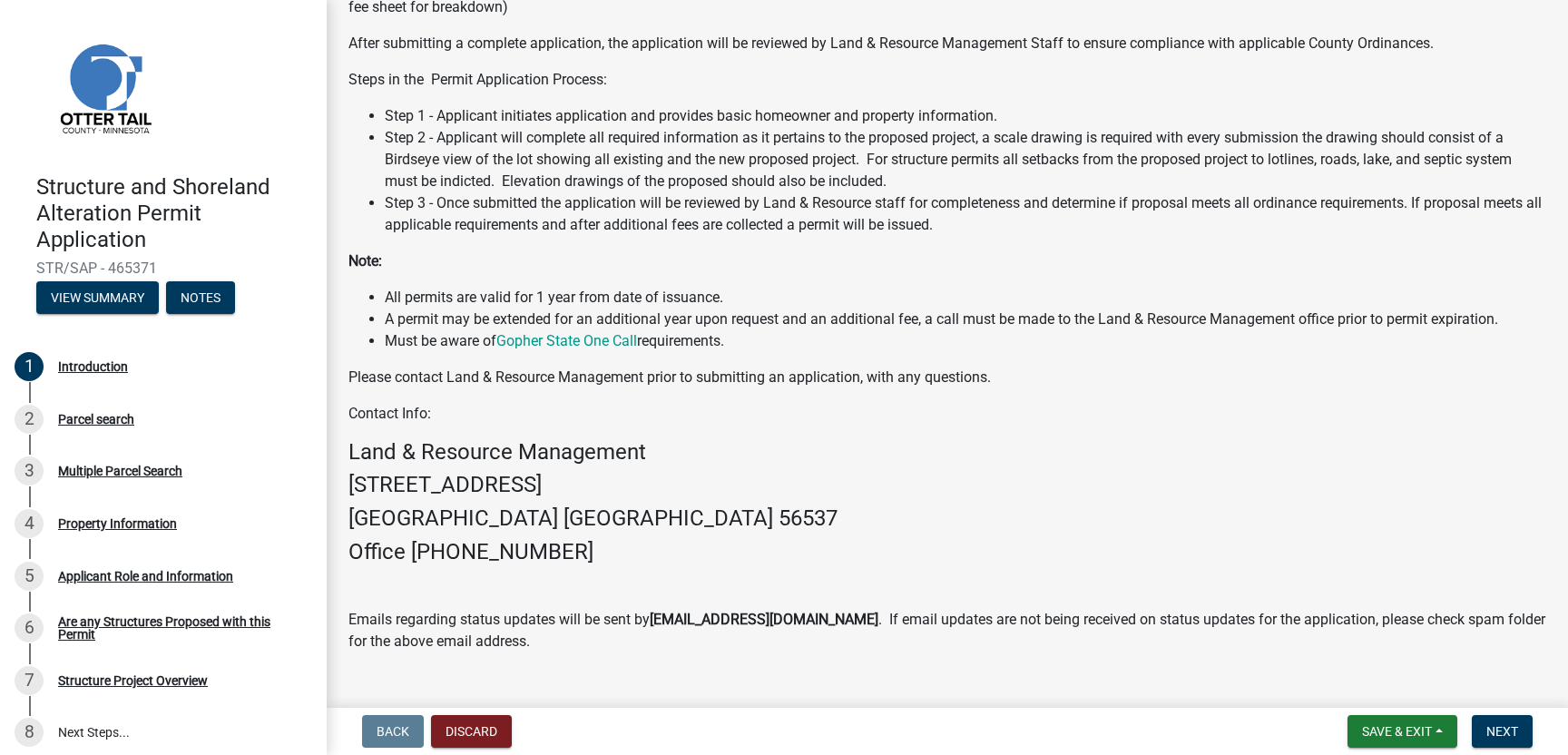
scroll to position [355, 0]
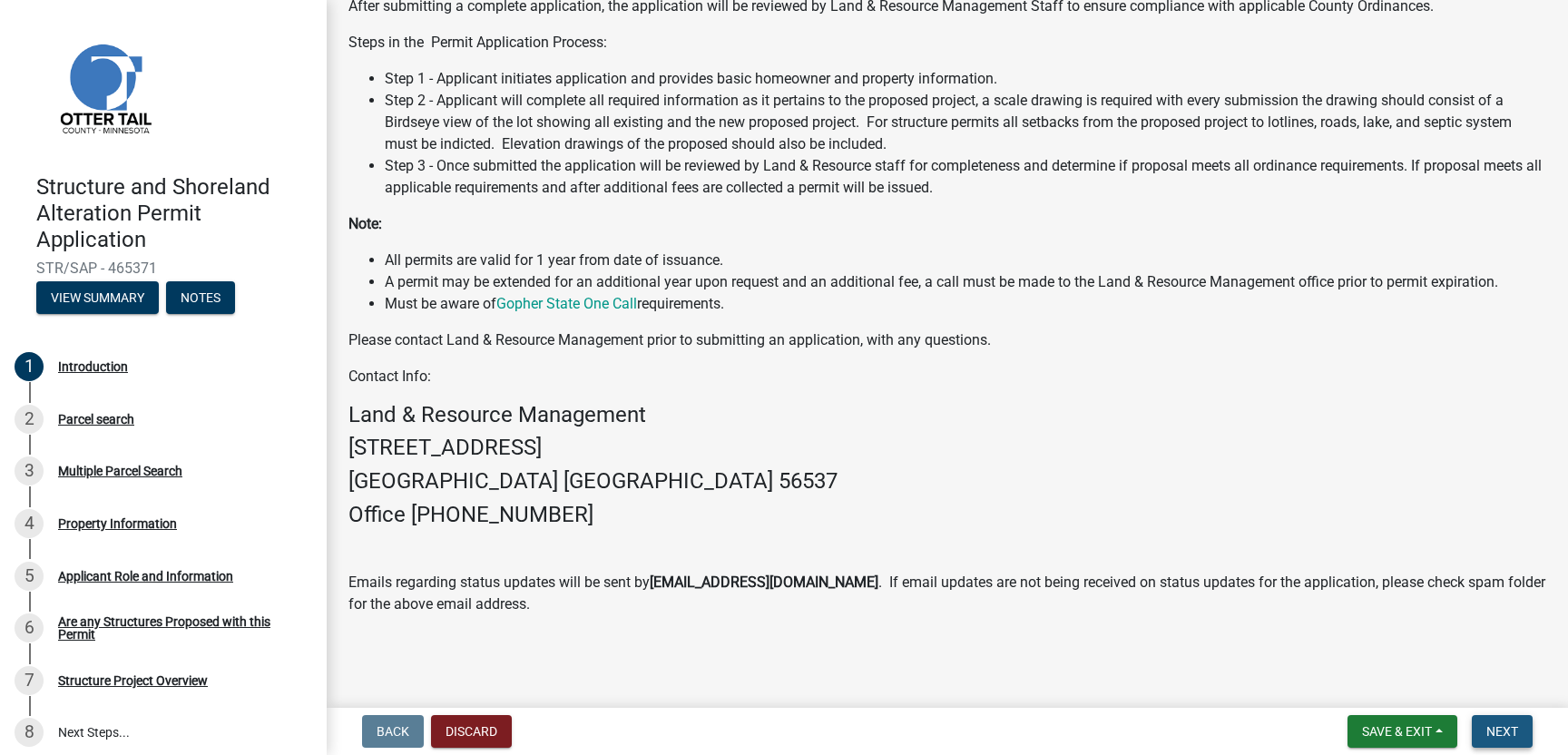
click at [1507, 735] on span "Next" at bounding box center [1501, 731] width 32 height 15
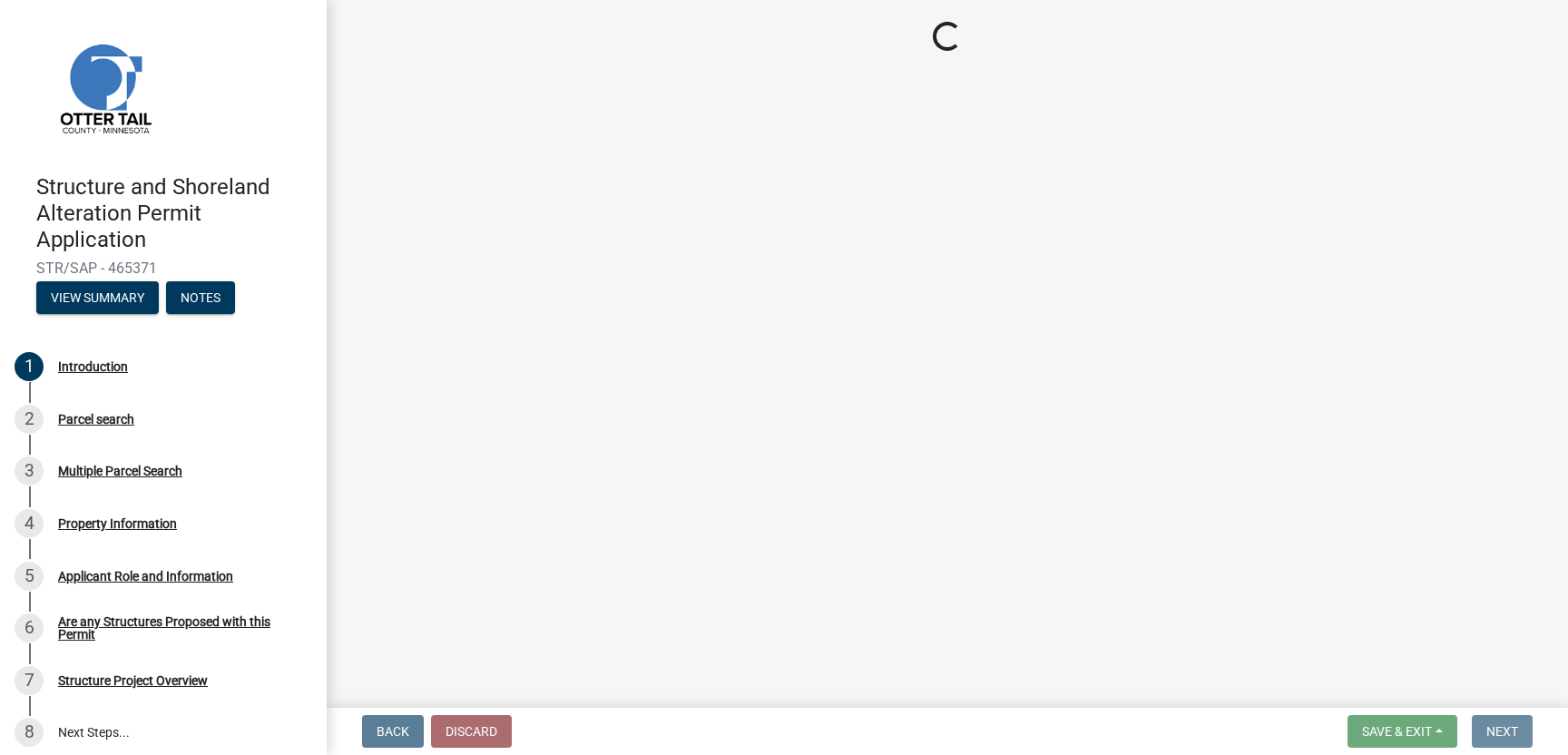
scroll to position [0, 0]
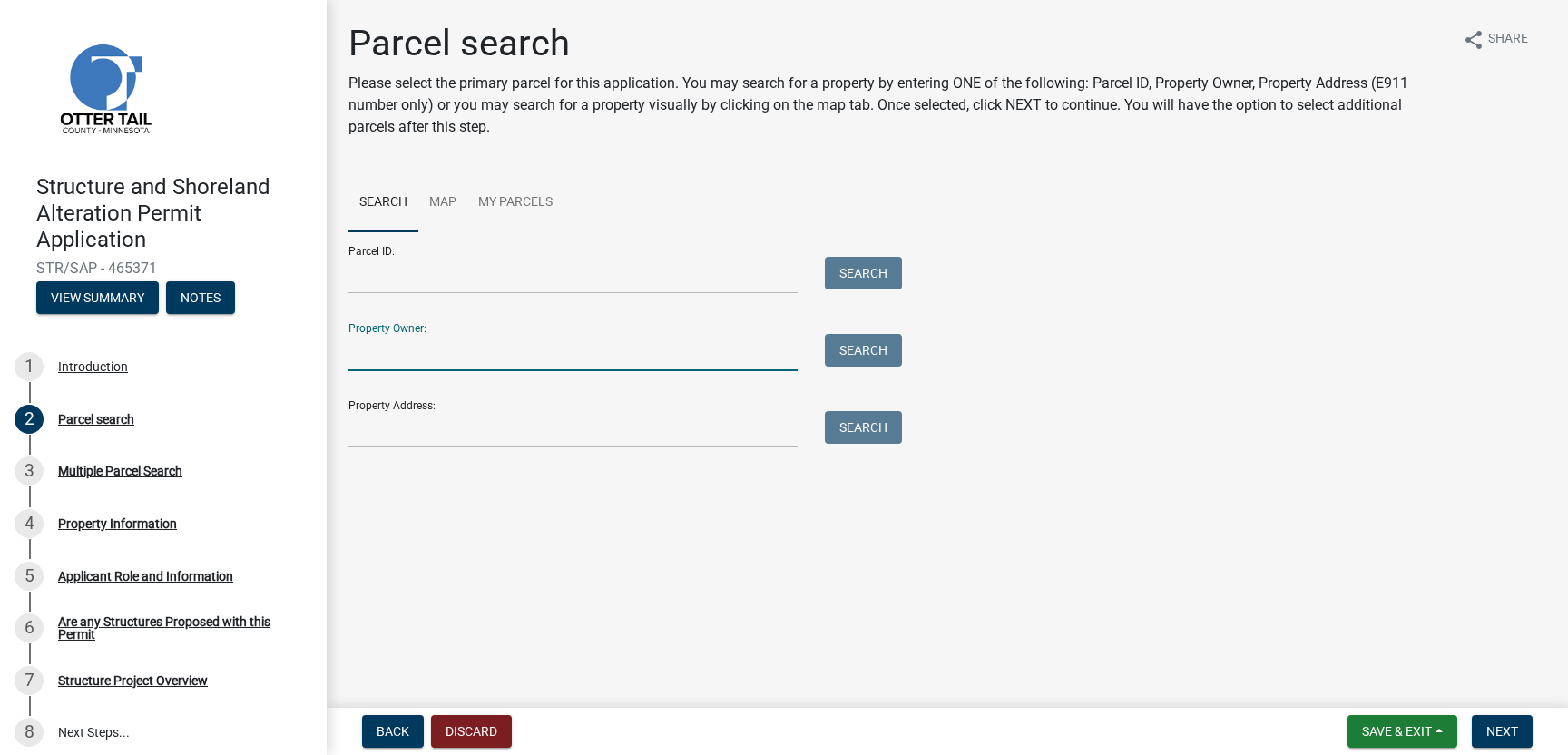
click at [370, 356] on input "Property Owner:" at bounding box center [573, 352] width 449 height 37
type input "Fair Hills Inc"
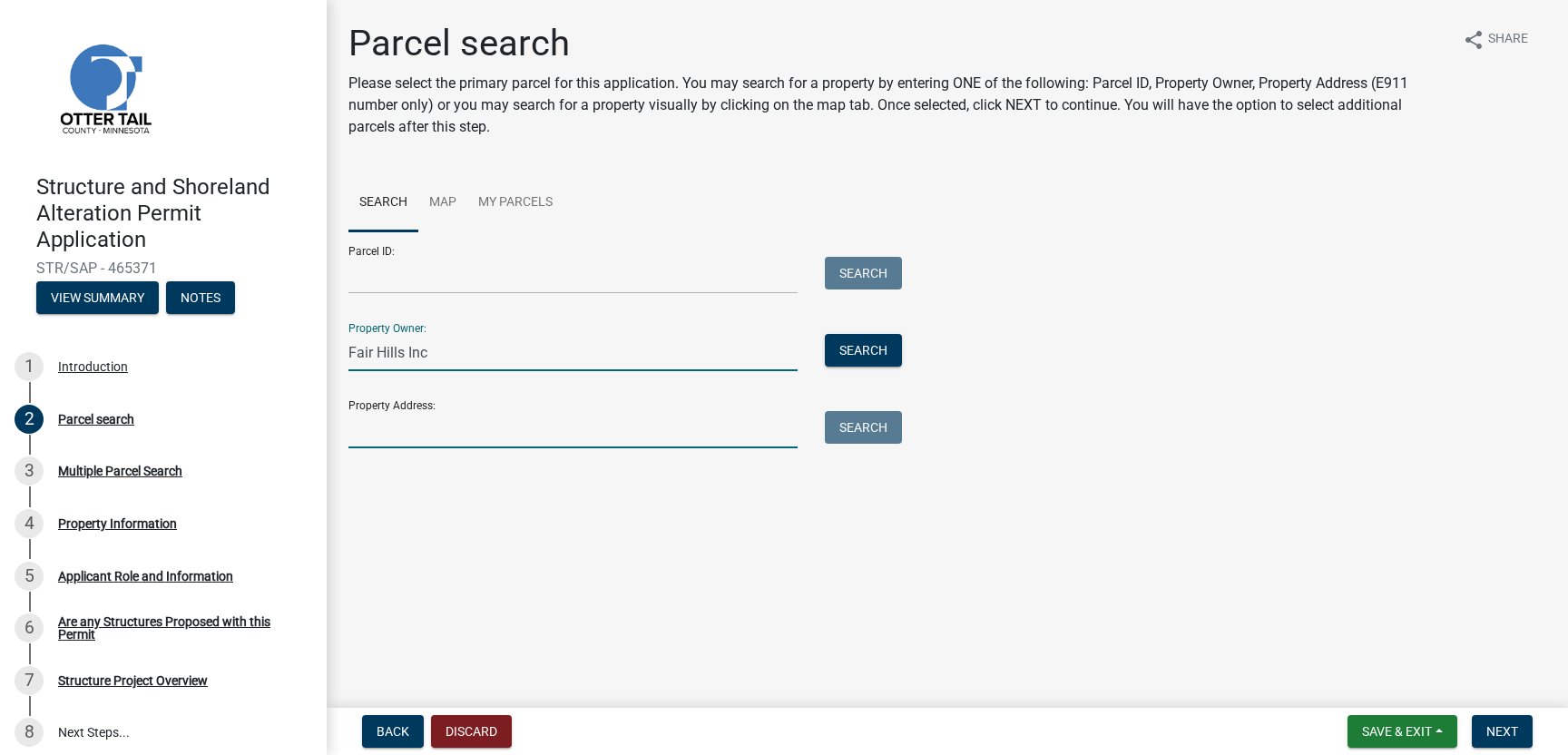
click at [365, 427] on input "Property Address:" at bounding box center [573, 429] width 449 height 37
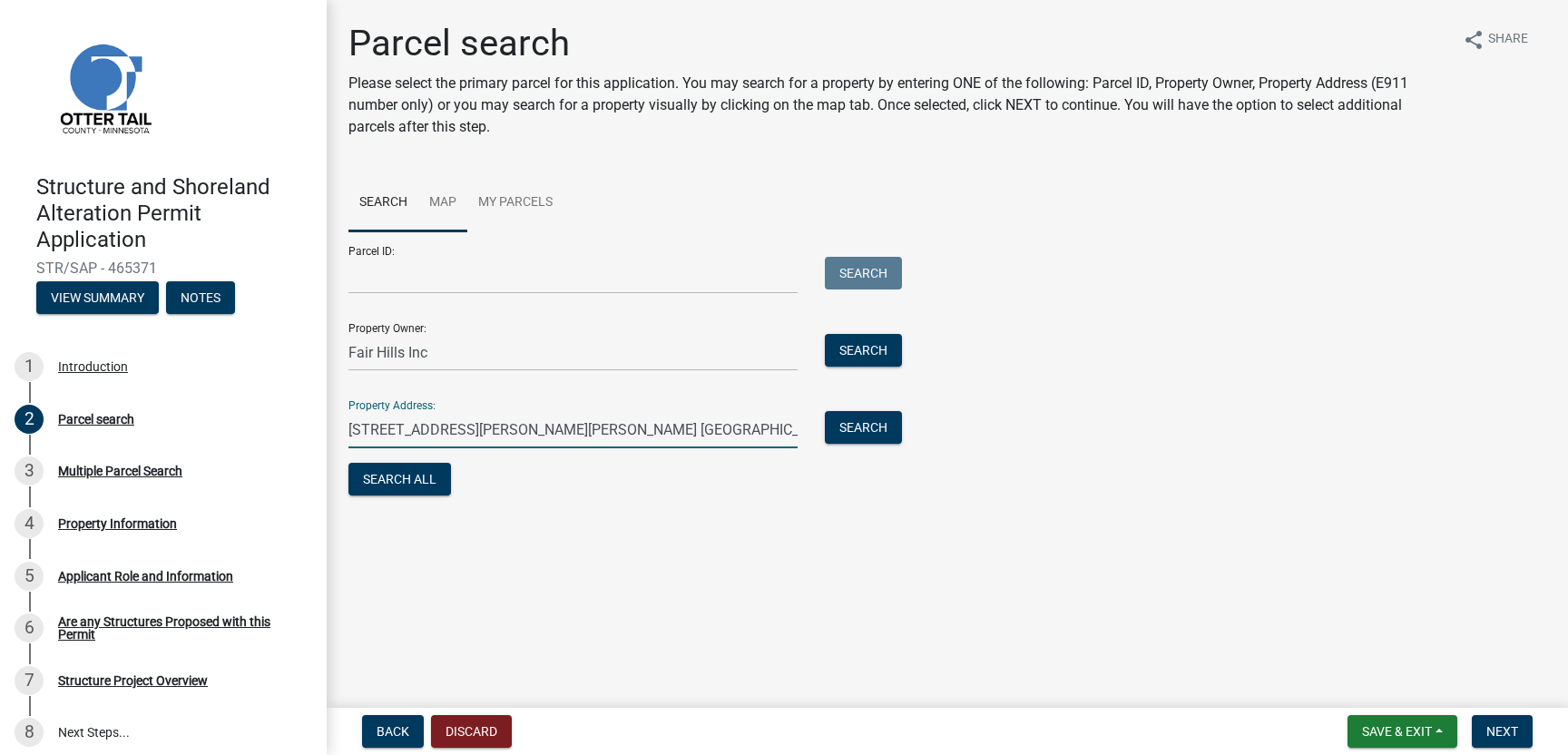
type input "34665 Camp Cherith Road Frazee. MN"
click at [448, 202] on link "Map" at bounding box center [443, 203] width 49 height 58
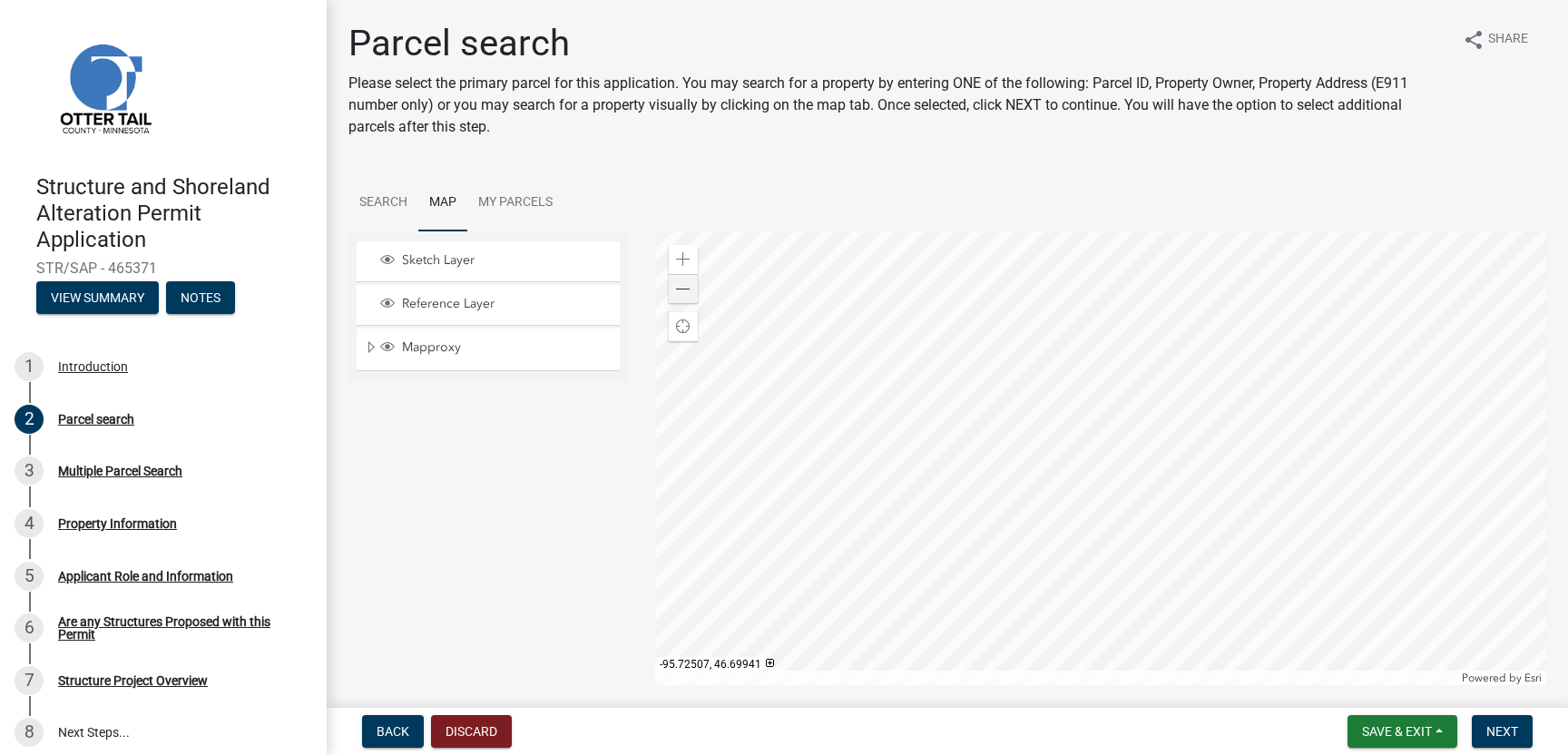
click at [1038, 282] on div at bounding box center [1101, 459] width 892 height 454
click at [686, 256] on span at bounding box center [684, 260] width 15 height 15
click at [1094, 547] on div at bounding box center [1101, 459] width 892 height 454
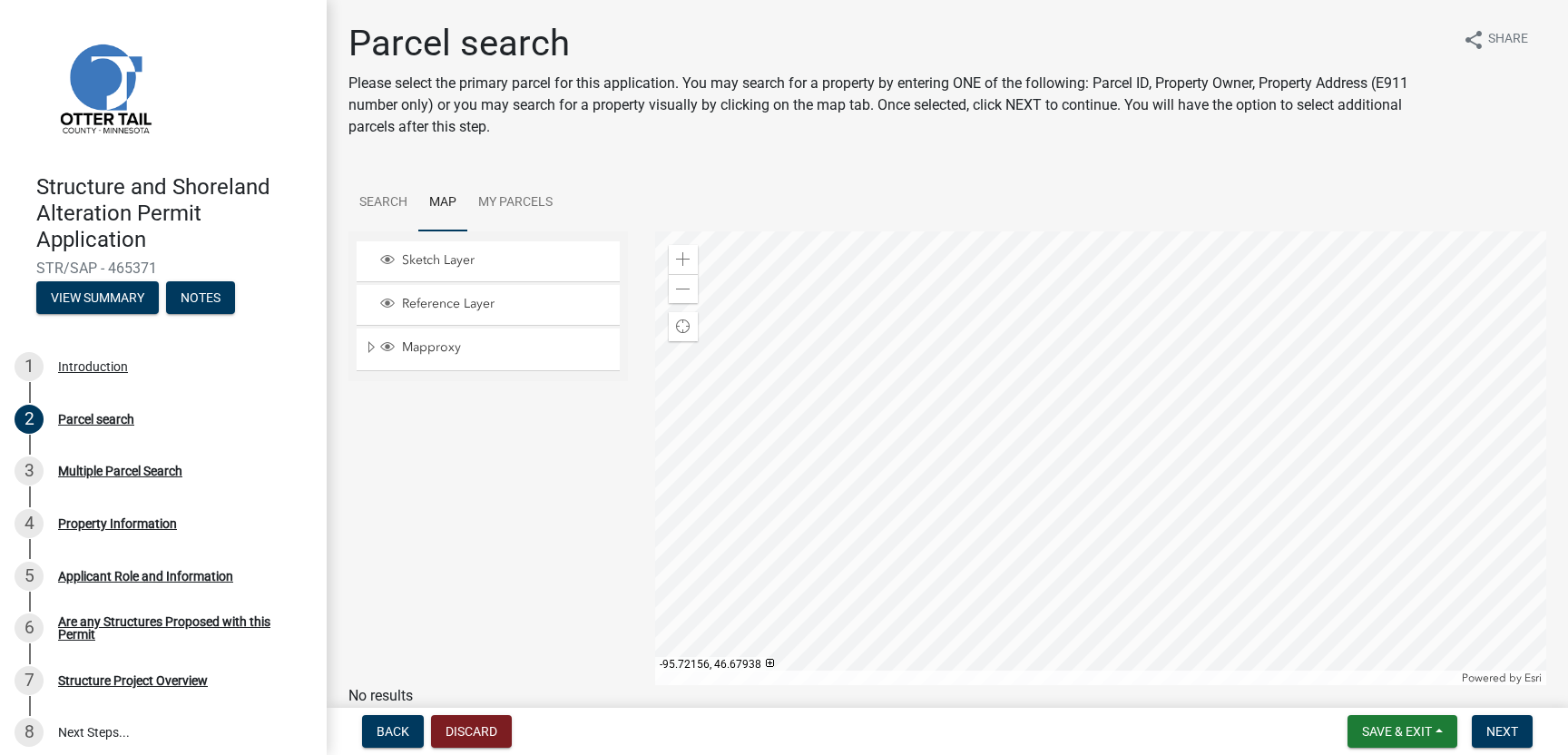
click at [1006, 396] on div at bounding box center [1101, 459] width 892 height 454
click at [680, 260] on span at bounding box center [684, 260] width 15 height 15
click at [1077, 322] on div at bounding box center [1101, 459] width 892 height 454
click at [679, 262] on span at bounding box center [684, 260] width 15 height 15
click at [1120, 503] on div at bounding box center [1101, 459] width 892 height 454
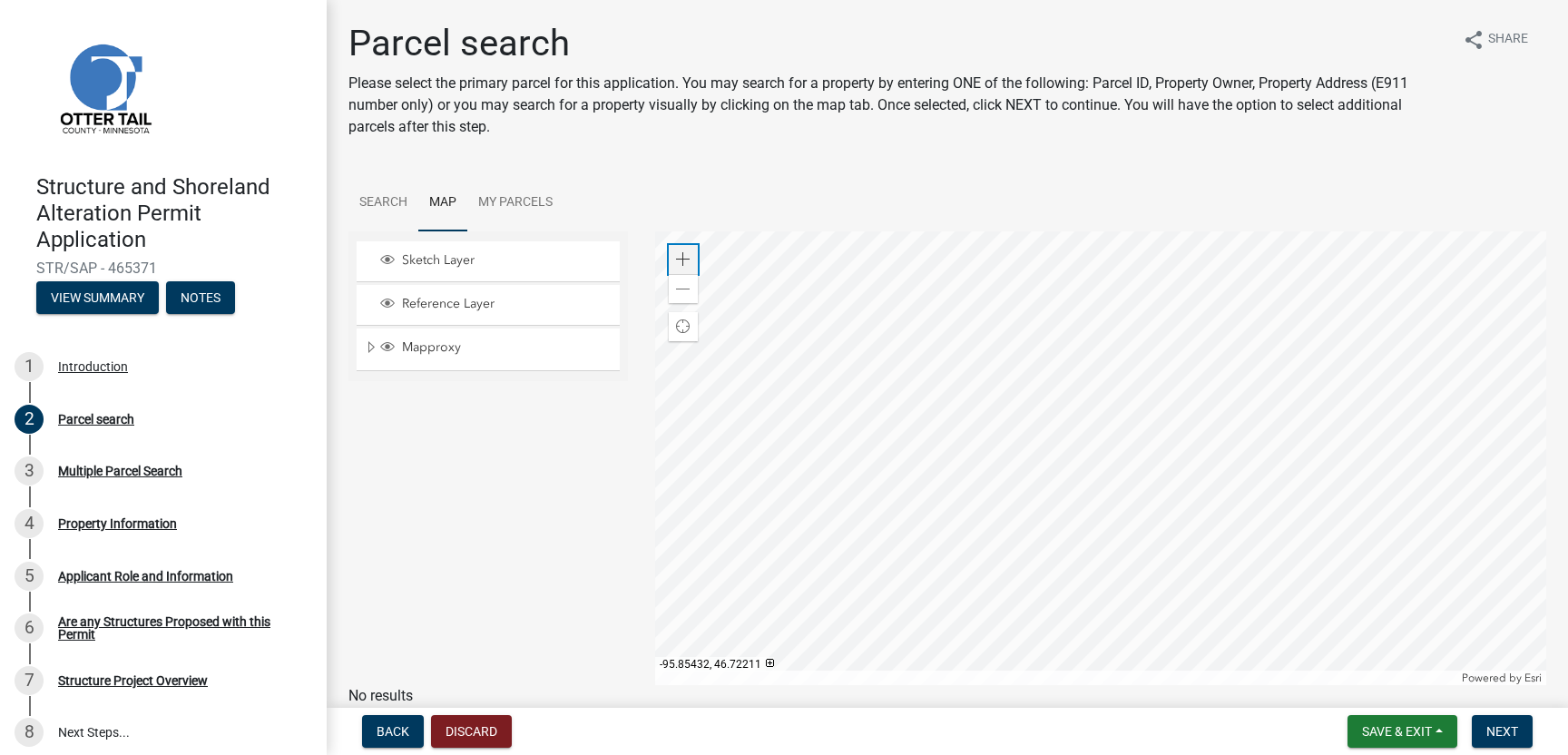
click at [683, 255] on span at bounding box center [684, 260] width 15 height 15
click at [1020, 385] on div at bounding box center [1101, 459] width 892 height 454
click at [678, 260] on span at bounding box center [684, 260] width 15 height 15
click at [1025, 460] on div at bounding box center [1101, 459] width 892 height 454
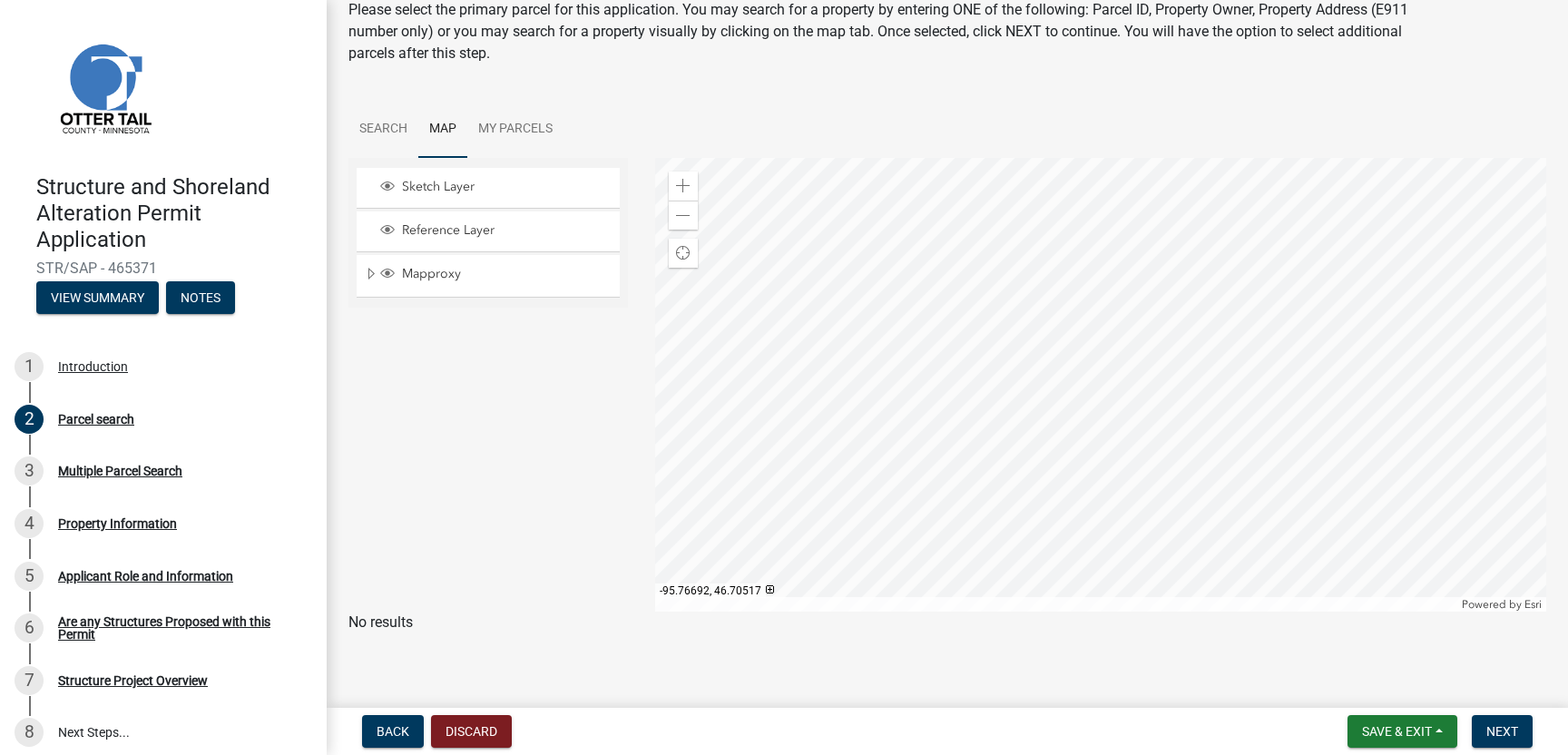
scroll to position [78, 0]
click at [897, 222] on div at bounding box center [1101, 381] width 892 height 454
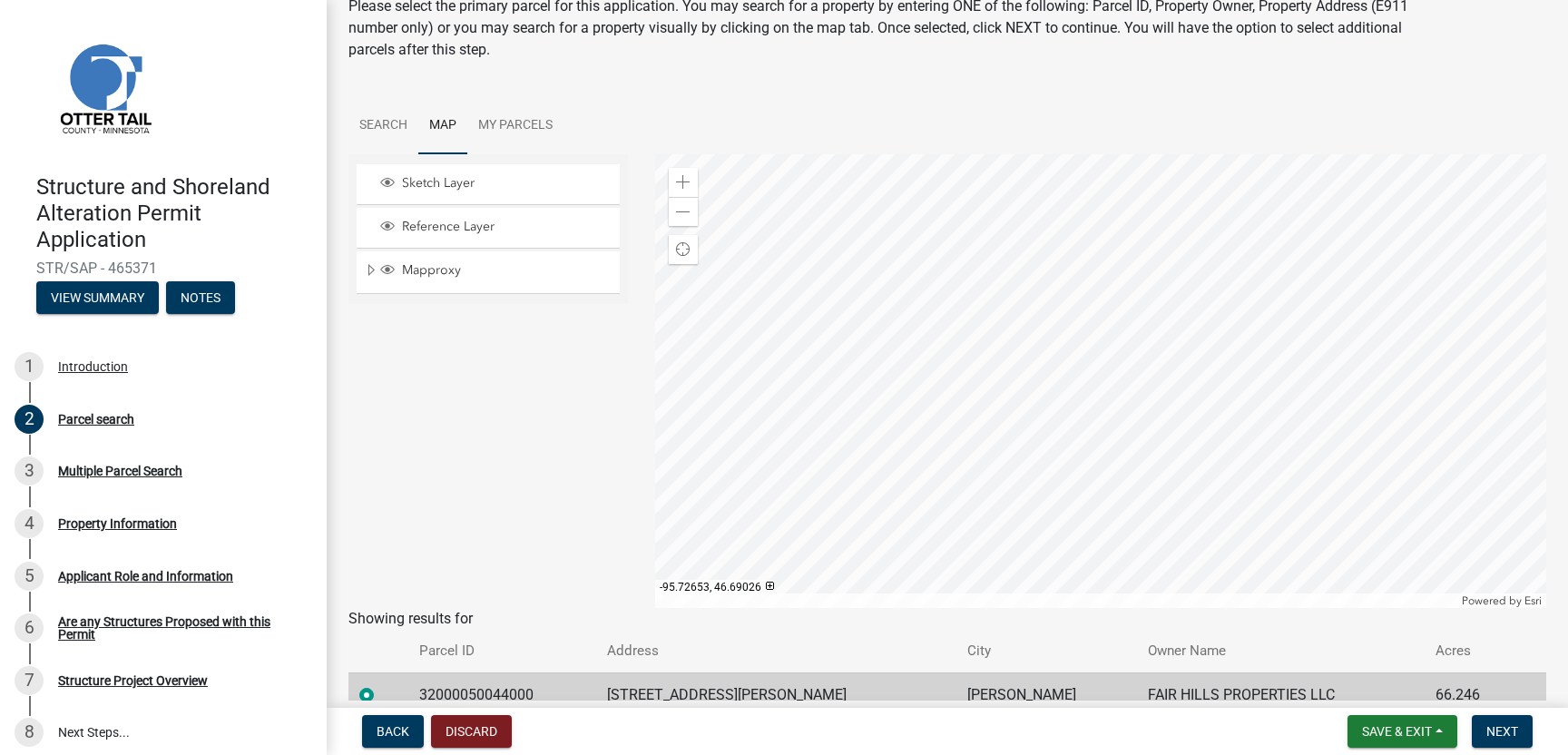
click at [1316, 656] on th "Owner Name" at bounding box center [1281, 651] width 288 height 43
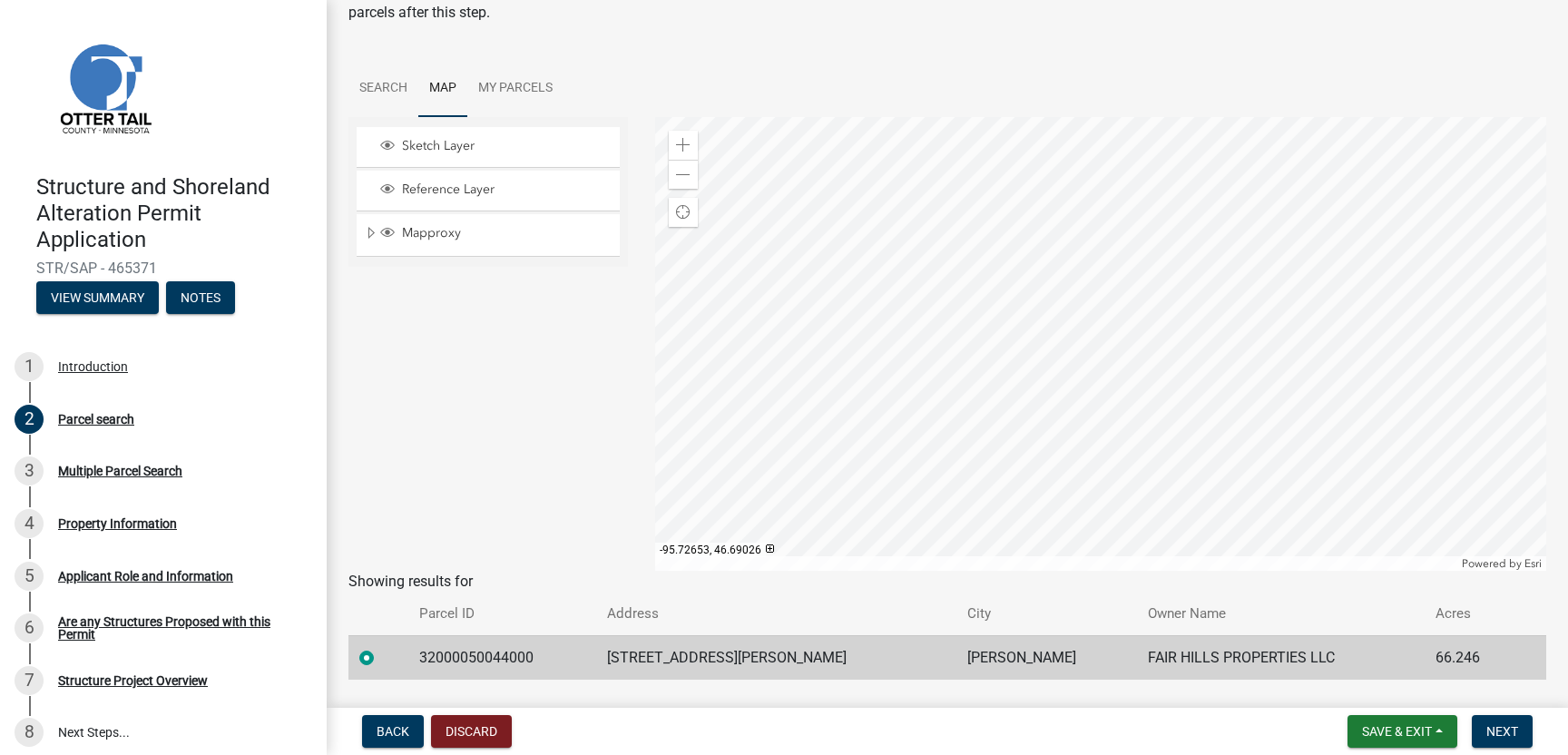
scroll to position [164, 0]
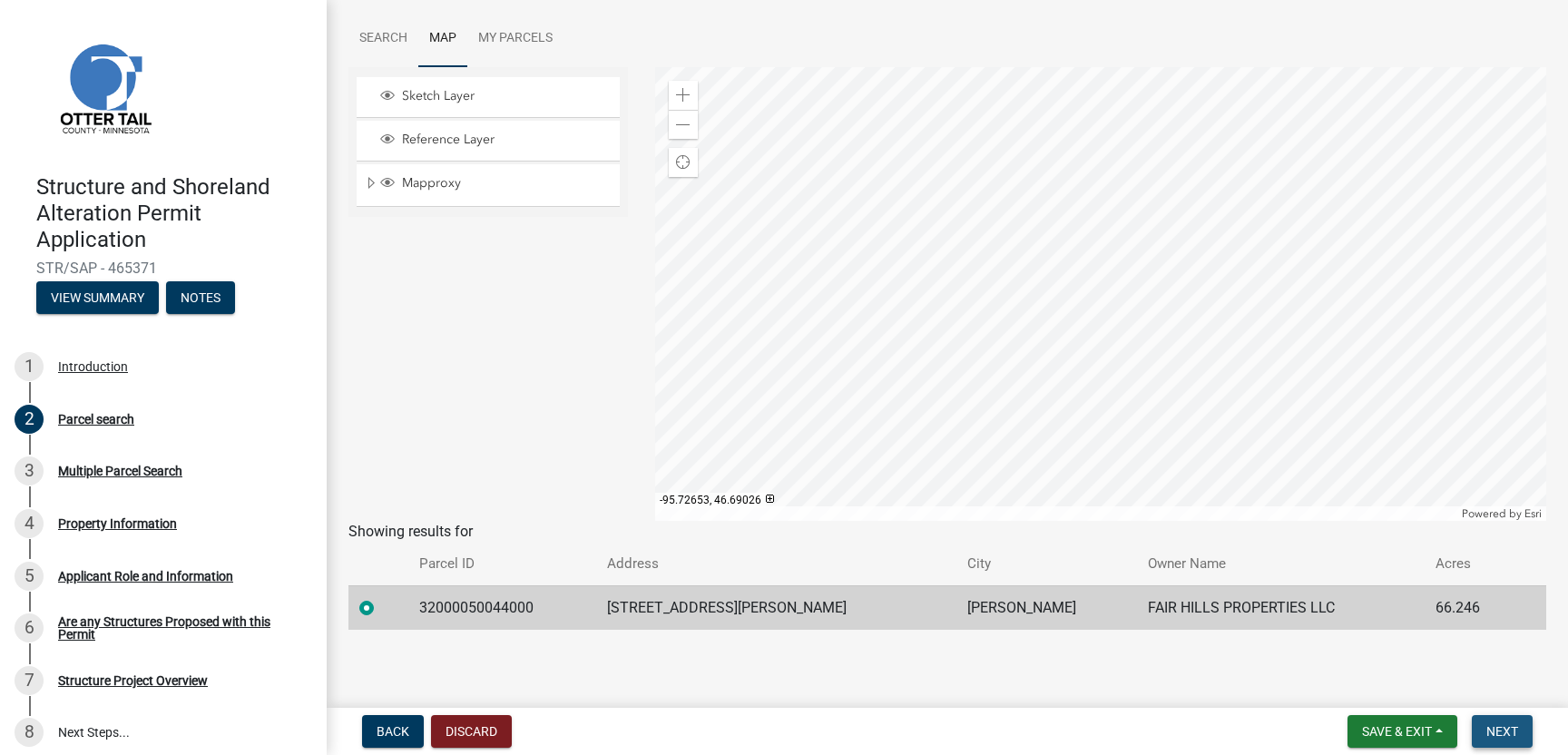
click at [1505, 730] on span "Next" at bounding box center [1501, 731] width 32 height 15
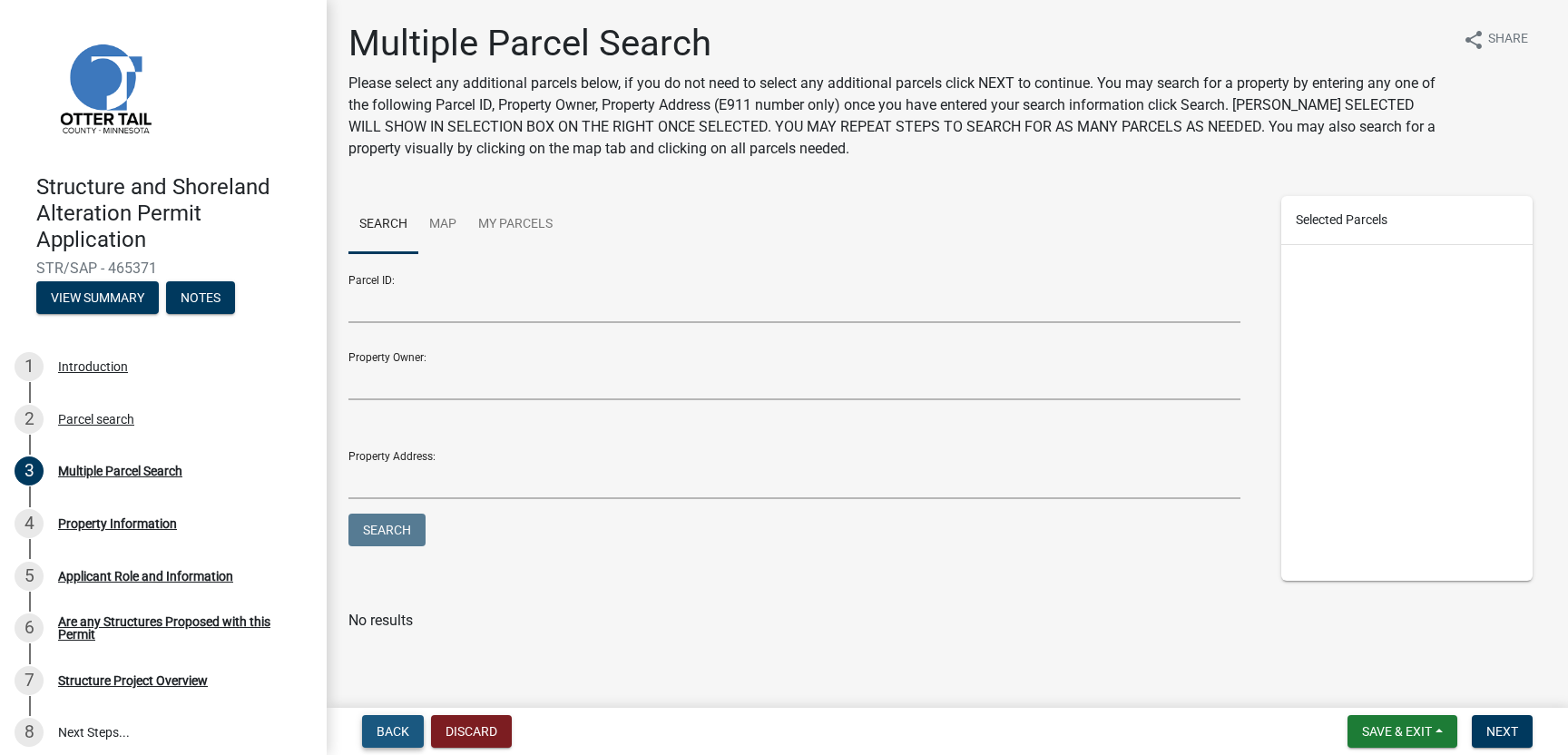
click at [393, 734] on span "Back" at bounding box center [393, 731] width 33 height 15
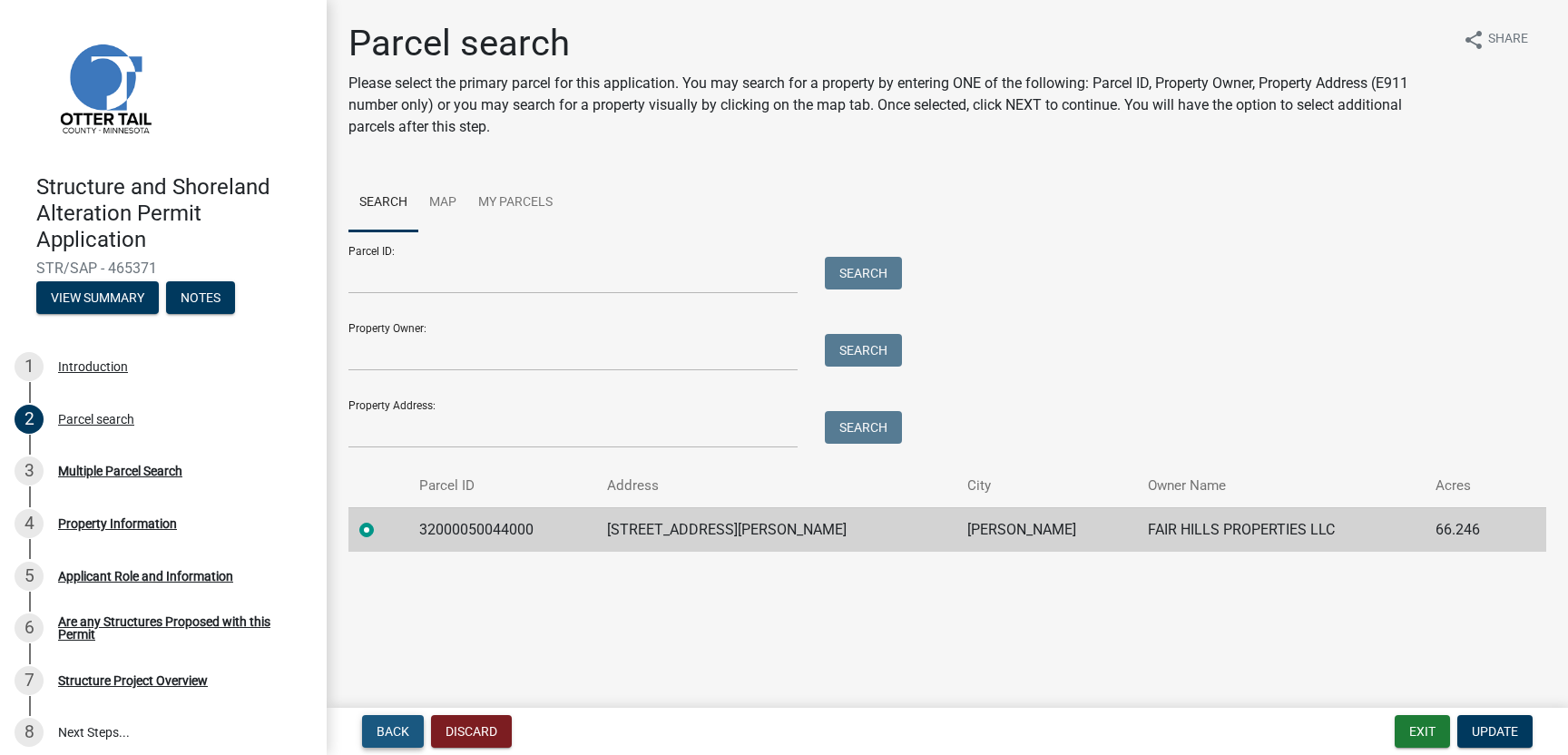
click at [392, 727] on span "Back" at bounding box center [393, 731] width 33 height 15
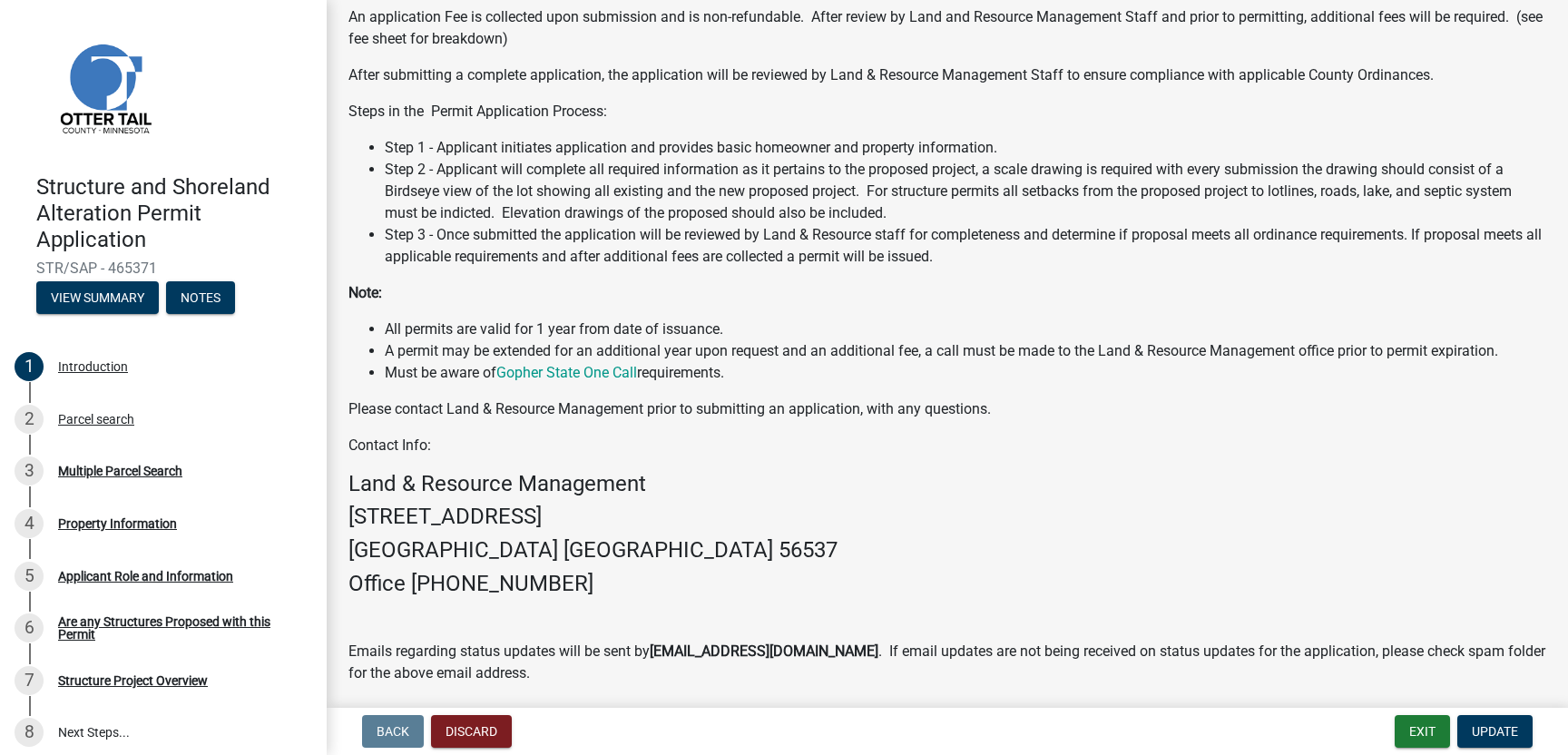
scroll to position [277, 0]
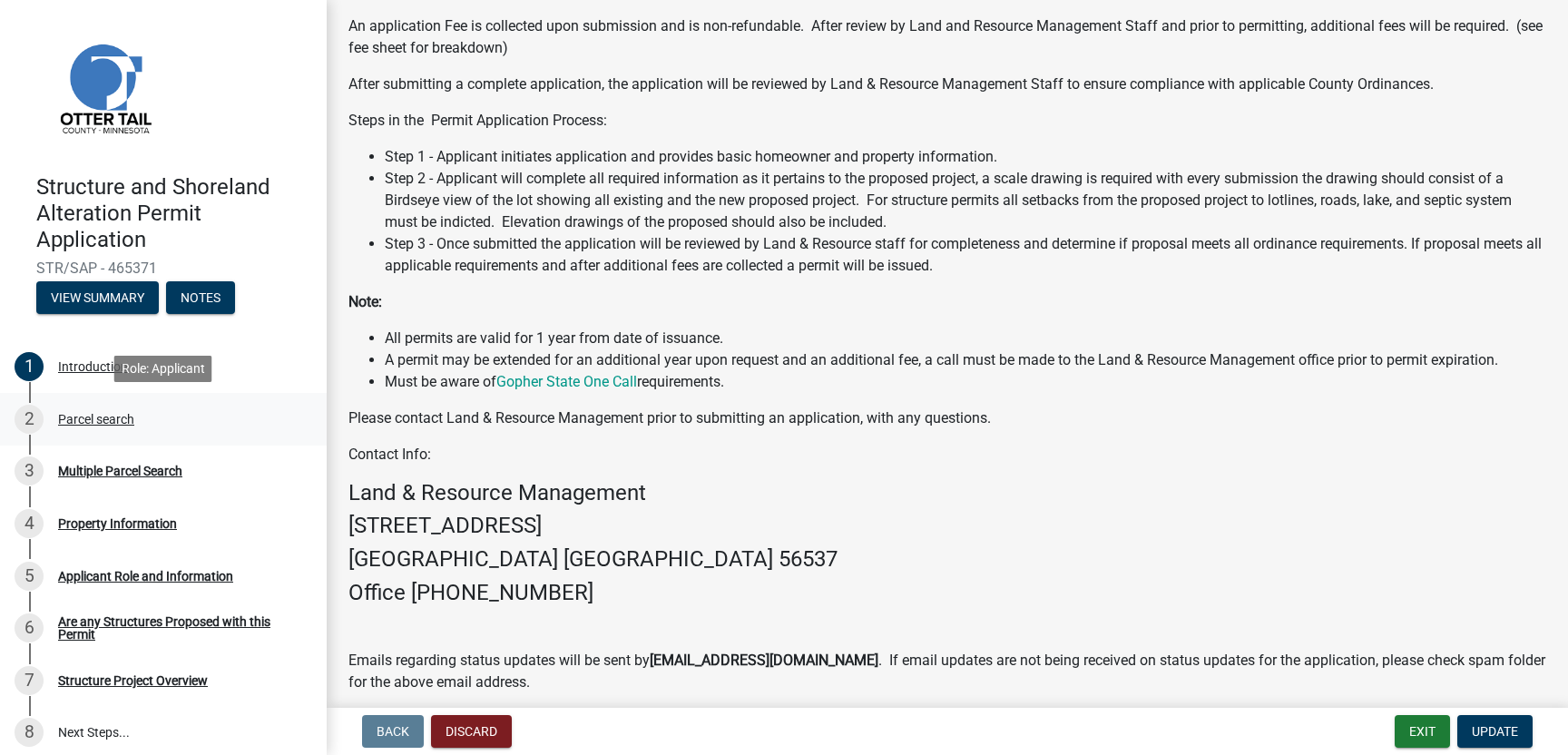
click at [102, 426] on div "Parcel search" at bounding box center [97, 419] width 77 height 13
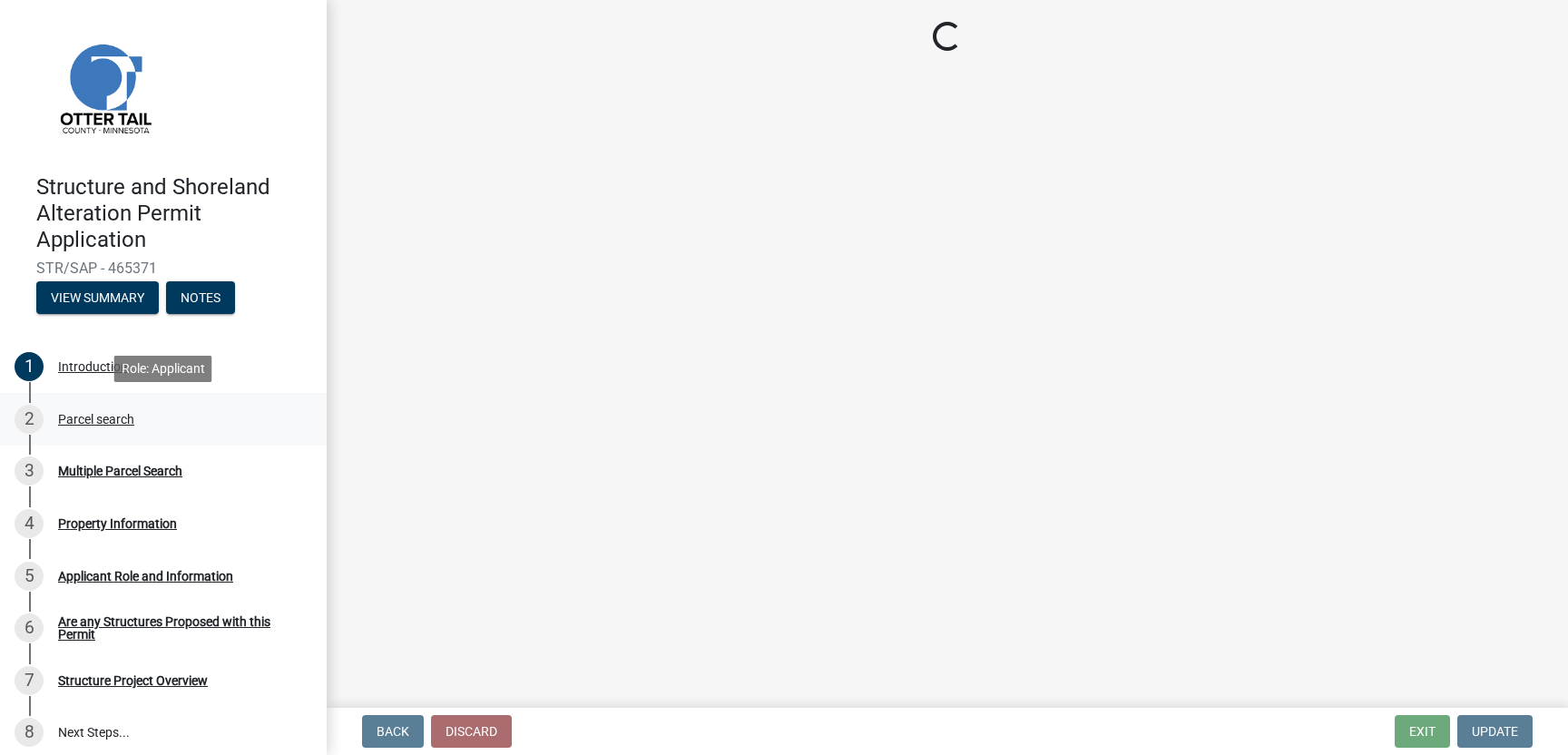
scroll to position [0, 0]
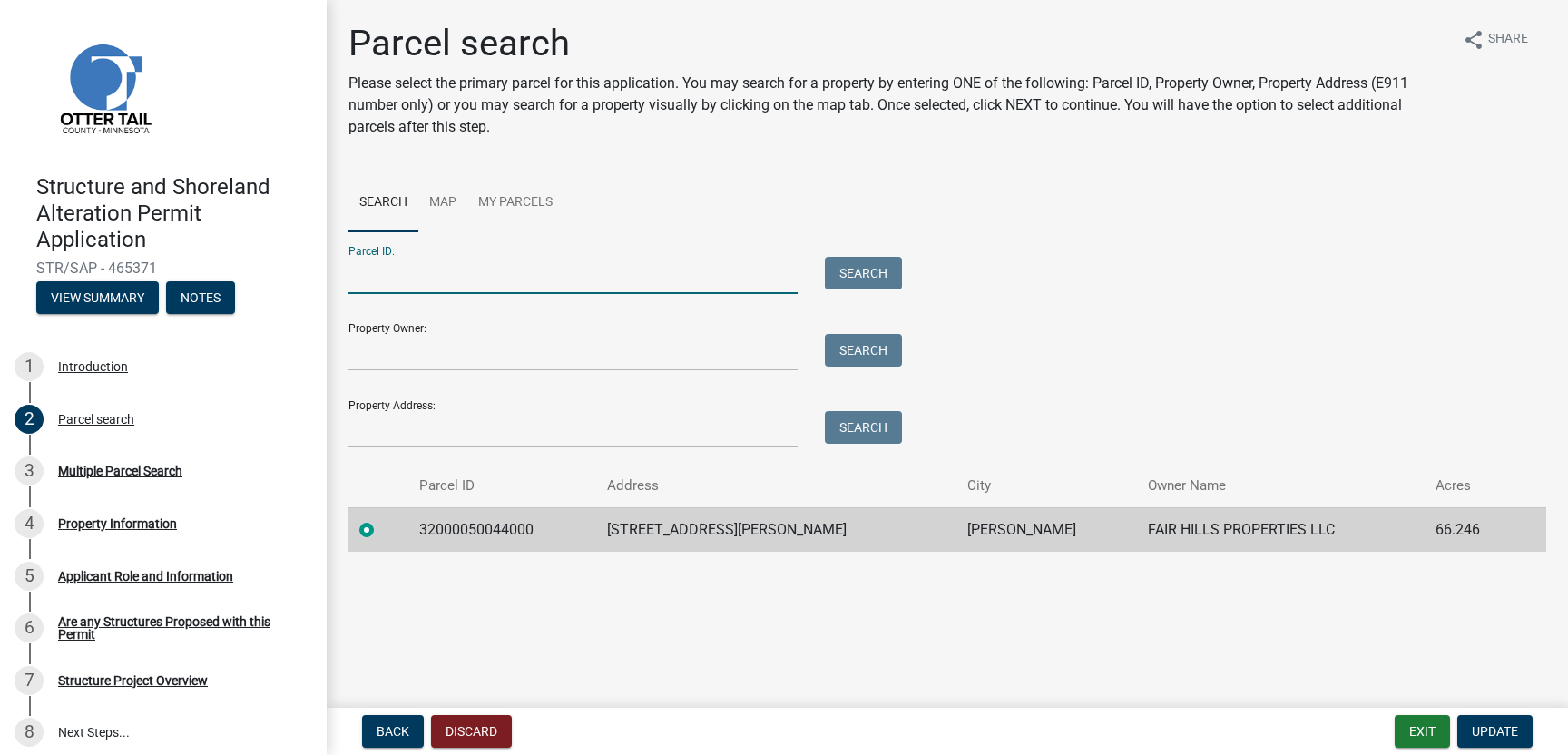
click at [397, 284] on input "Parcel ID:" at bounding box center [573, 275] width 449 height 37
click at [379, 347] on input "Property Owner:" at bounding box center [573, 352] width 449 height 37
type input "Fair Hills Inc"
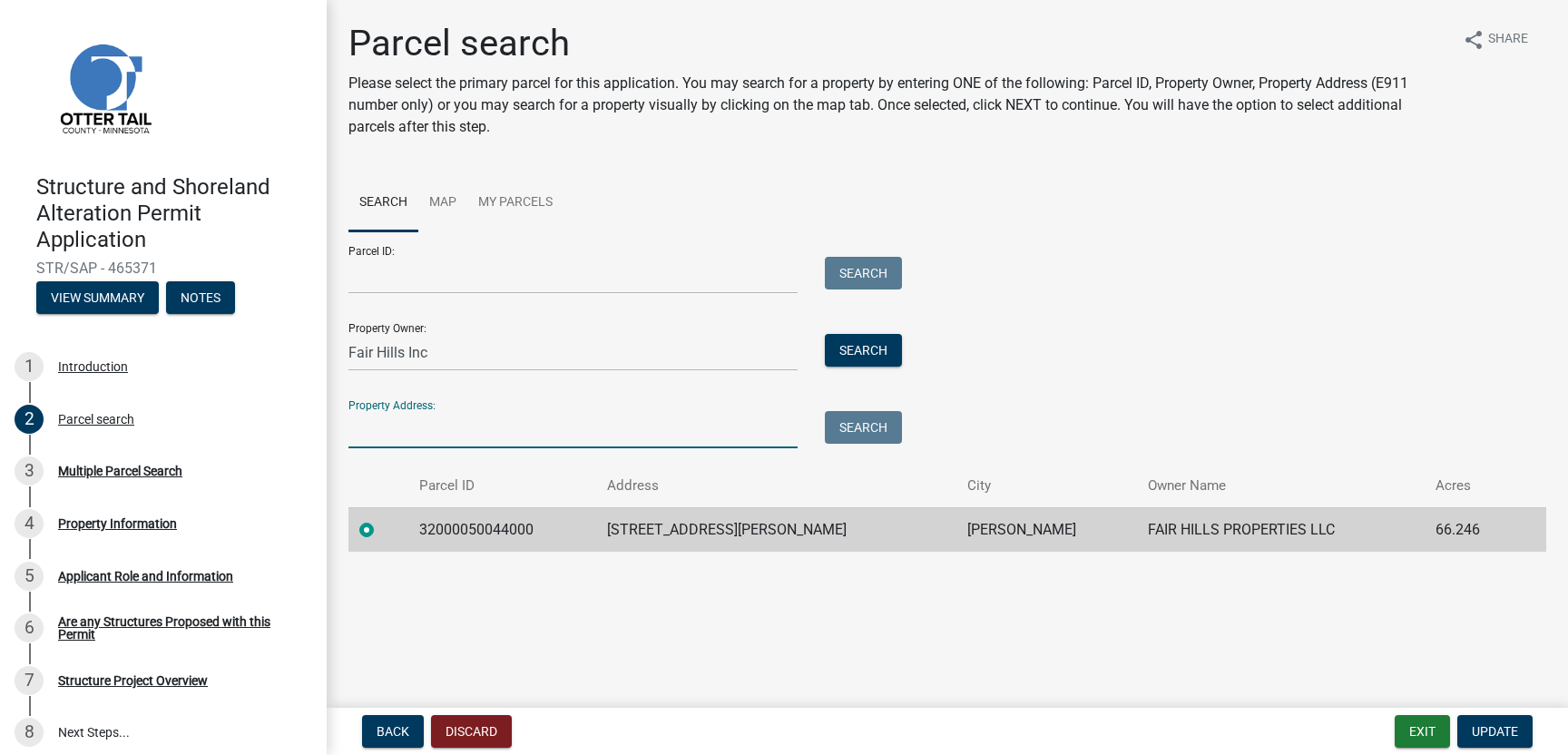
click at [423, 427] on input "Property Address:" at bounding box center [573, 429] width 449 height 37
type input "34665 Camp Cherith Road Frazee. MN"
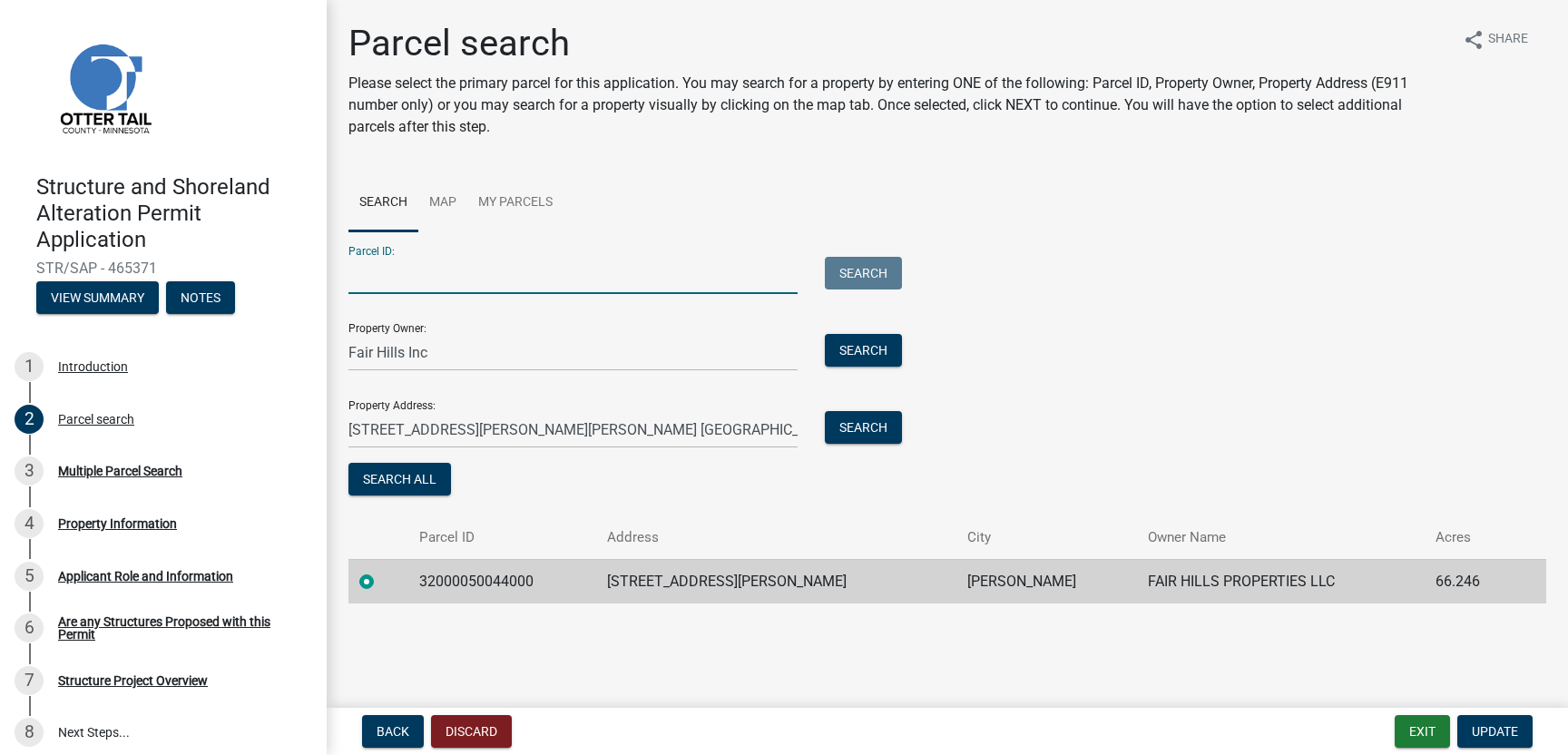
click at [435, 271] on input "Parcel ID:" at bounding box center [573, 275] width 449 height 37
click at [594, 284] on input "Parcel ID:" at bounding box center [573, 275] width 449 height 37
click at [443, 193] on link "Map" at bounding box center [443, 203] width 49 height 58
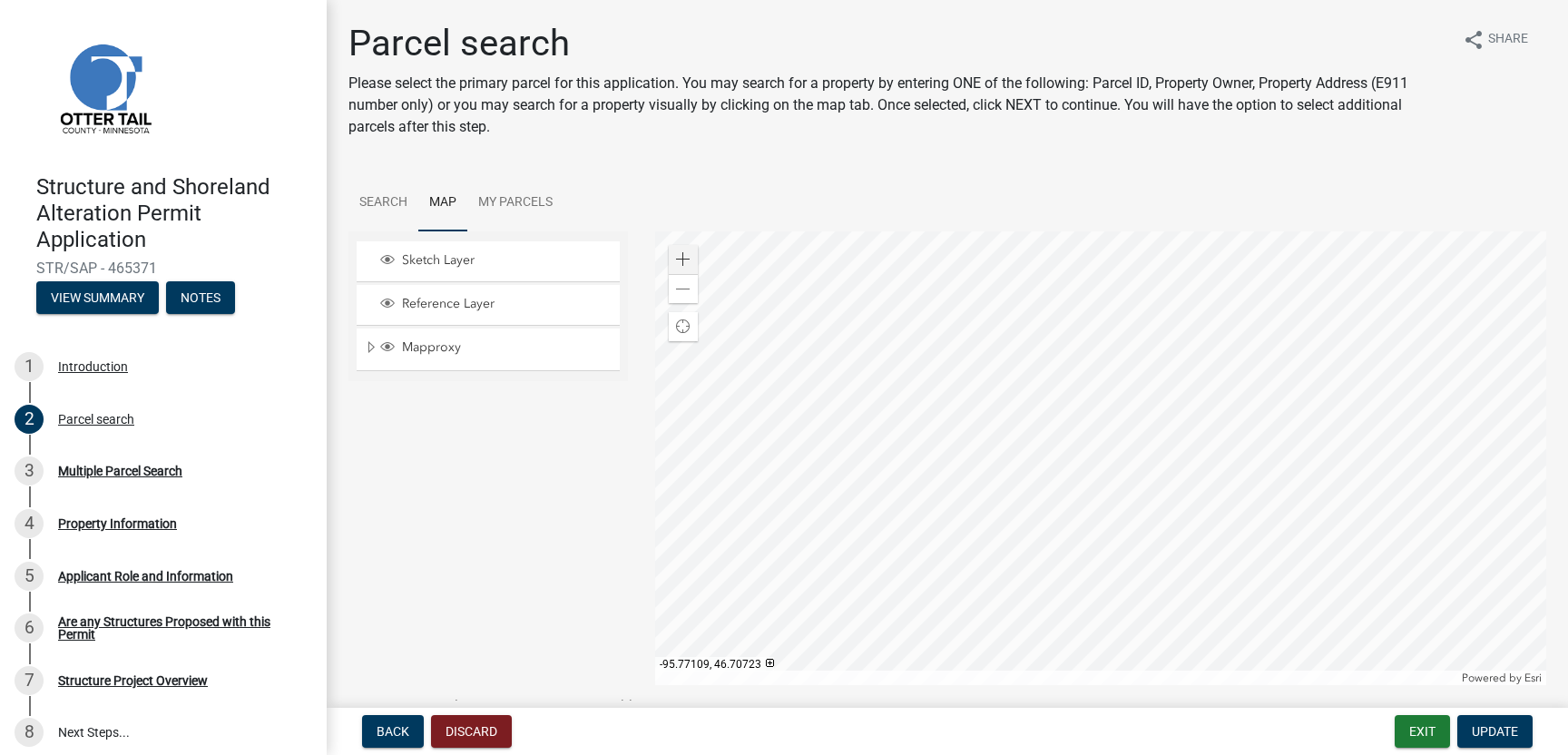
click at [1038, 401] on div at bounding box center [1101, 459] width 892 height 454
click at [1485, 729] on span "Update" at bounding box center [1494, 731] width 46 height 15
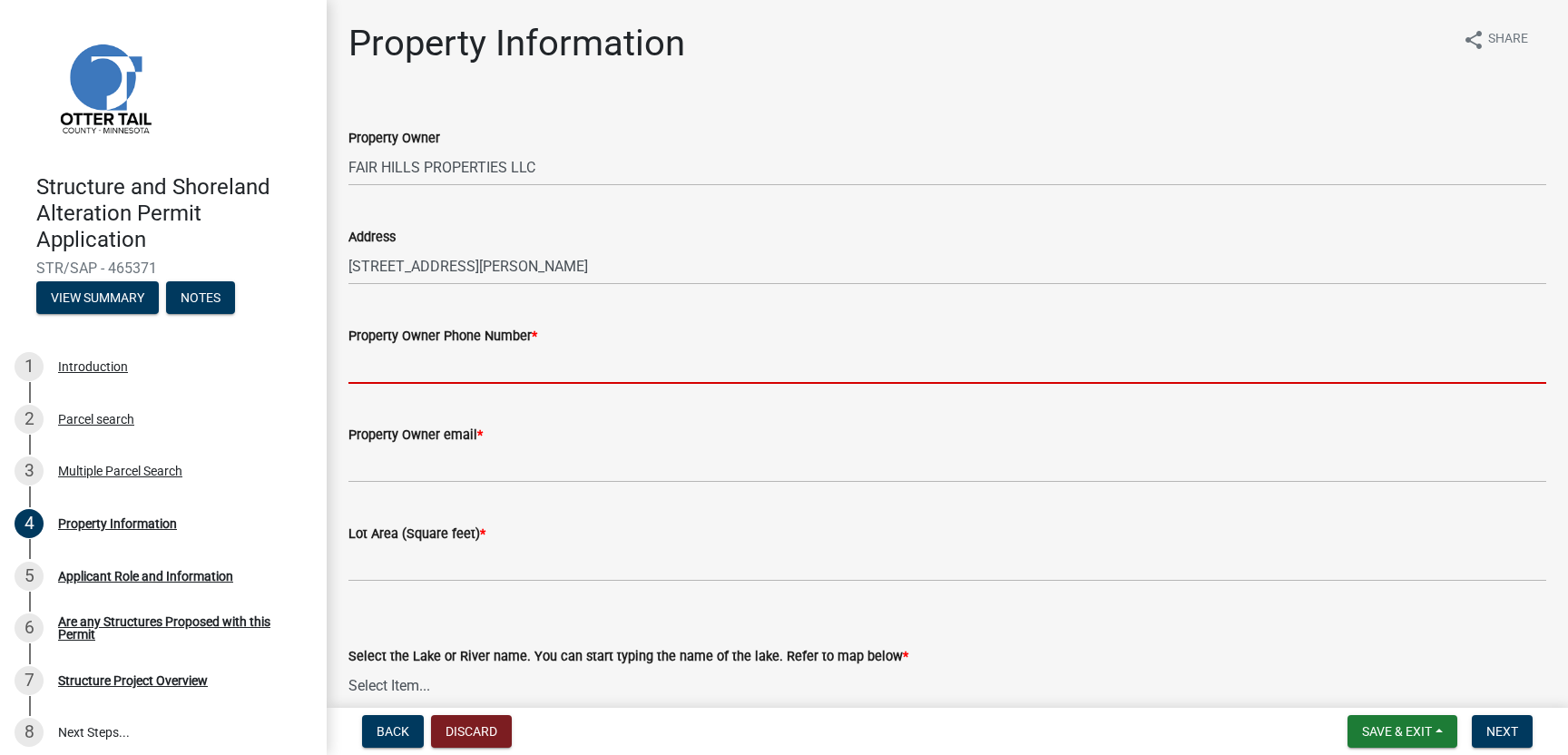
click at [388, 369] on input "Property Owner Phone Number *" at bounding box center [947, 365] width 1198 height 37
type input "2182346488"
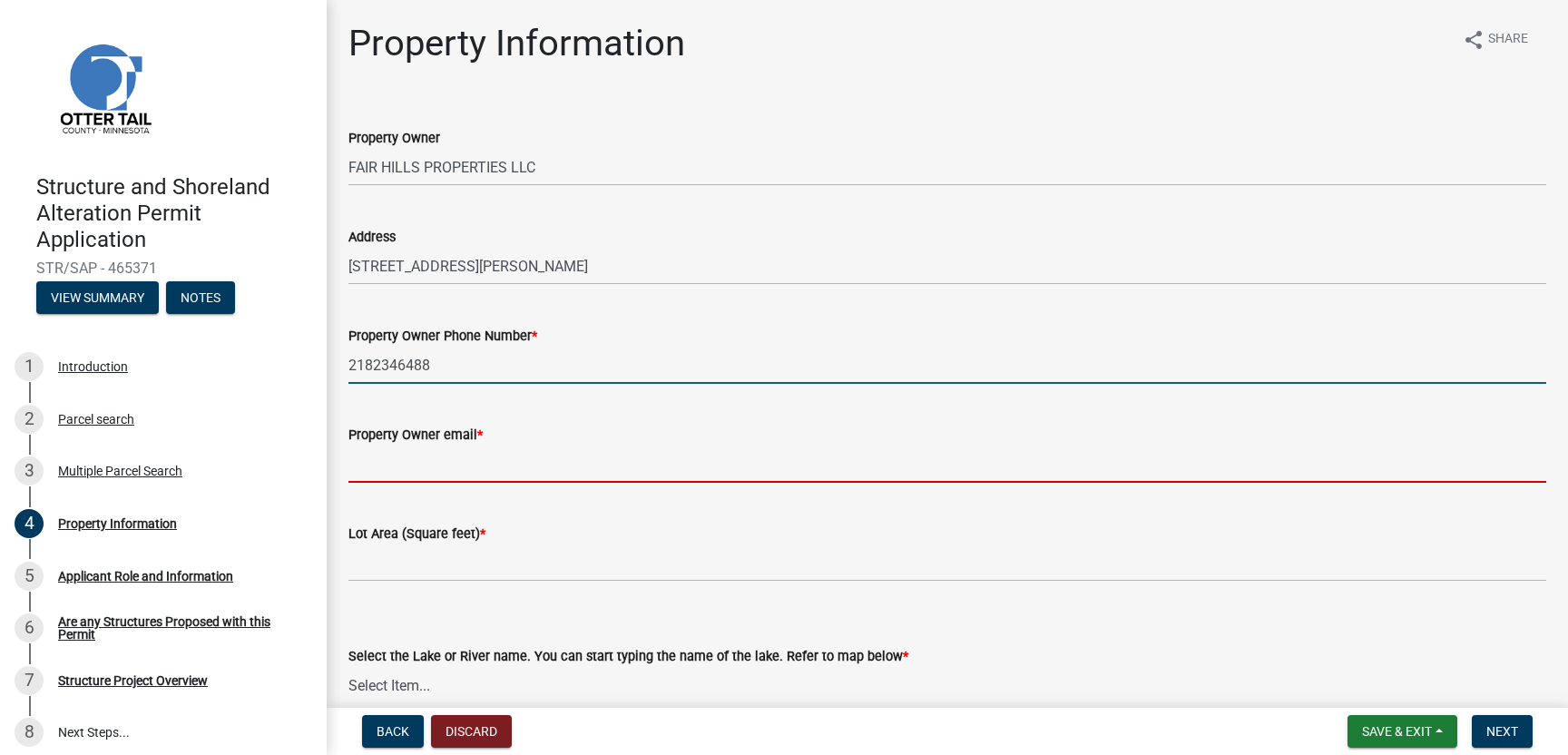
type input "[EMAIL_ADDRESS][DOMAIN_NAME]"
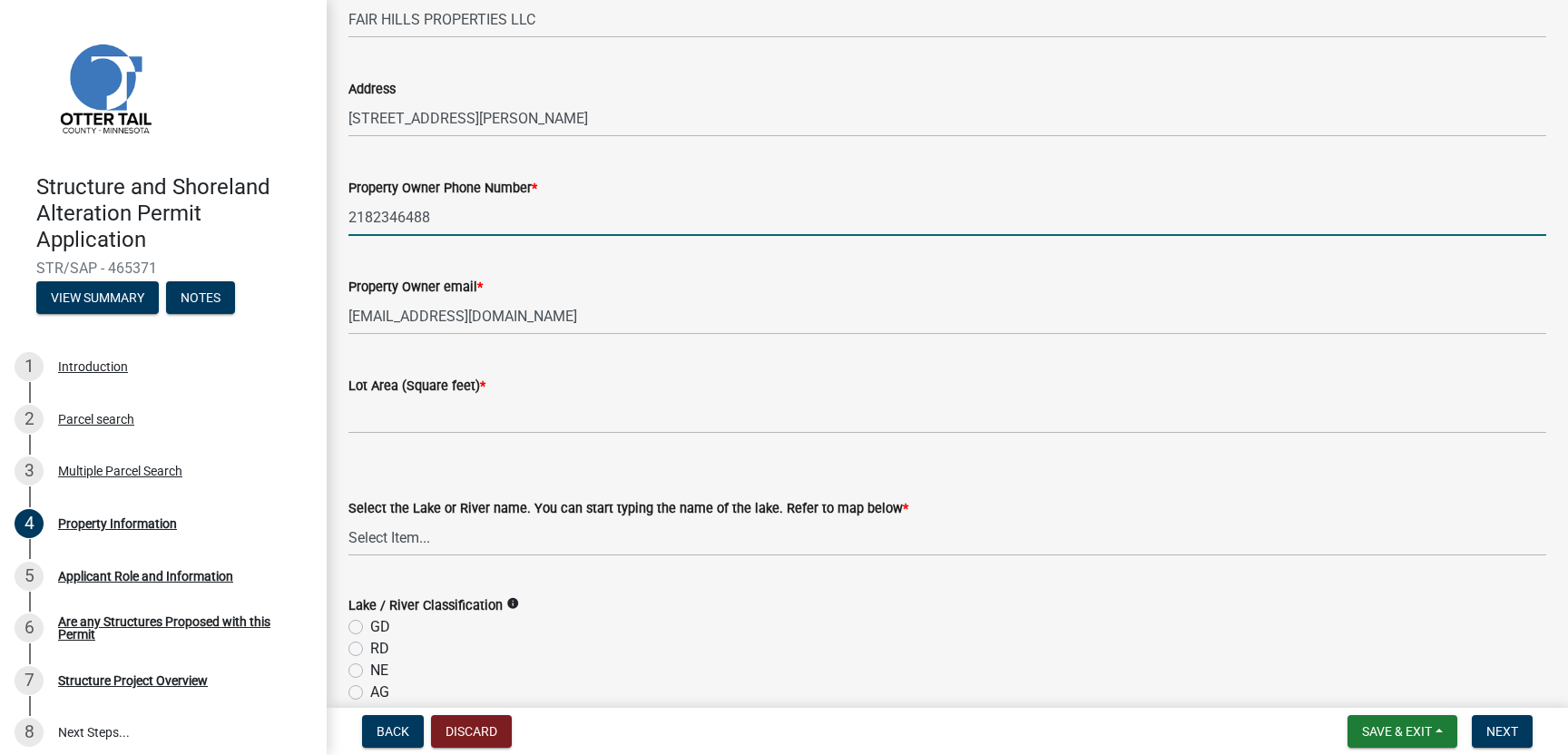
scroll to position [150, 0]
click at [433, 523] on select "Select Item... None Adley 56-031 Albert 56-118 Alfred 56-600 Alice 56-244 Alice…" at bounding box center [947, 534] width 1198 height 37
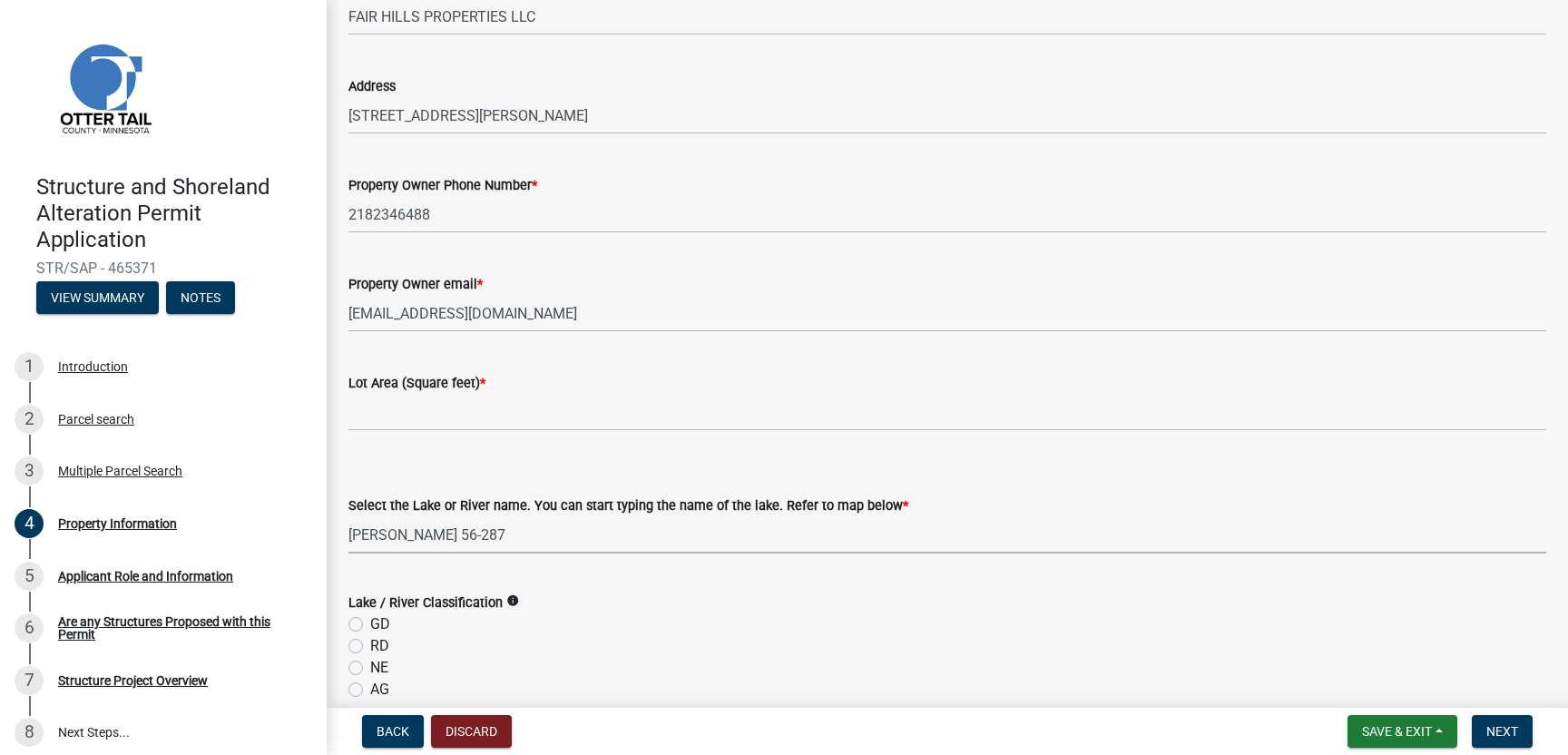
click at [348, 516] on select "Select Item... None Adley 56-031 Albert 56-118 Alfred 56-600 Alice 56-244 Alice…" at bounding box center [947, 534] width 1198 height 37
select select "857480c5-e7b0-41a8-92ef-2cbee6305b2b"
click at [431, 524] on select "Select Item... None Adley 56-031 Albert 56-118 Alfred 56-600 Alice 56-244 Alice…" at bounding box center [947, 534] width 1198 height 37
click at [348, 516] on select "Select Item... None Adley 56-031 Albert 56-118 Alfred 56-600 Alice 56-244 Alice…" at bounding box center [947, 534] width 1198 height 37
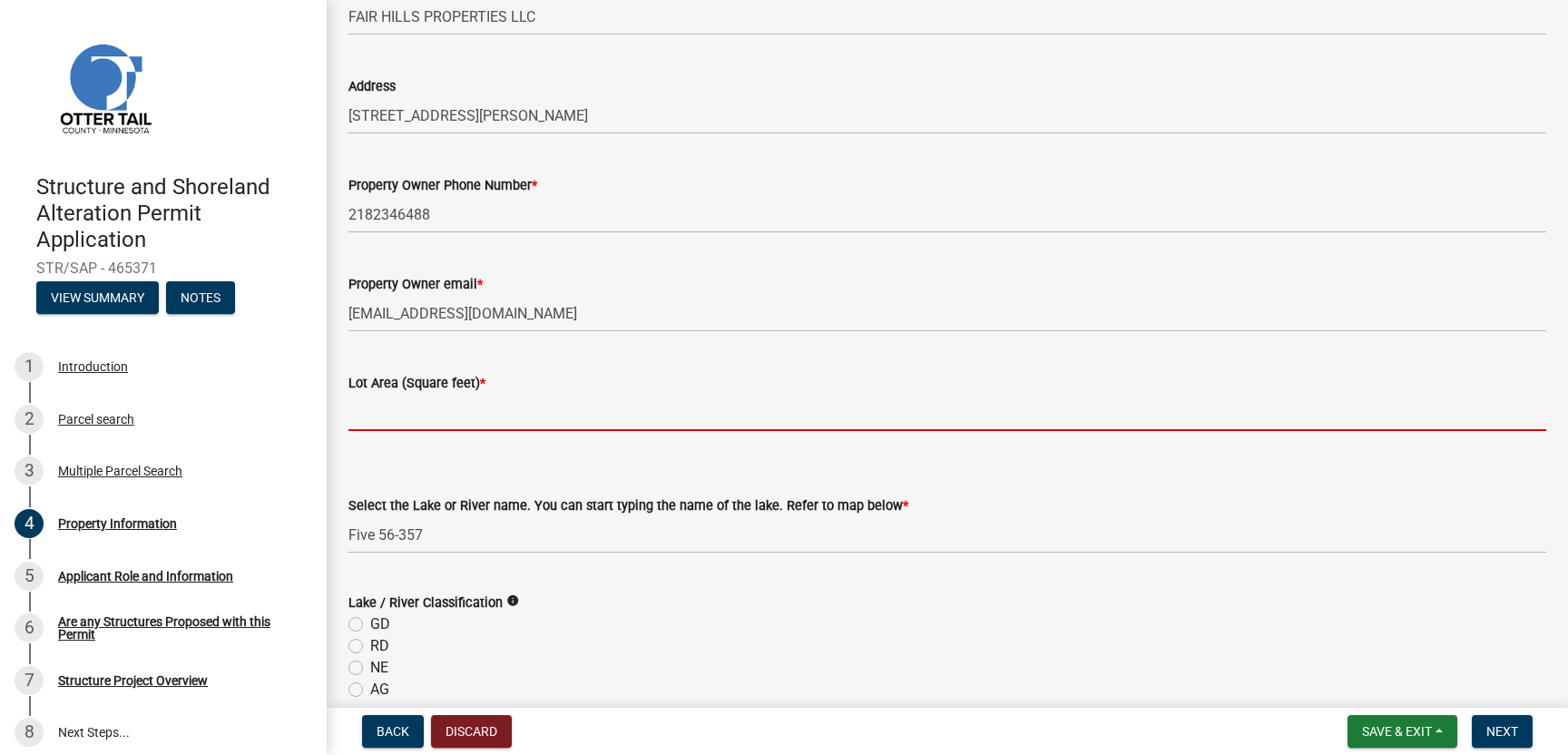
click at [428, 414] on input "text" at bounding box center [947, 412] width 1198 height 37
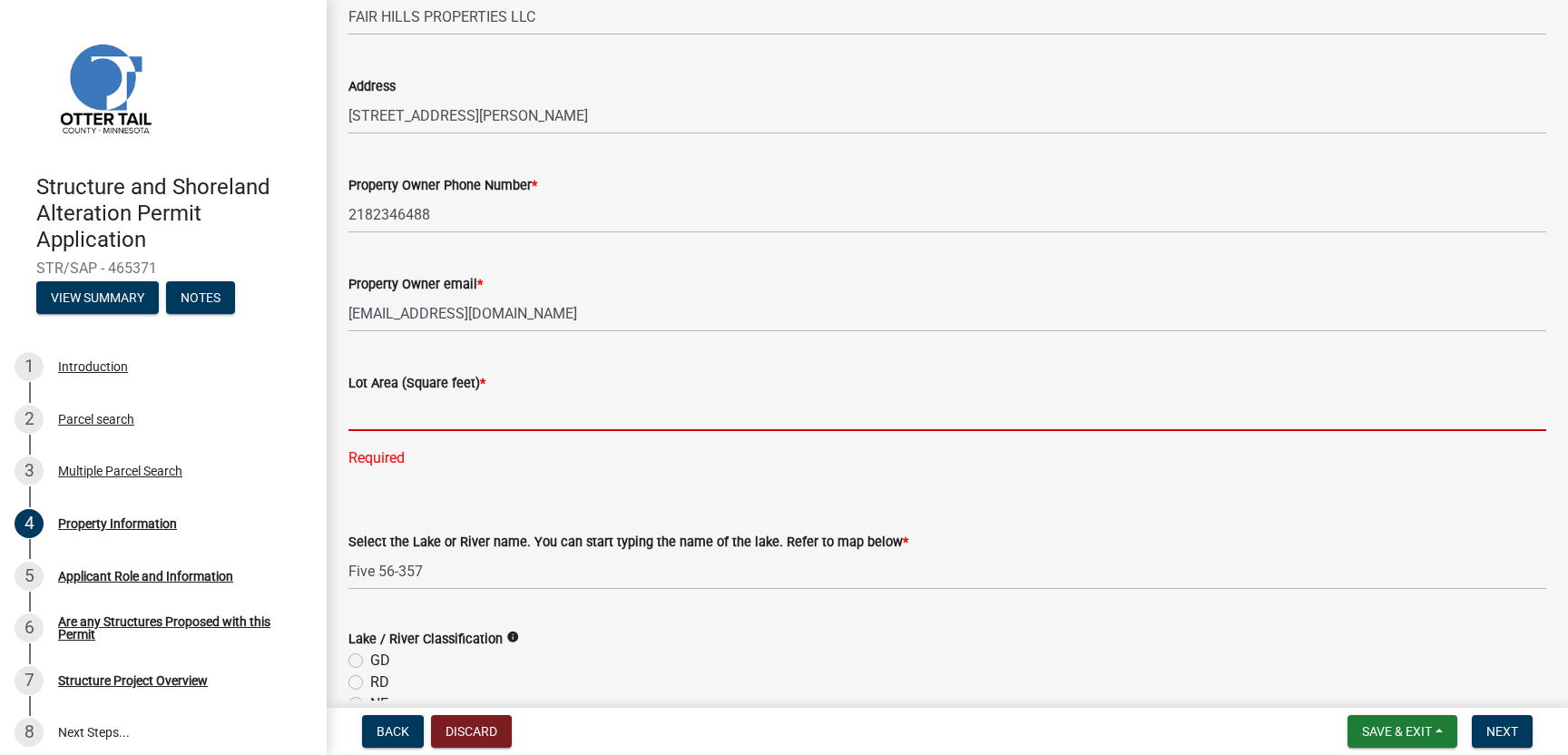
click at [397, 419] on input "text" at bounding box center [947, 412] width 1198 height 37
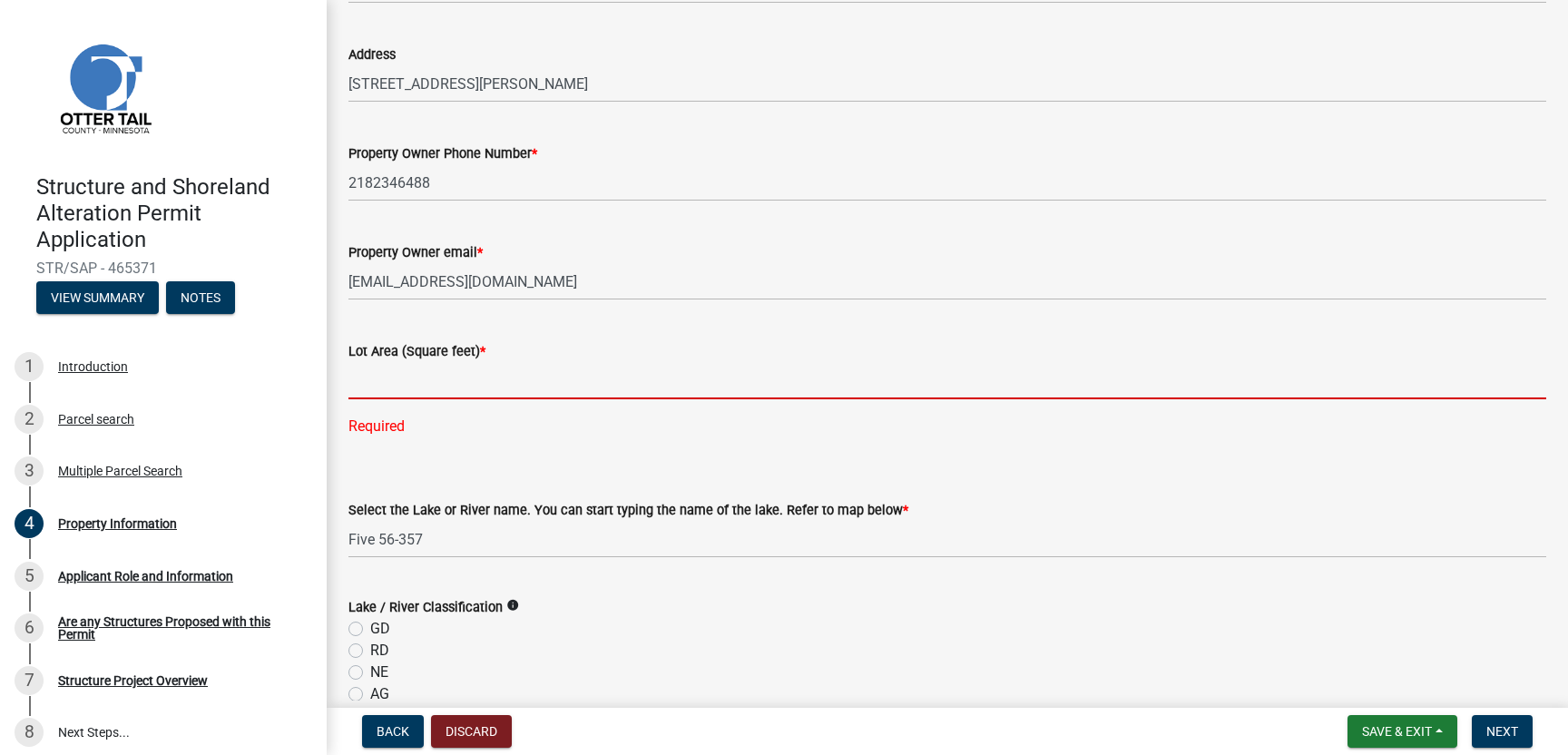
scroll to position [183, 0]
click at [101, 420] on div "Parcel search" at bounding box center [97, 419] width 77 height 13
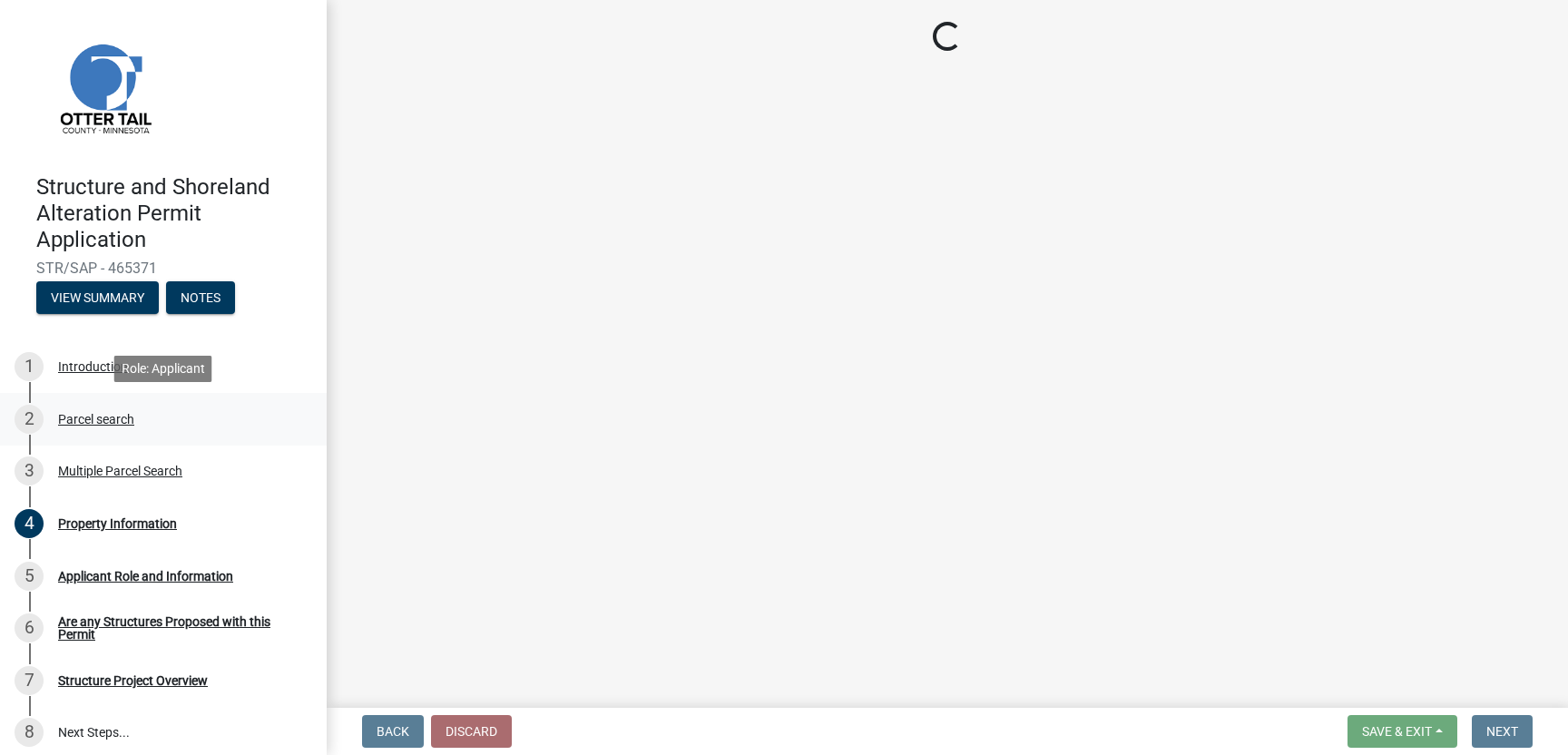
scroll to position [0, 0]
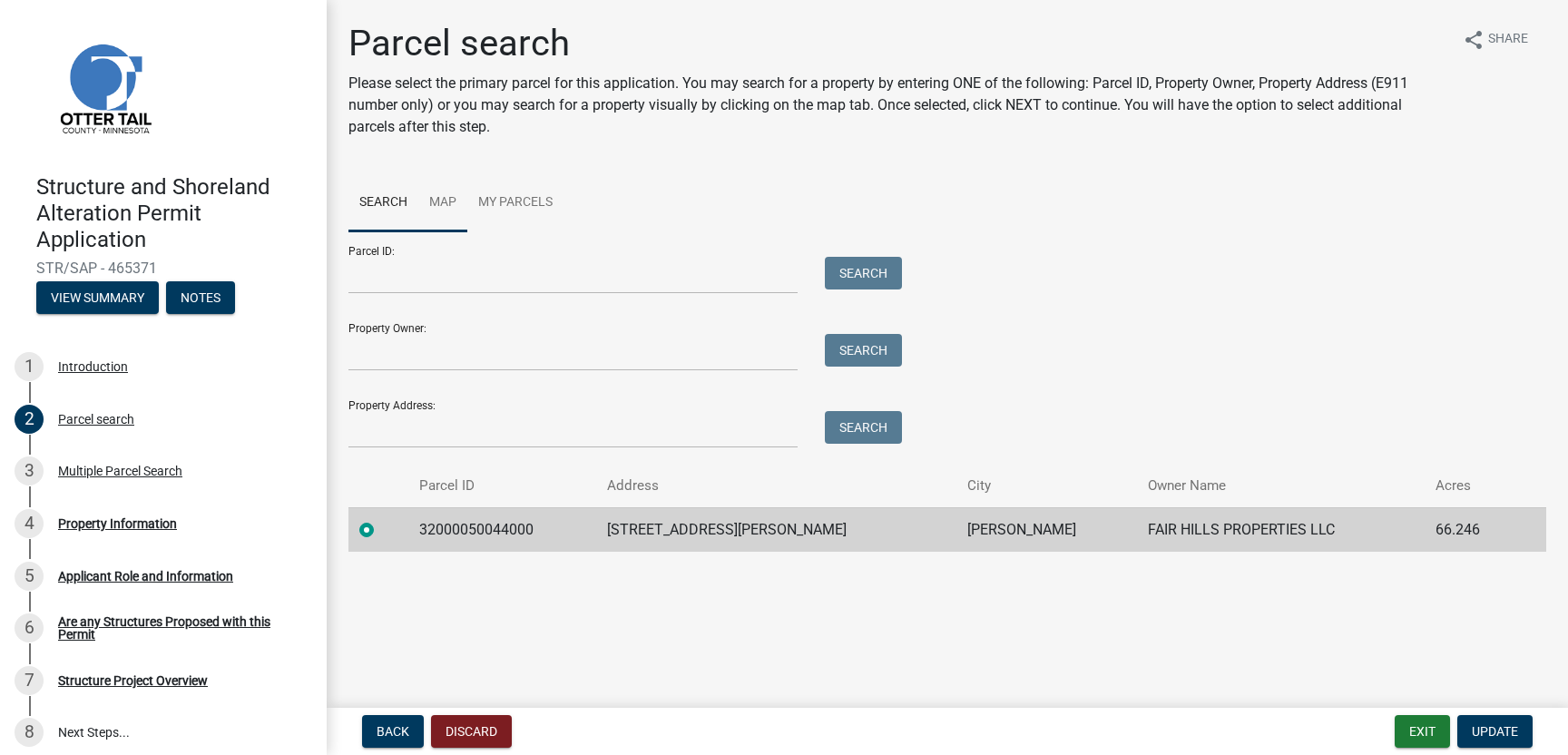
click at [447, 202] on link "Map" at bounding box center [443, 203] width 49 height 58
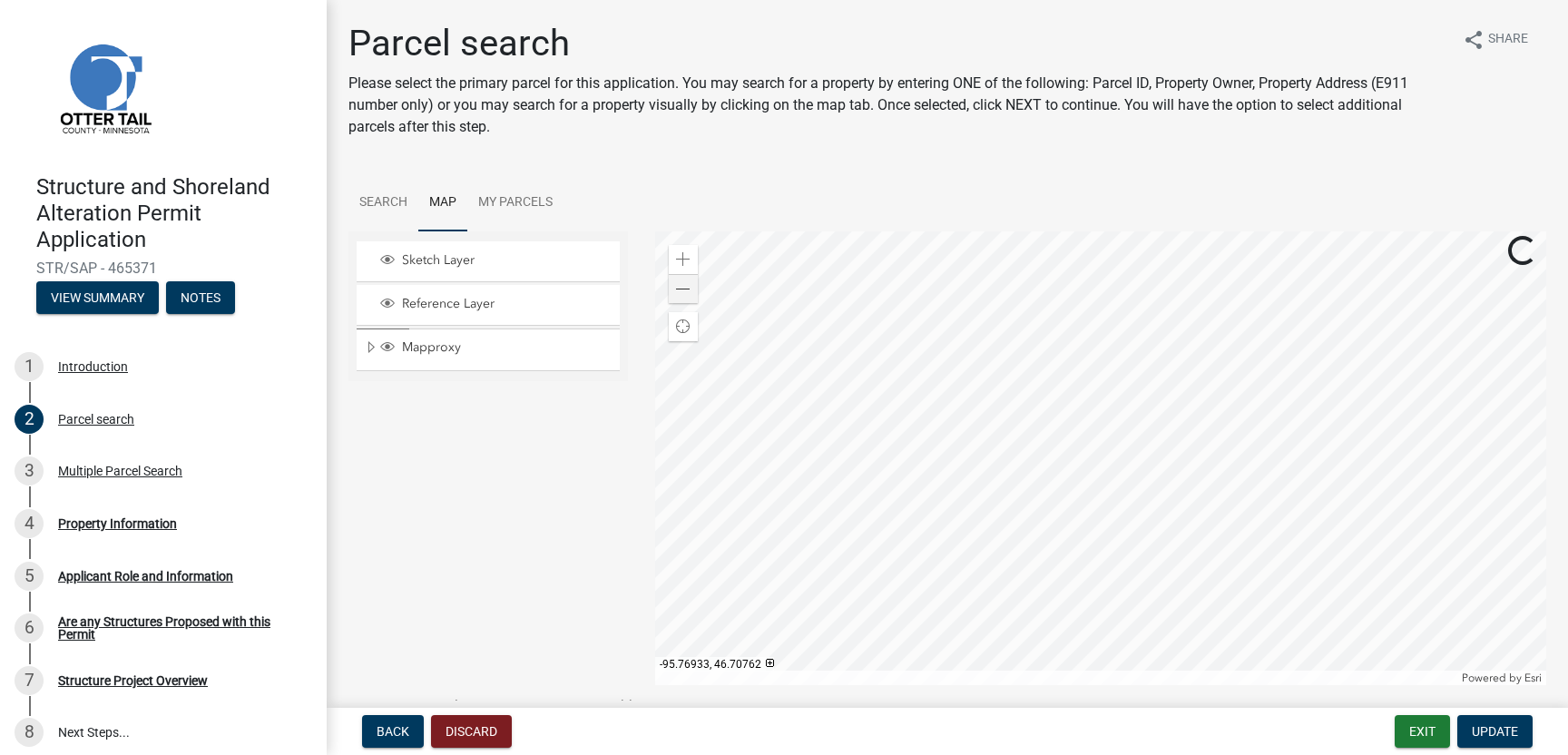
click at [1073, 390] on div at bounding box center [1101, 459] width 892 height 454
click at [1039, 406] on div at bounding box center [1101, 459] width 892 height 454
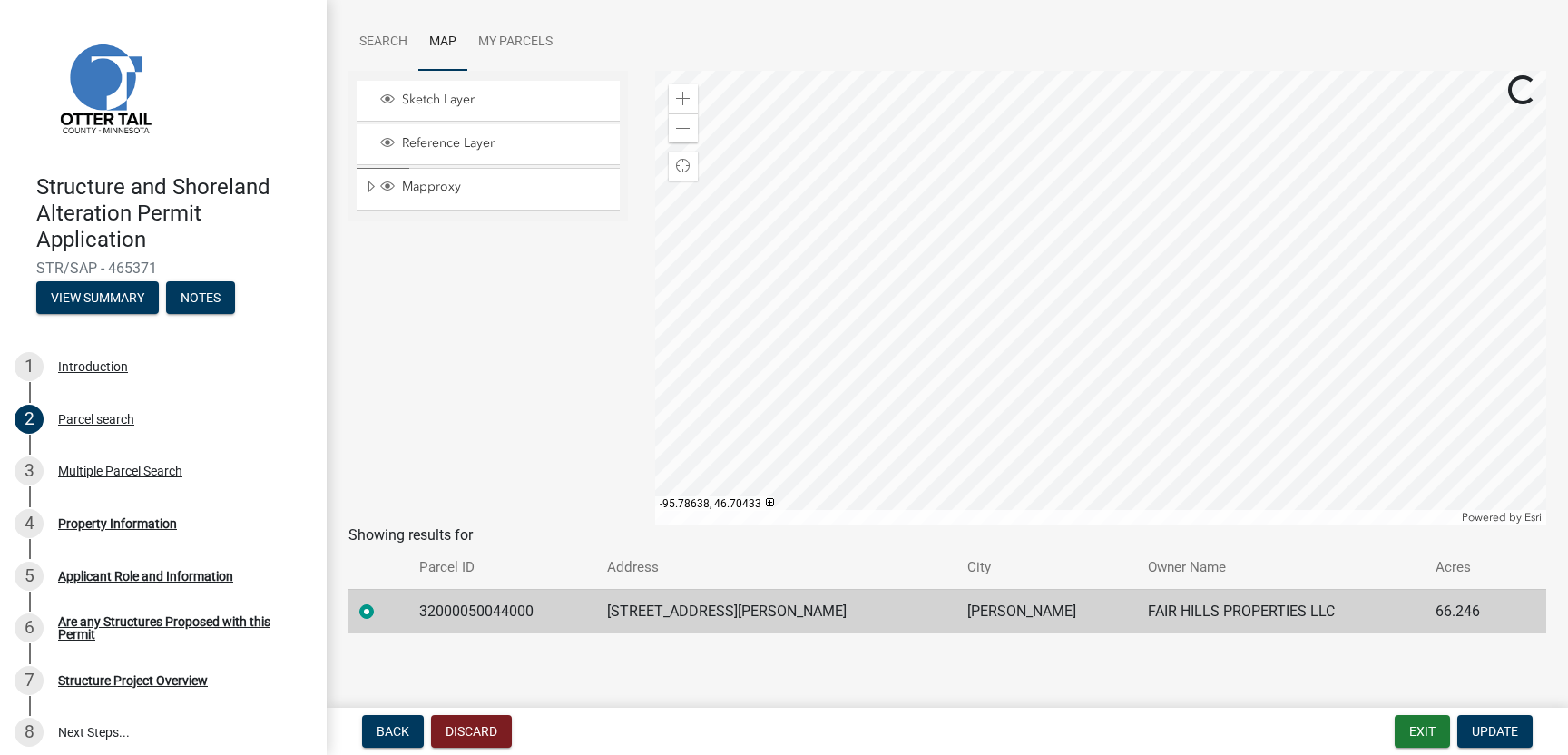
scroll to position [164, 0]
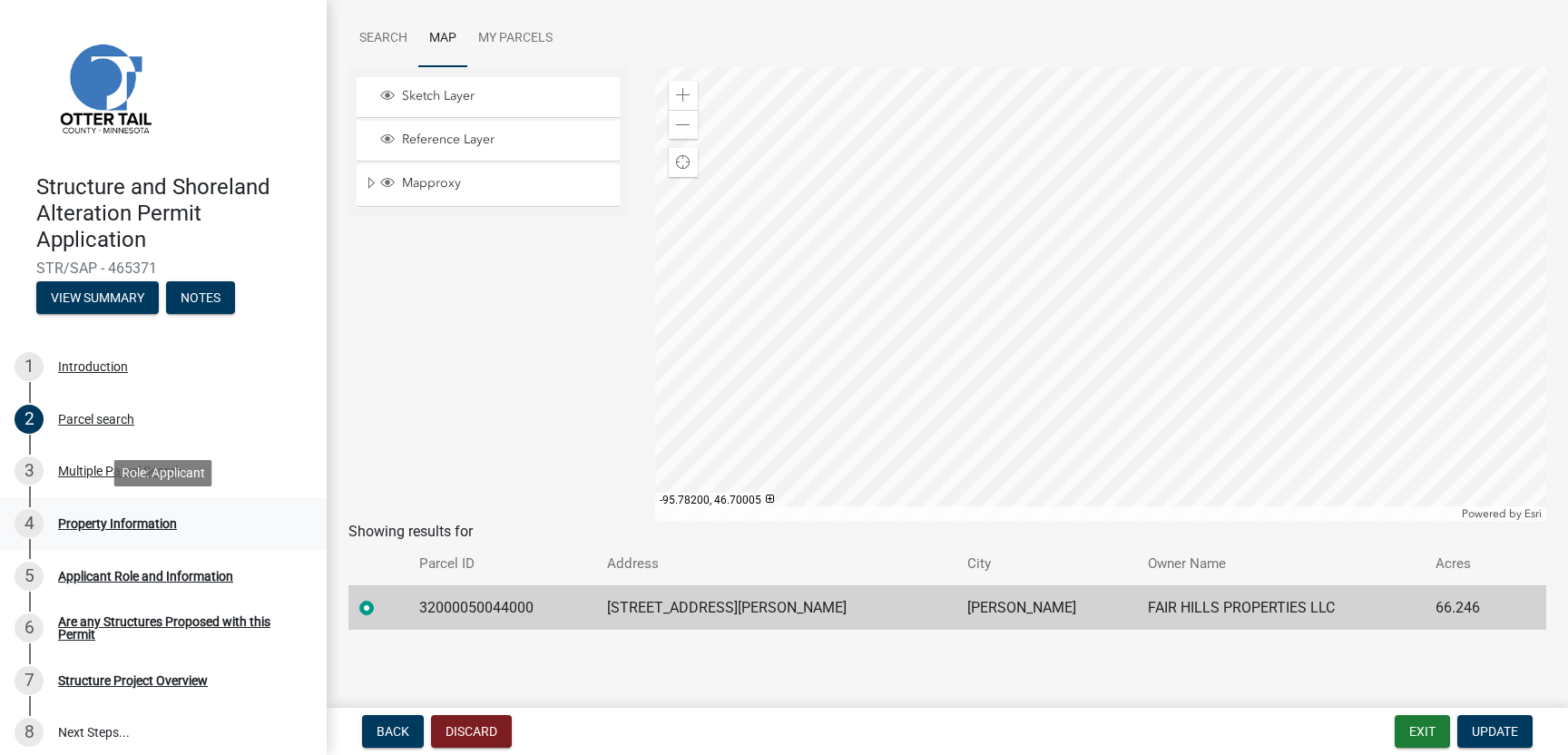
click at [100, 527] on div "Property Information" at bounding box center [118, 523] width 119 height 13
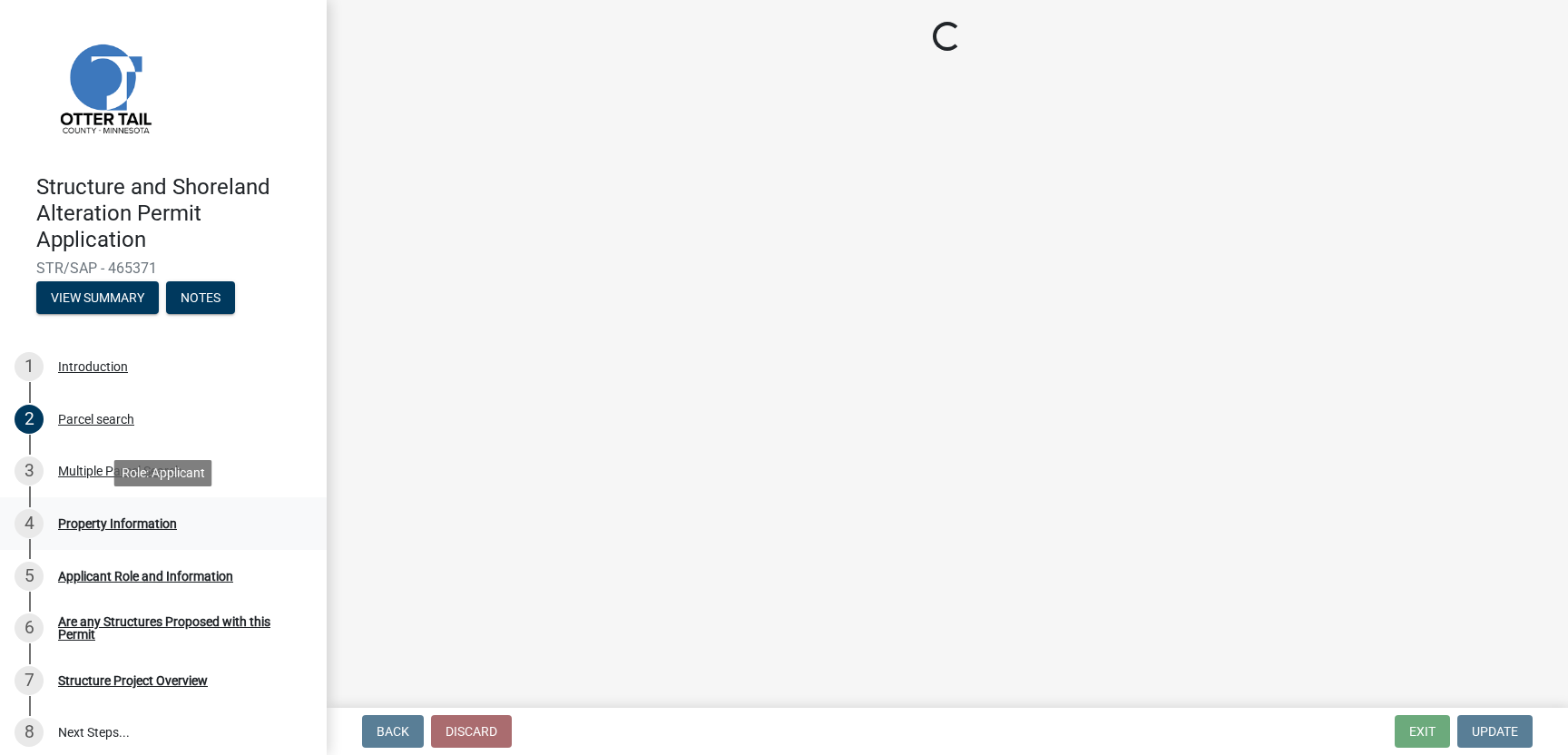
scroll to position [0, 0]
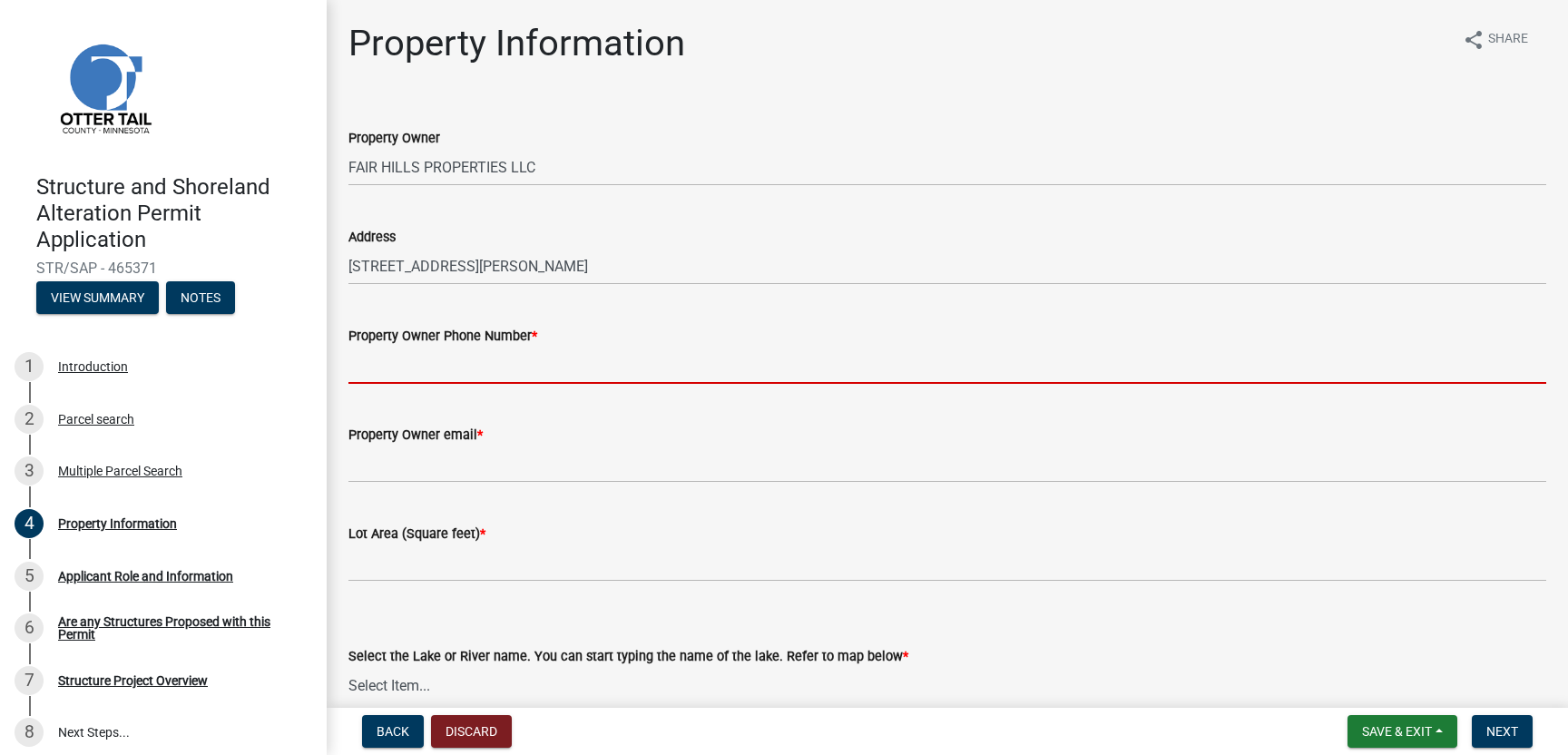
click at [427, 373] on input "Property Owner Phone Number *" at bounding box center [947, 365] width 1198 height 37
type input "2182346488"
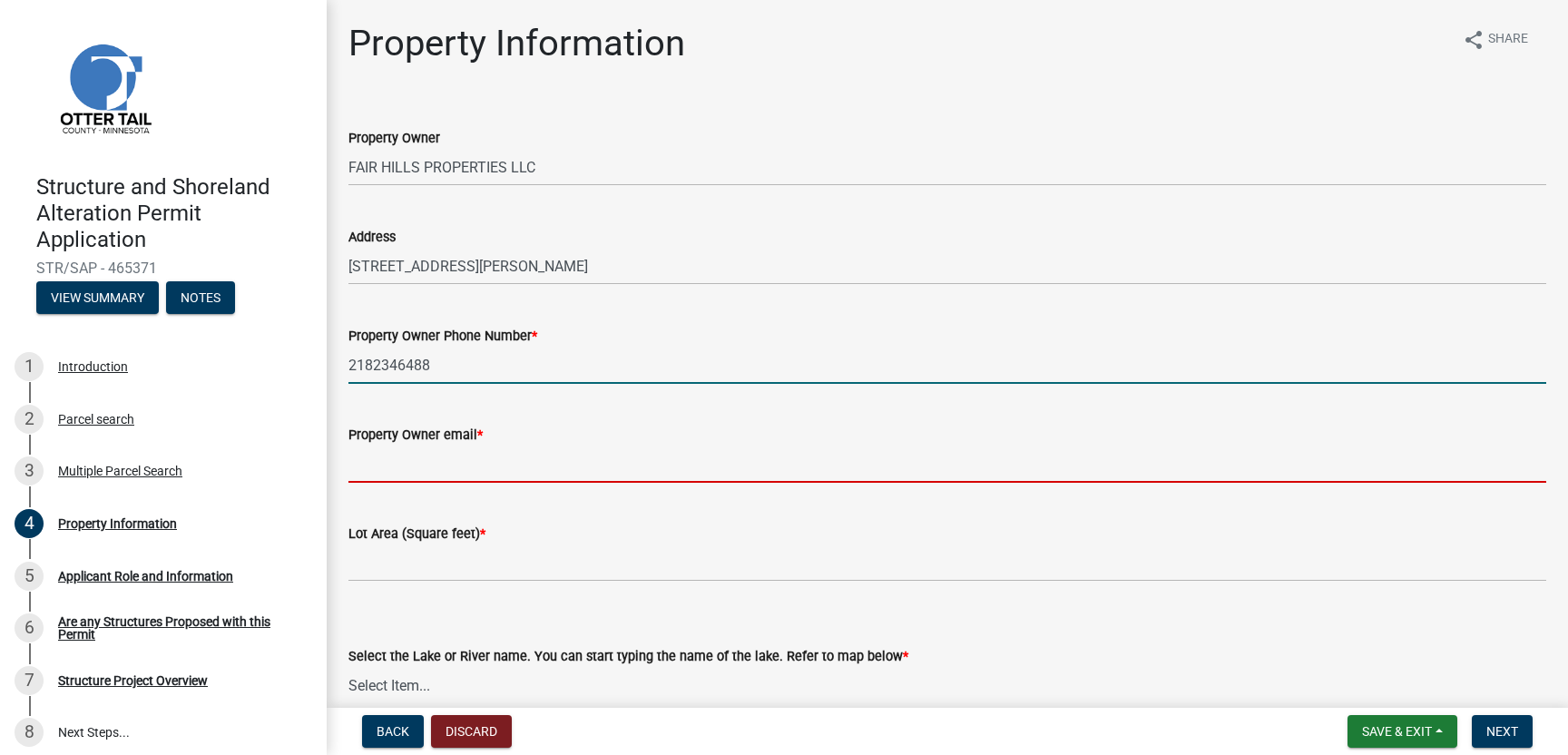
type input "[EMAIL_ADDRESS][DOMAIN_NAME]"
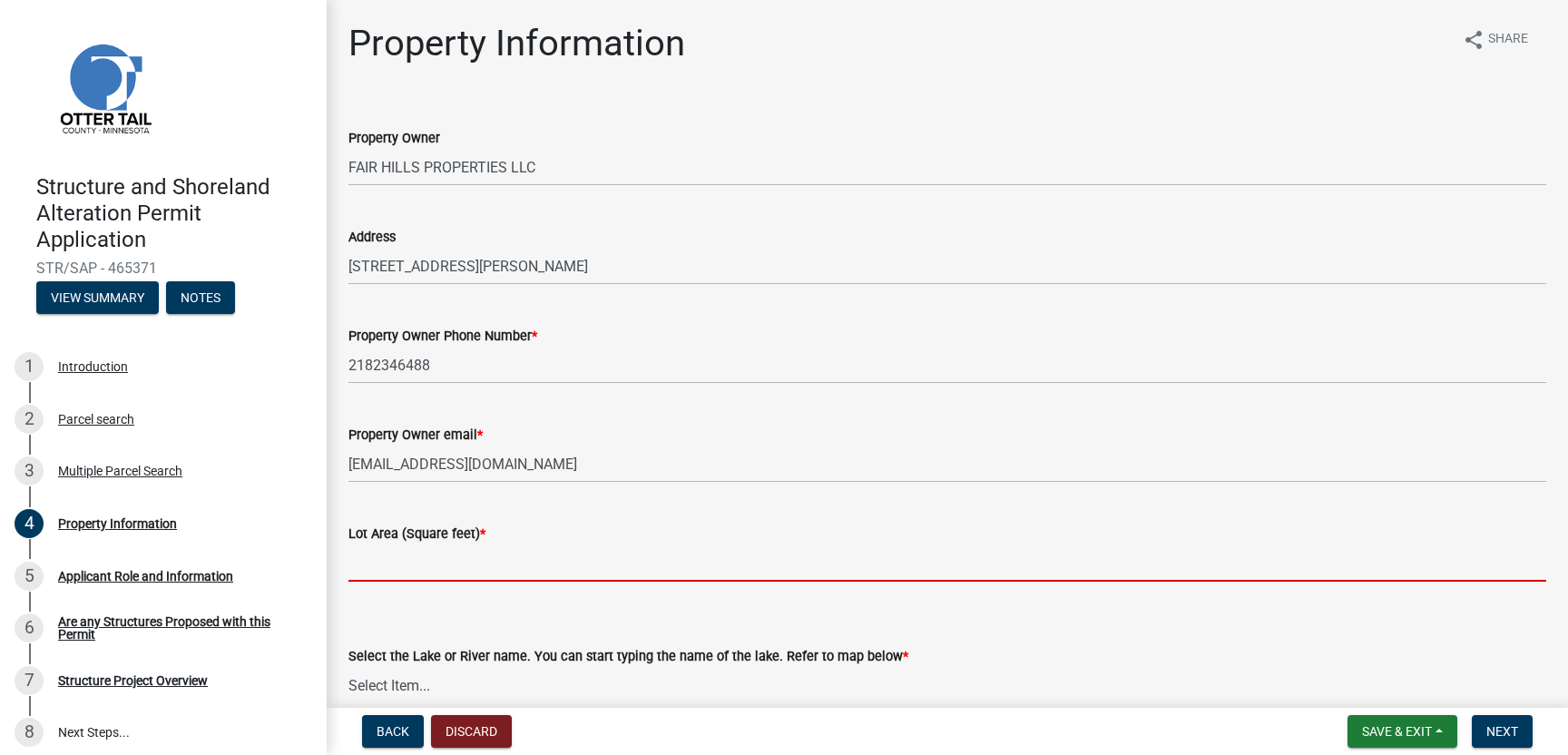
click at [449, 554] on input "text" at bounding box center [947, 563] width 1198 height 37
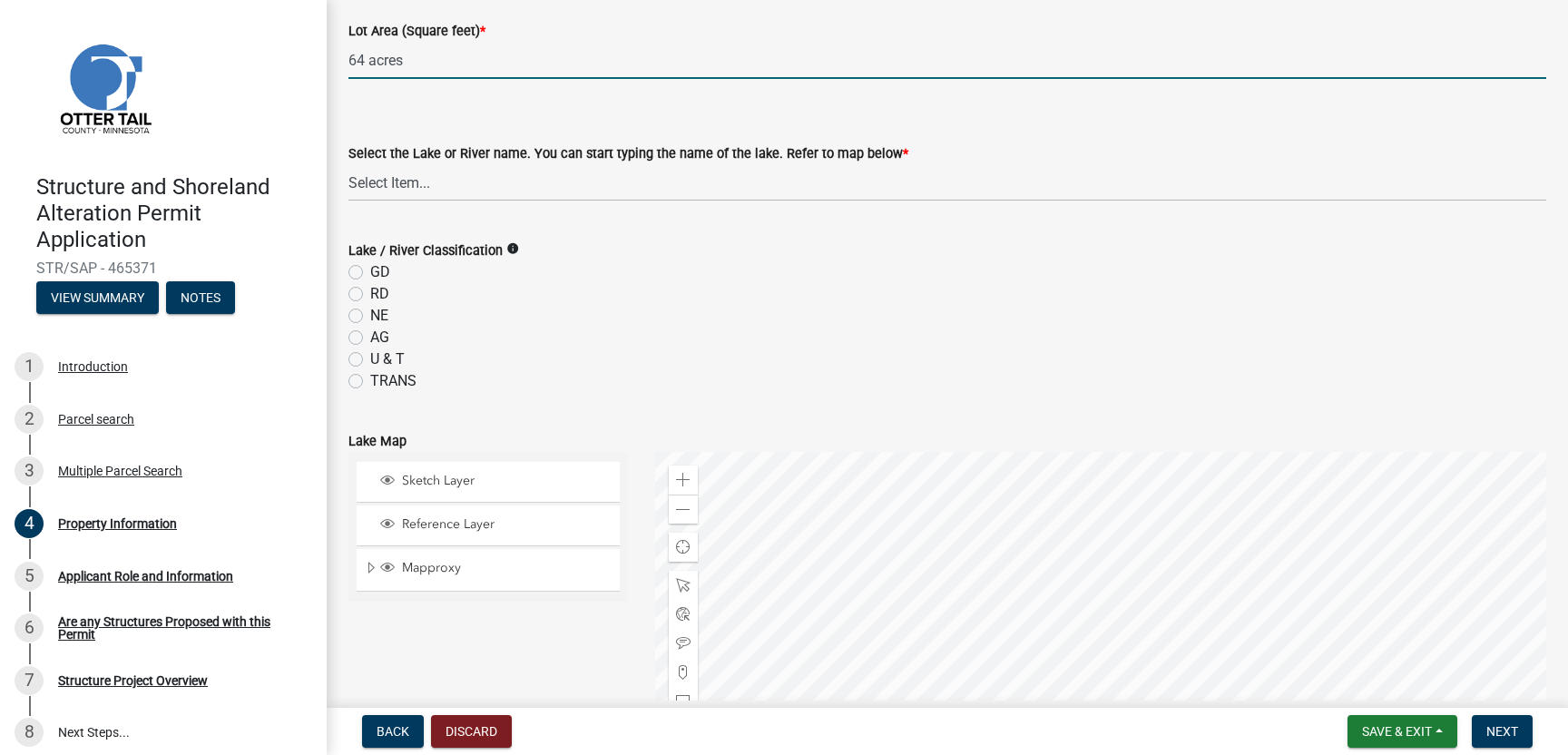
scroll to position [508, 0]
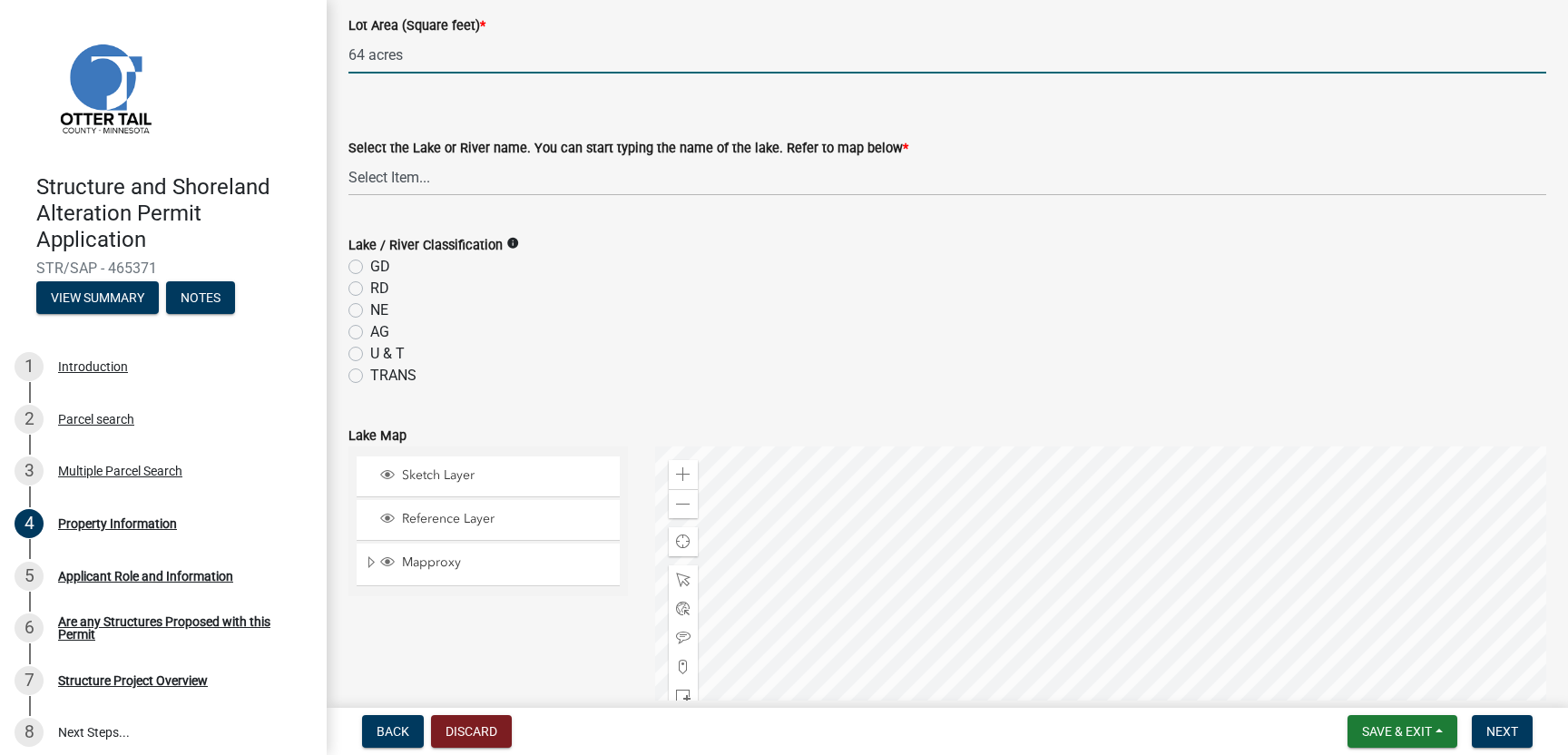
type input "64"
click at [370, 285] on label "RD" at bounding box center [379, 289] width 19 height 22
click at [370, 285] on input "RD" at bounding box center [376, 284] width 12 height 12
radio input "true"
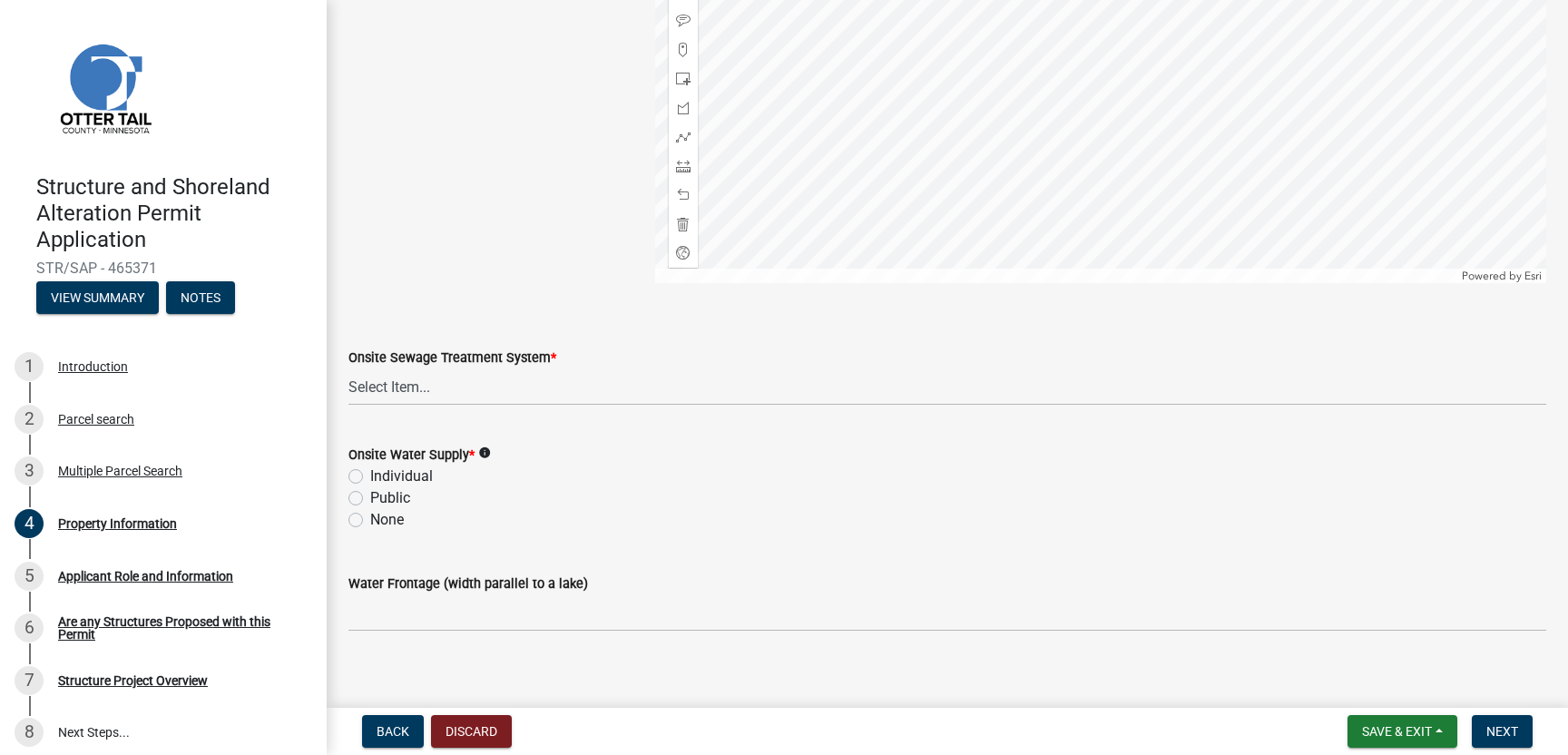
scroll to position [1142, 0]
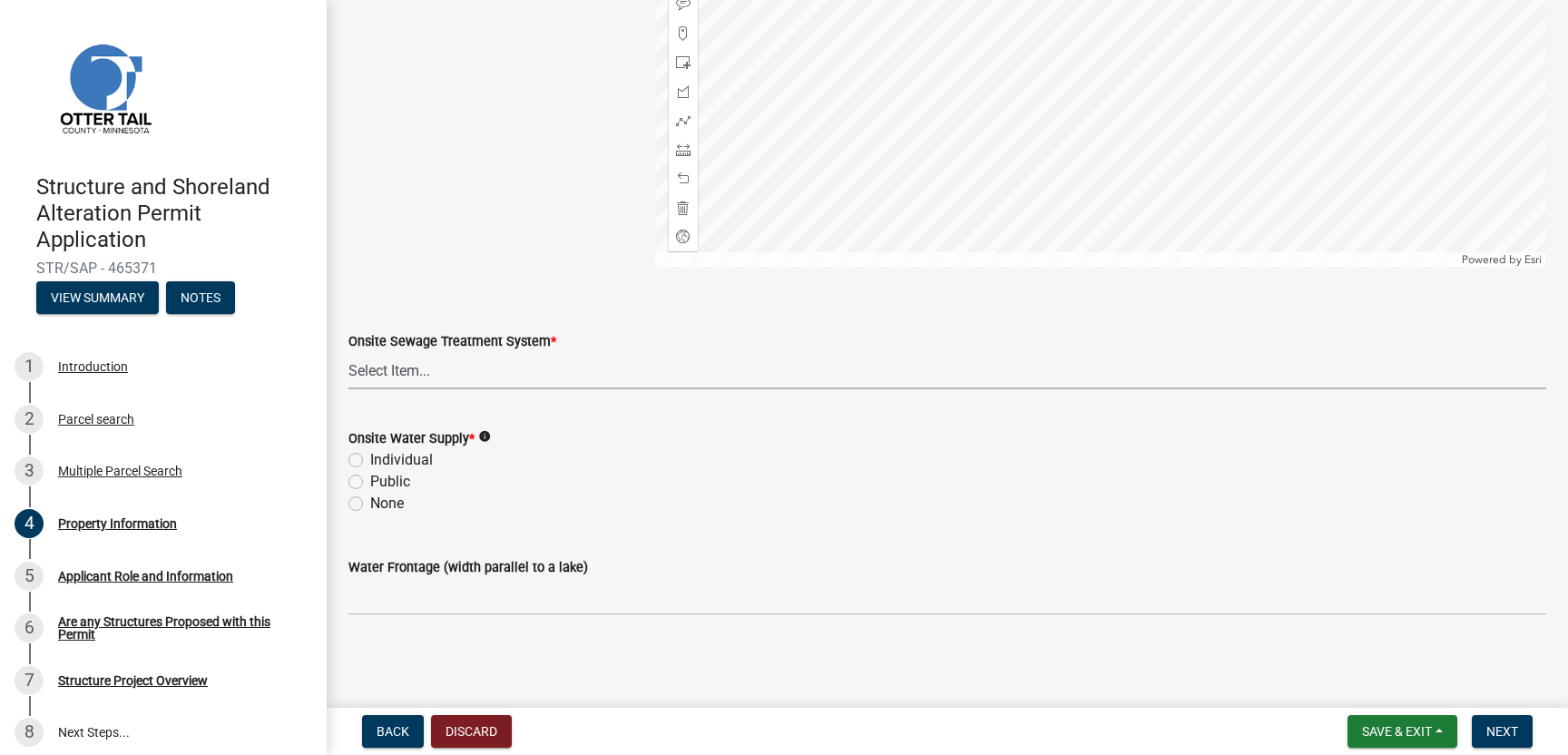
click at [413, 372] on select "Select Item... L&R Certificate of Compliance within 5yrs Compliance Inspection …" at bounding box center [947, 370] width 1198 height 37
click at [348, 352] on select "Select Item... L&R Certificate of Compliance within 5yrs Compliance Inspection …" at bounding box center [947, 370] width 1198 height 37
select select "9f52d7c9-96dd-4370-b810-ce091165f7c2"
click at [370, 456] on label "Individual" at bounding box center [401, 460] width 63 height 22
click at [370, 456] on input "Individual" at bounding box center [376, 455] width 12 height 12
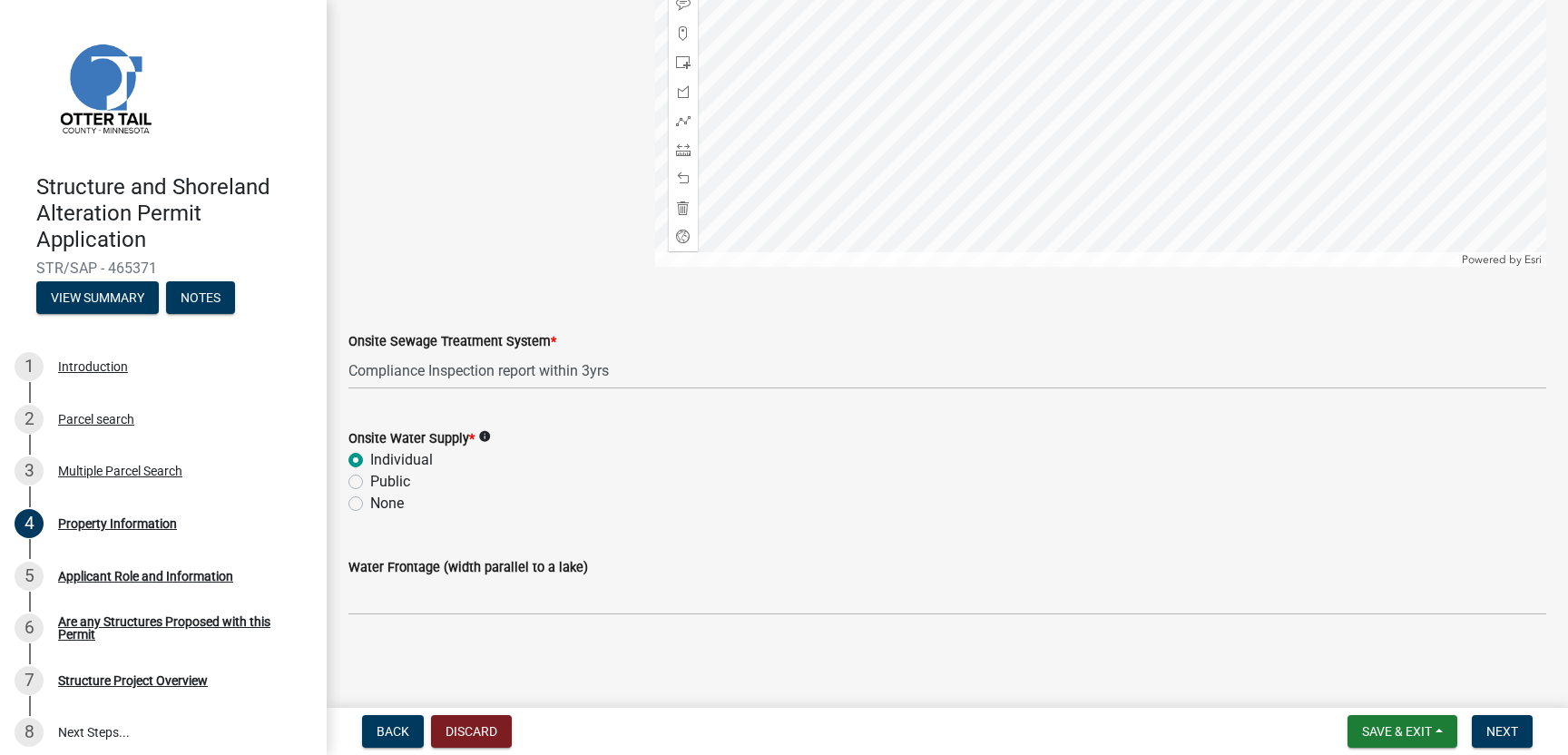
radio input "true"
click at [1391, 731] on span "Save & Exit" at bounding box center [1397, 731] width 70 height 15
click at [1384, 689] on button "Save & Exit" at bounding box center [1384, 685] width 145 height 44
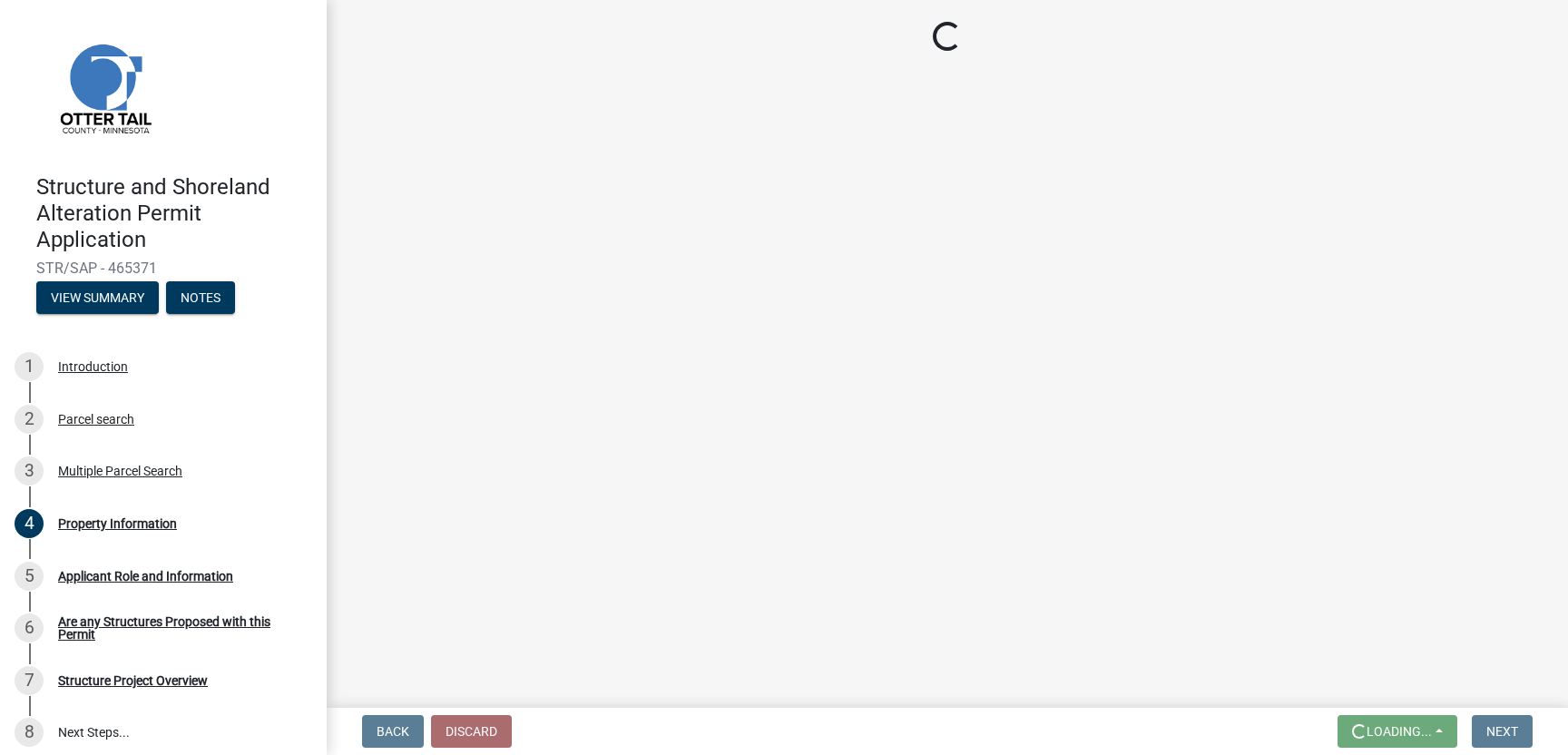
scroll to position [0, 0]
